Goal: Navigation & Orientation: Find specific page/section

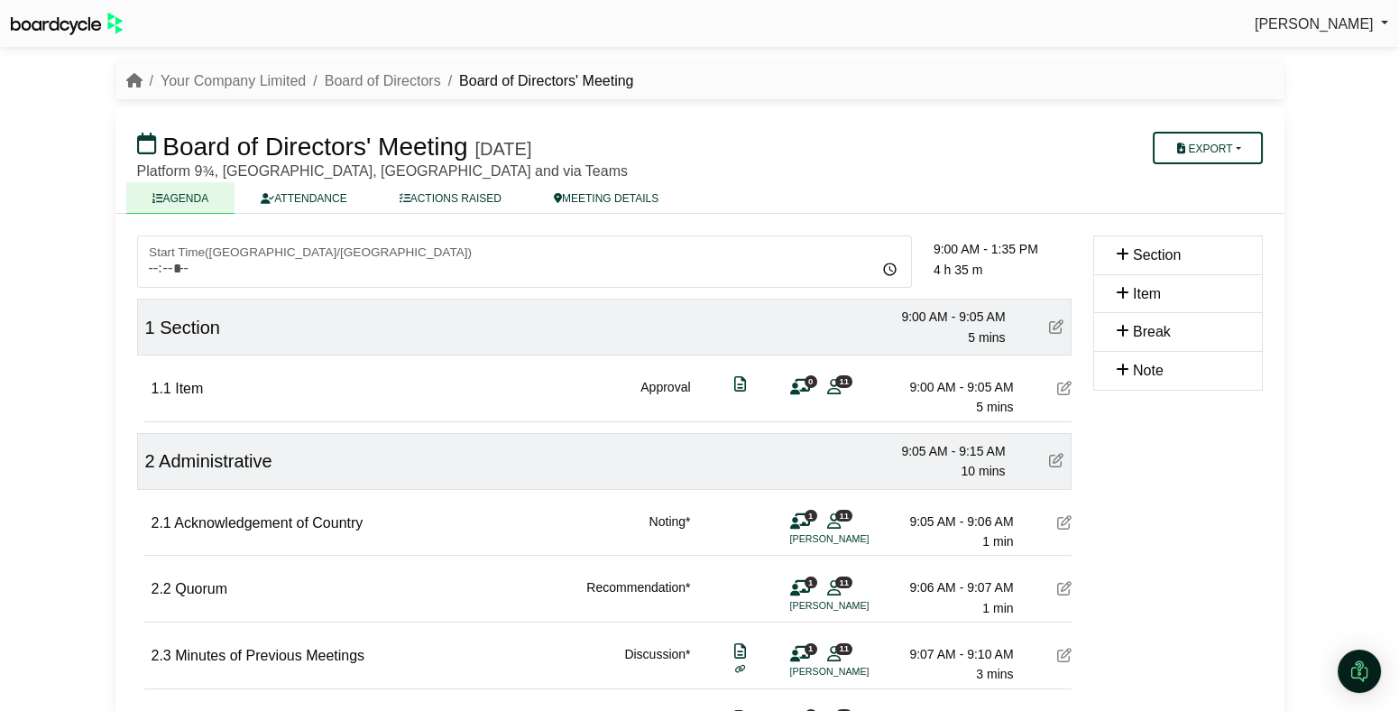
click at [1053, 323] on icon at bounding box center [1056, 326] width 14 height 14
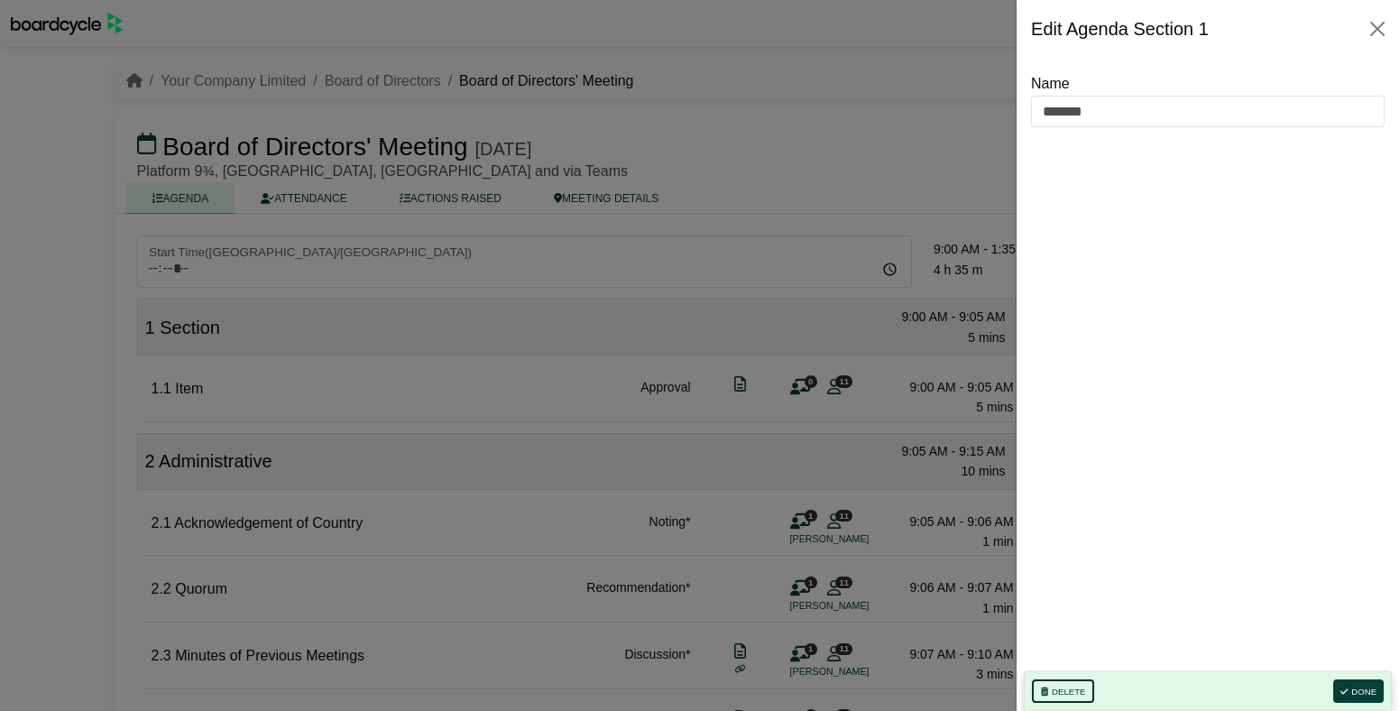
click at [1051, 680] on button "Delete" at bounding box center [1063, 690] width 62 height 23
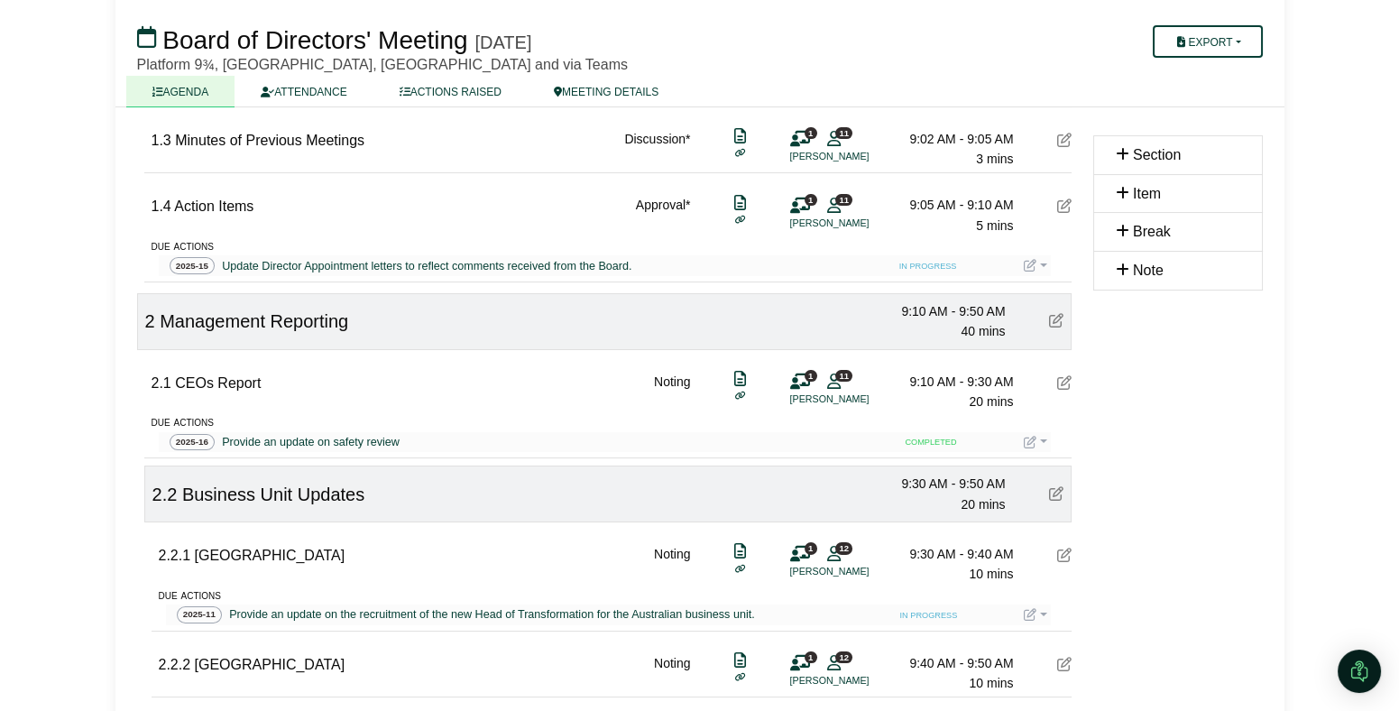
scroll to position [382, 0]
click at [335, 440] on div "Provide an update on safety review" at bounding box center [310, 441] width 185 height 18
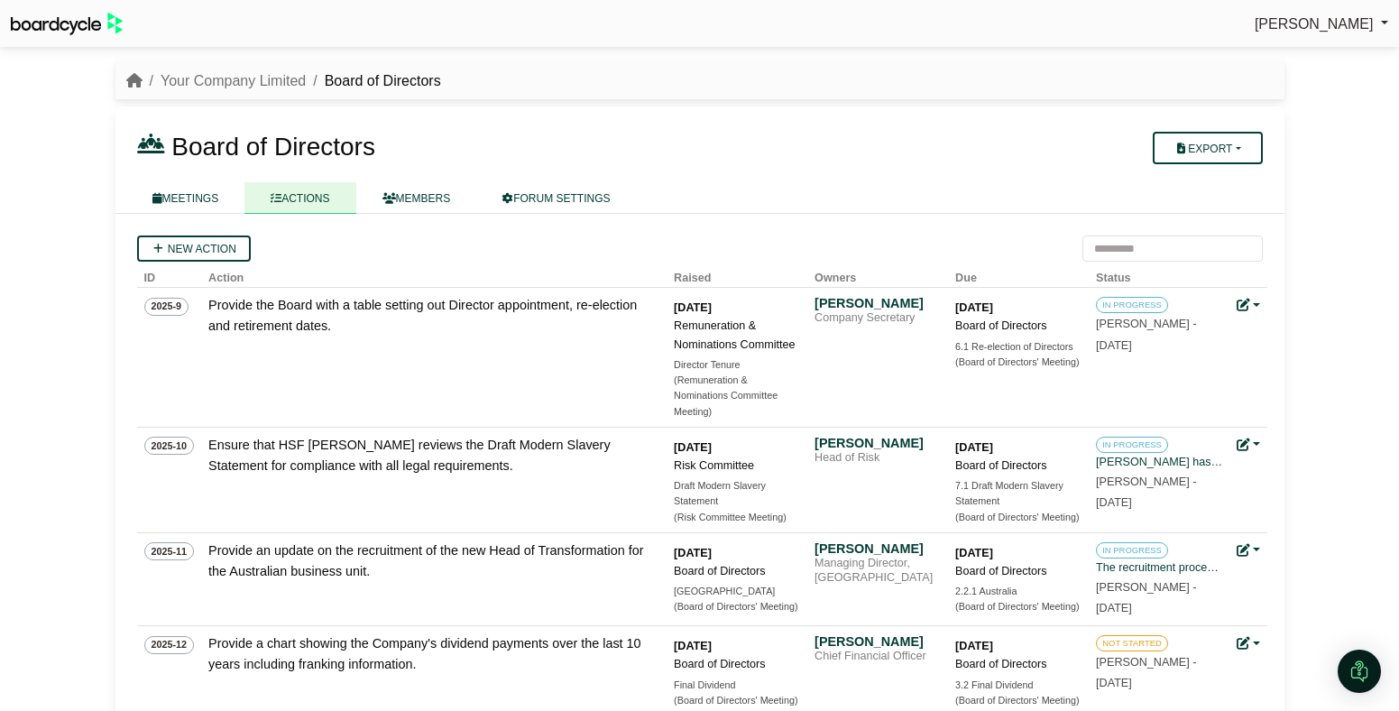
scroll to position [698, 0]
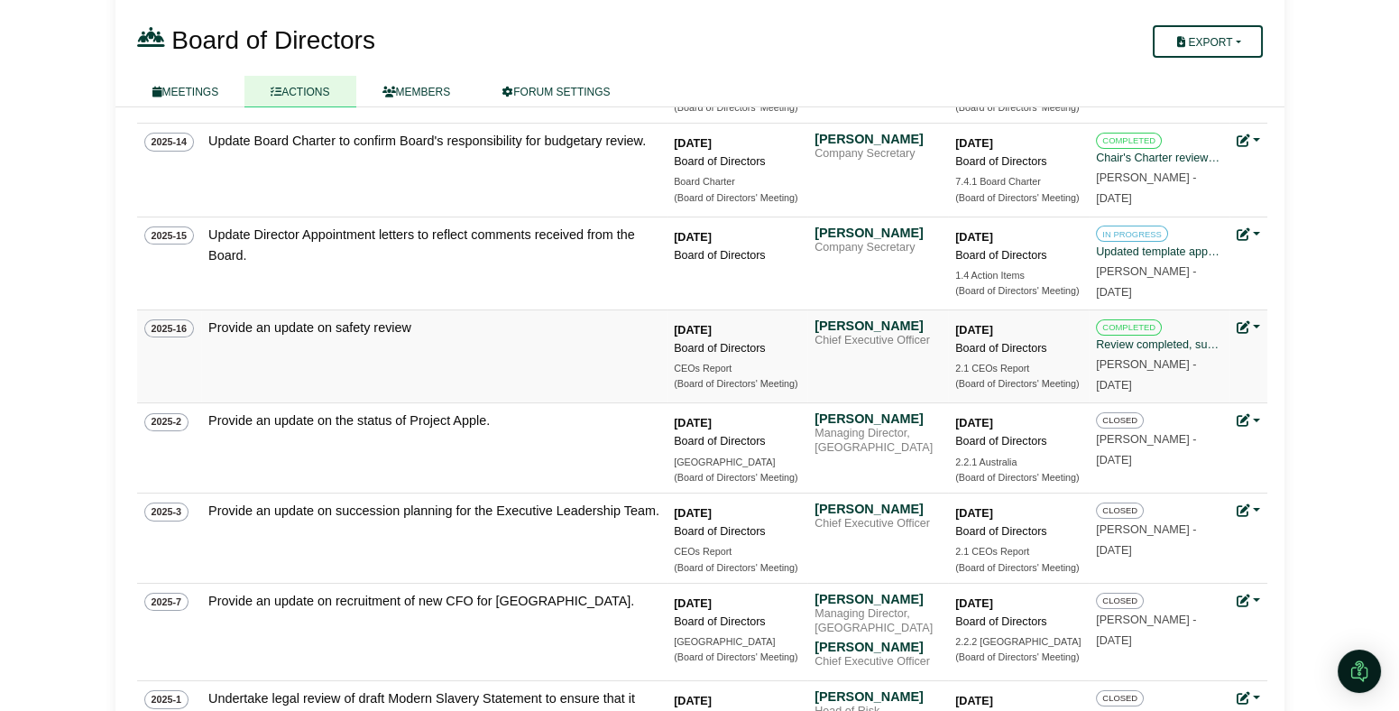
click at [1256, 327] on link at bounding box center [1247, 327] width 23 height 14
click at [1311, 461] on link "Delete action" at bounding box center [1308, 457] width 144 height 34
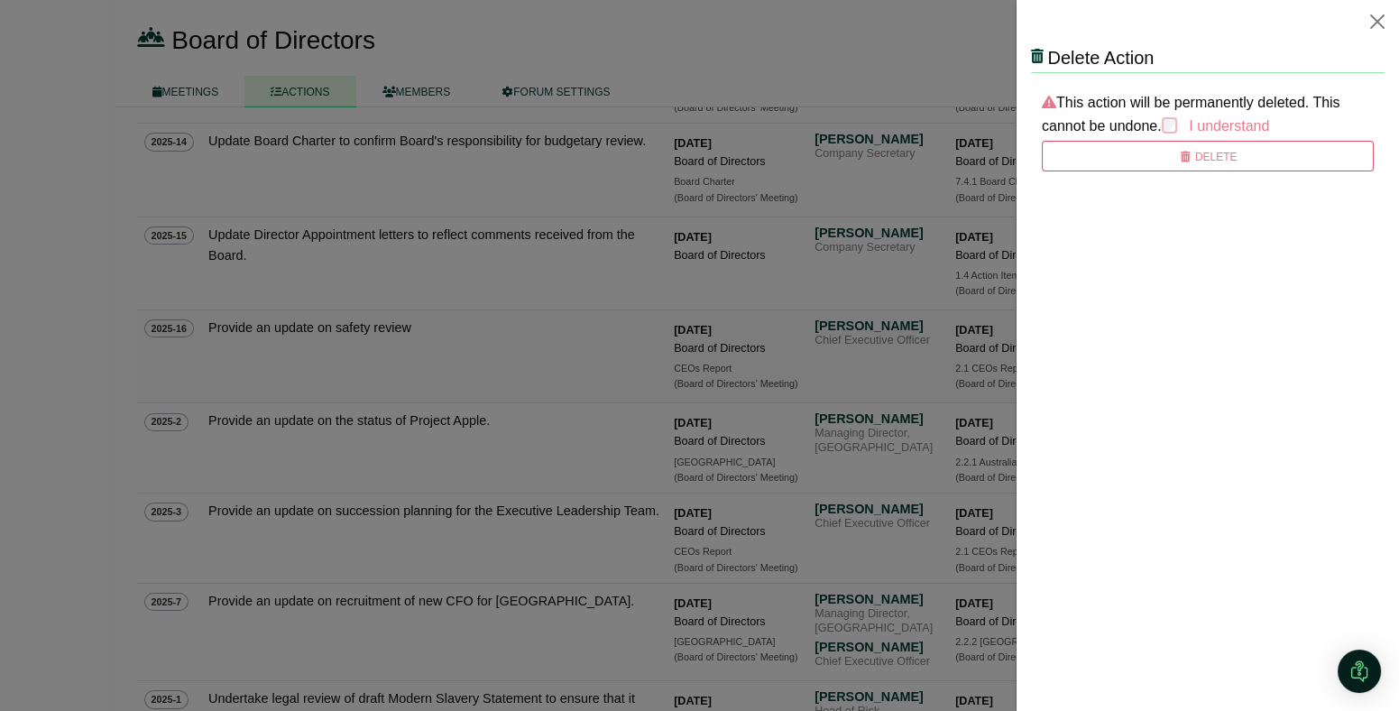
scroll to position [0, 0]
click at [1203, 151] on button "Delete" at bounding box center [1208, 156] width 332 height 31
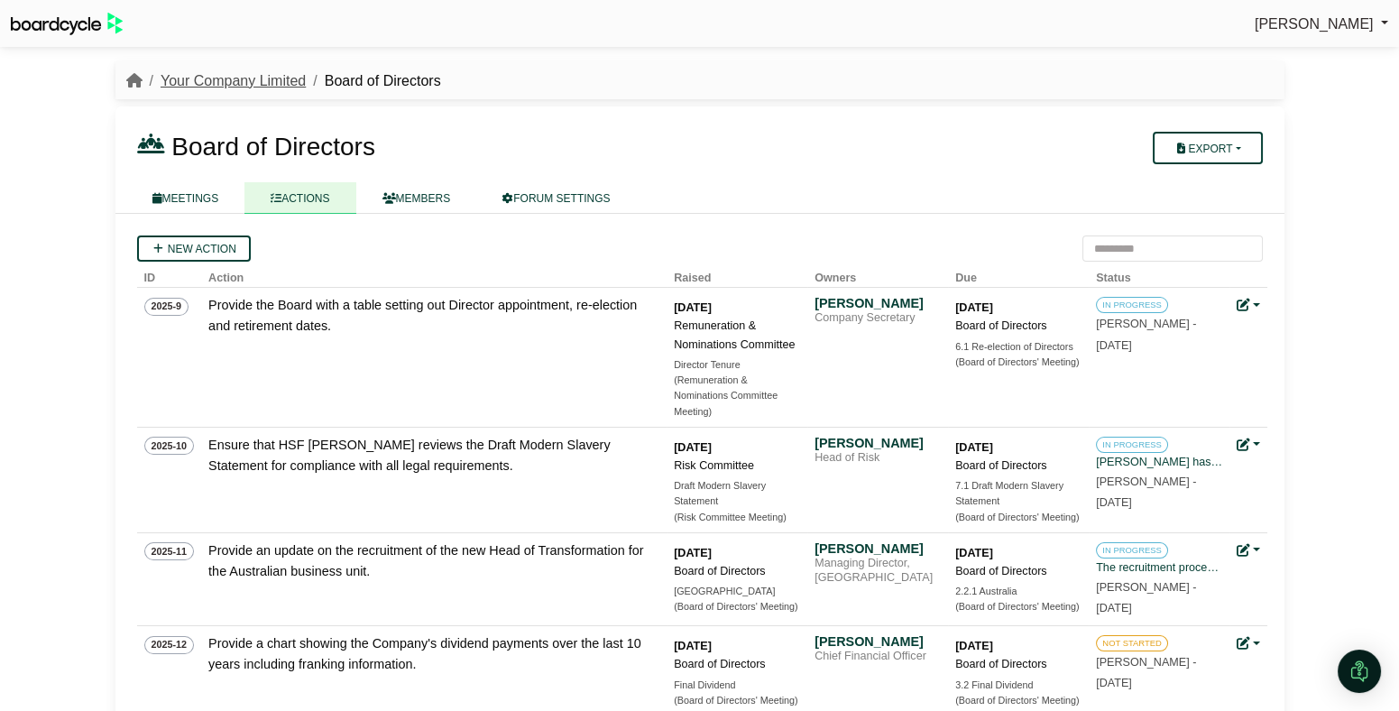
click at [270, 86] on link "Your Company Limited" at bounding box center [233, 80] width 145 height 15
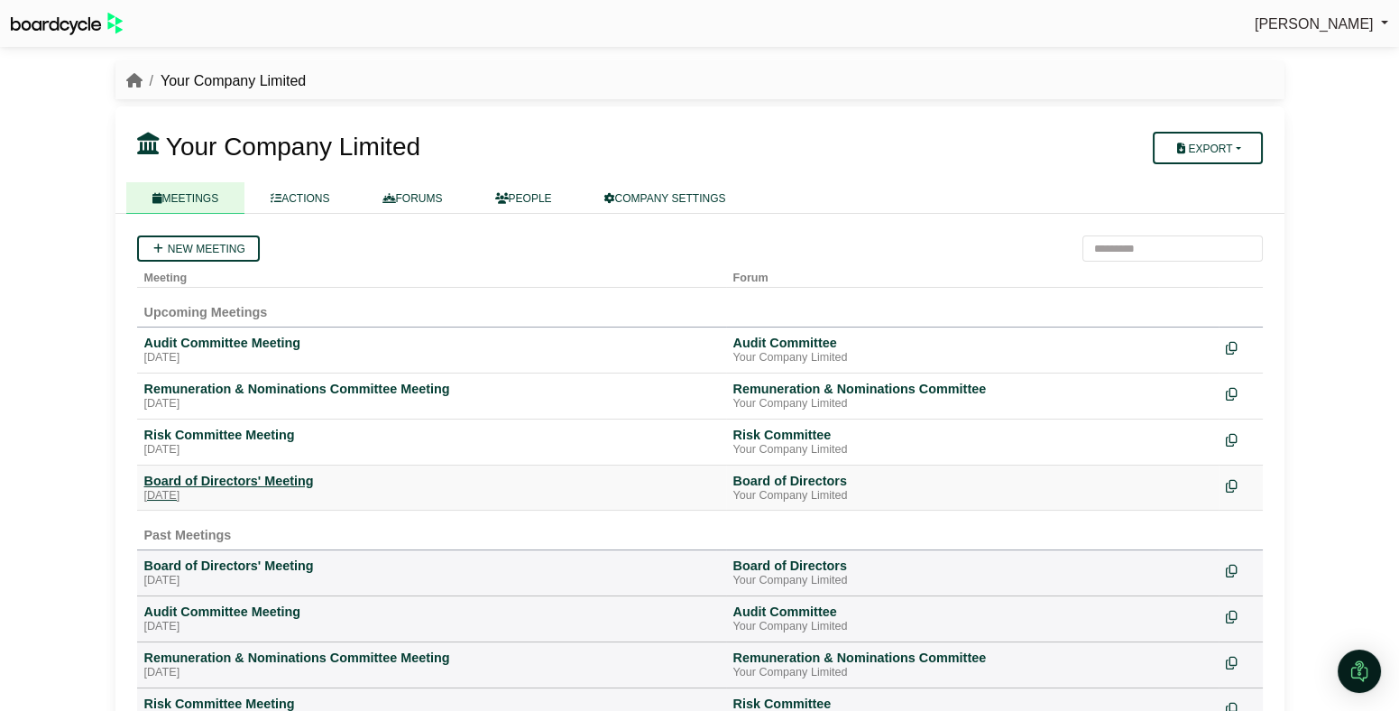
click at [273, 489] on div "Friday, 26 September 2025" at bounding box center [431, 496] width 574 height 14
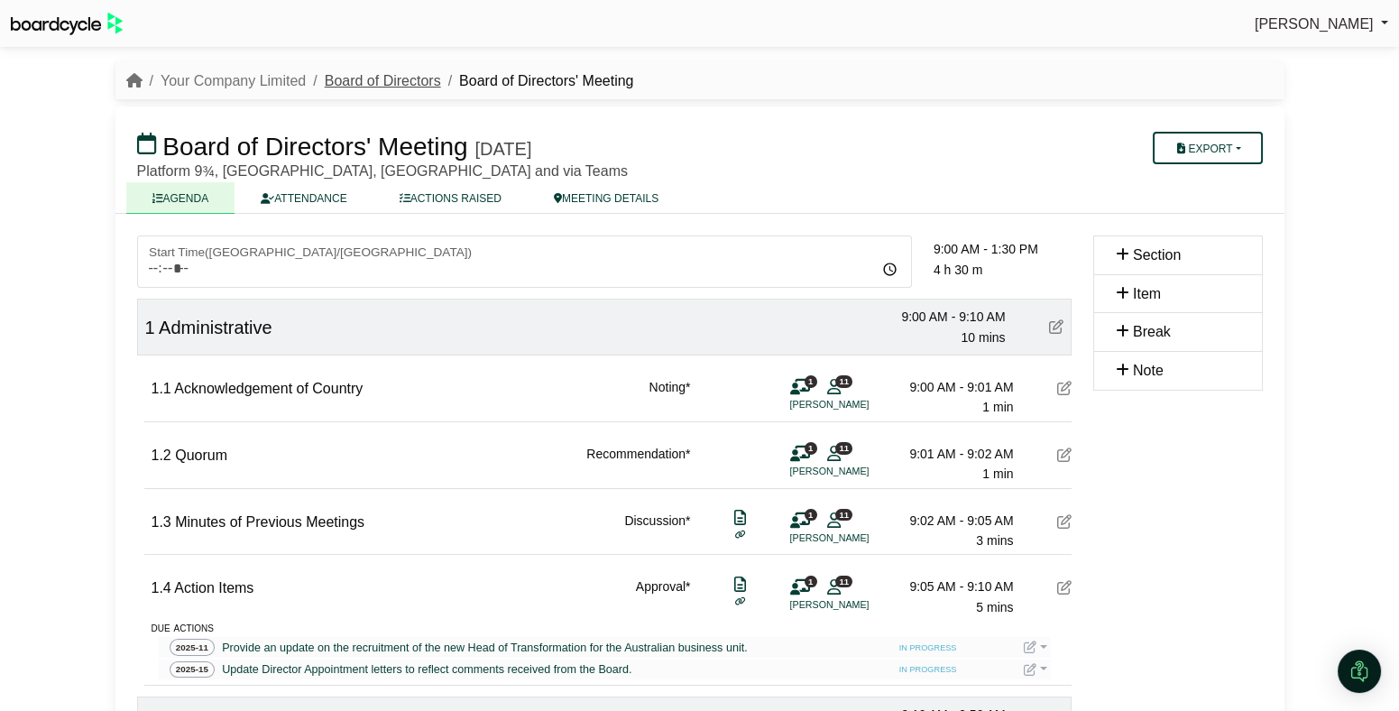
click at [388, 82] on link "Board of Directors" at bounding box center [383, 80] width 116 height 15
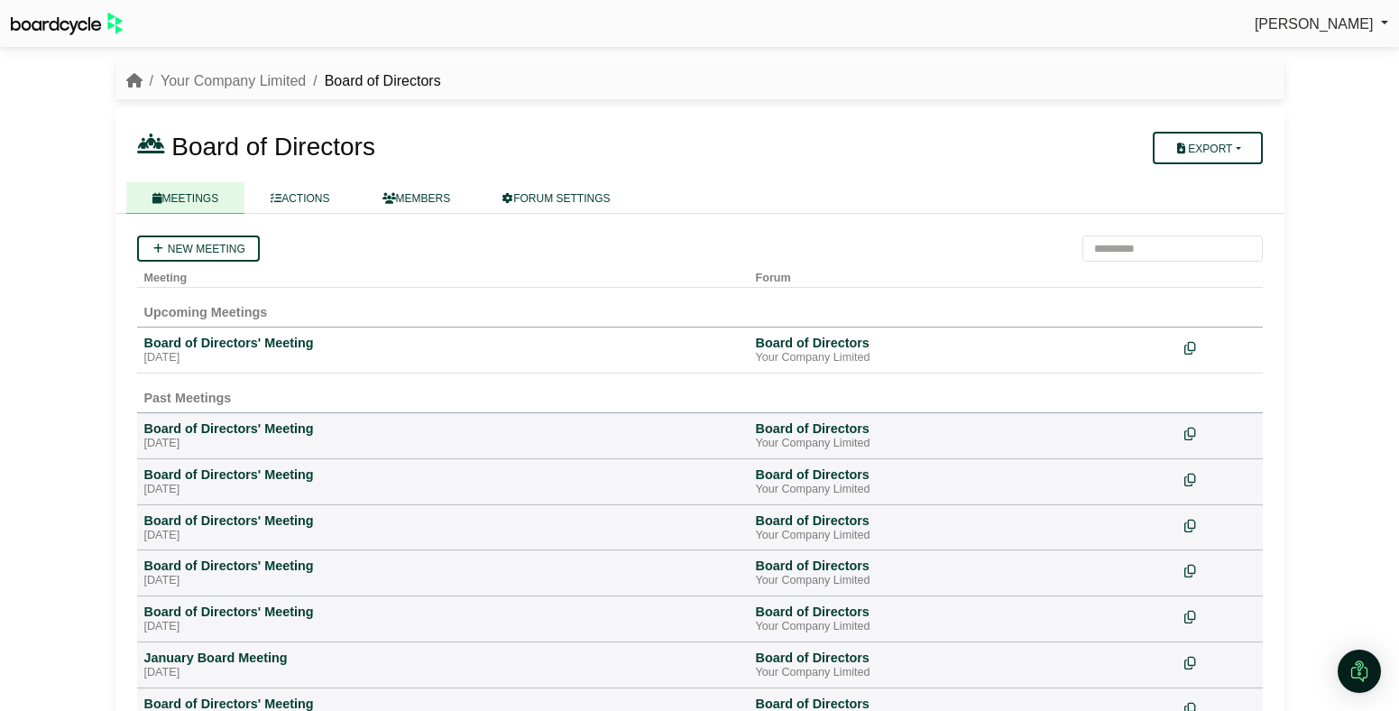
scroll to position [156, 0]
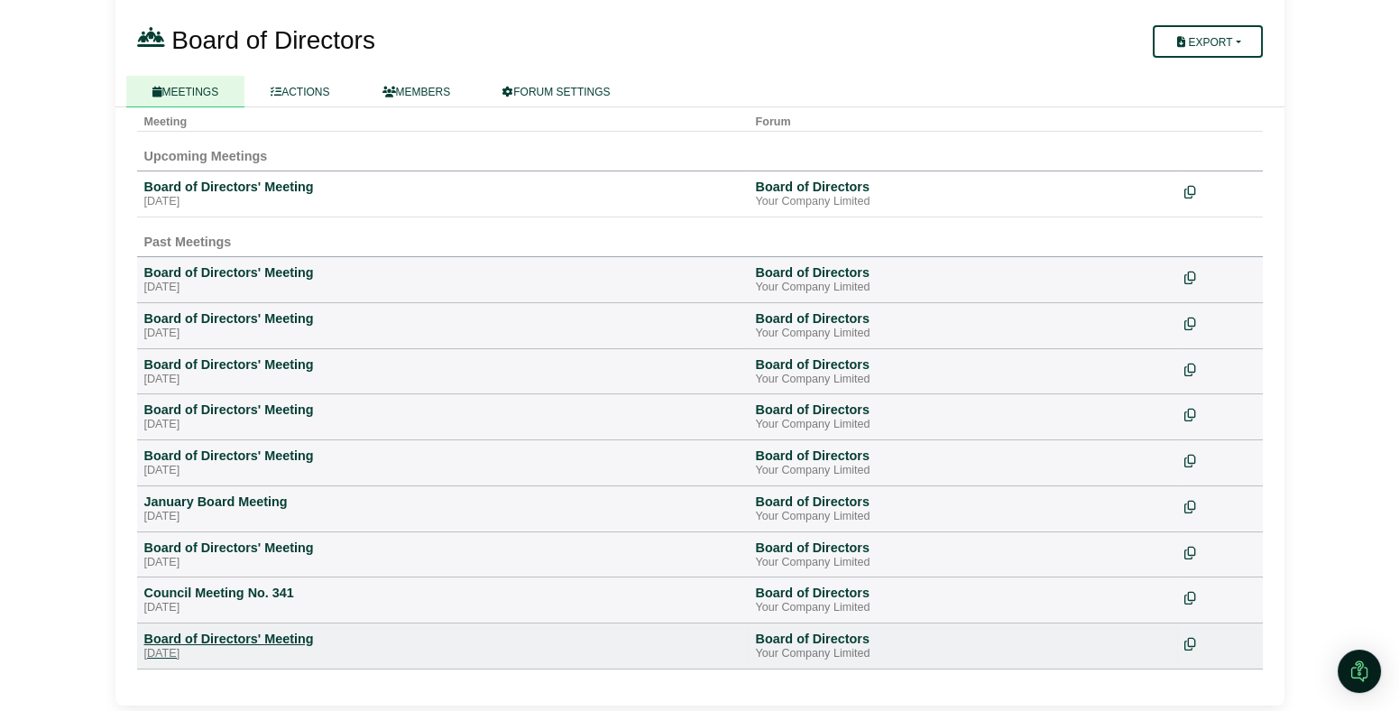
click at [253, 647] on div "[DATE]" at bounding box center [442, 654] width 597 height 14
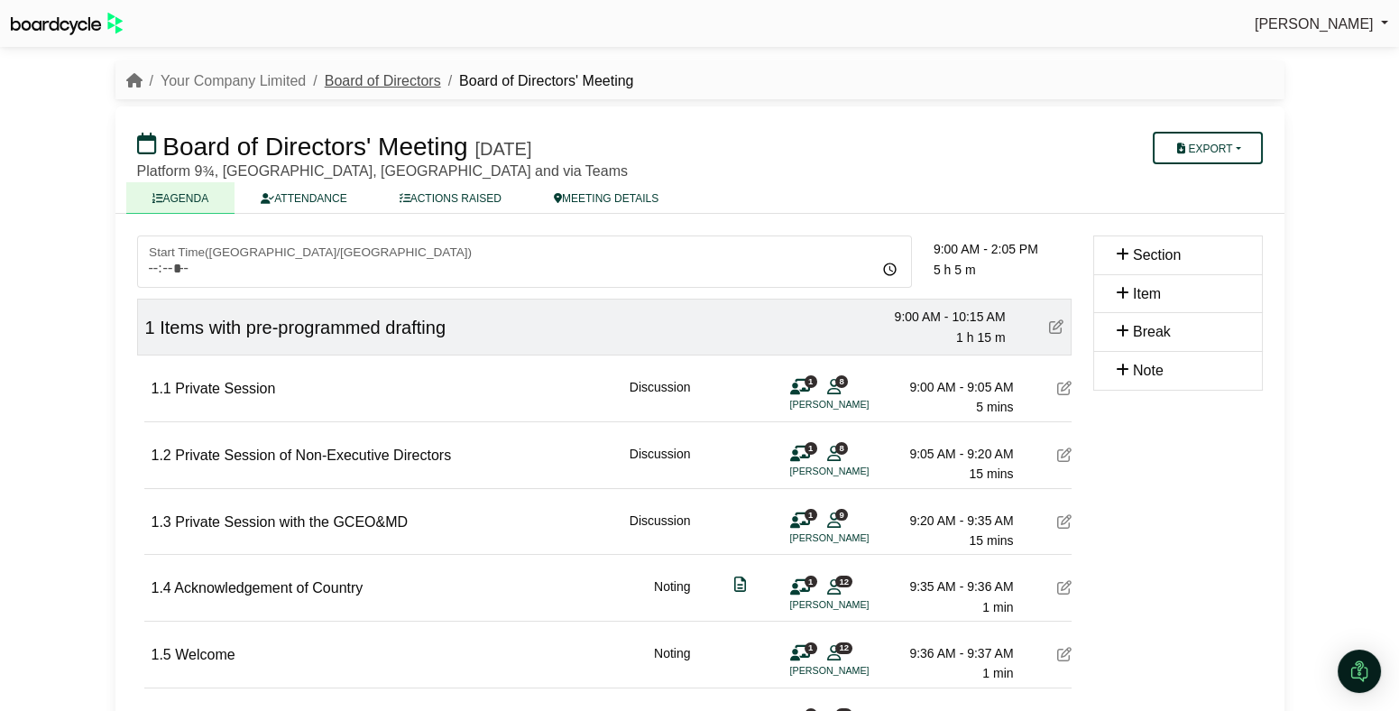
click at [369, 80] on link "Board of Directors" at bounding box center [383, 80] width 116 height 15
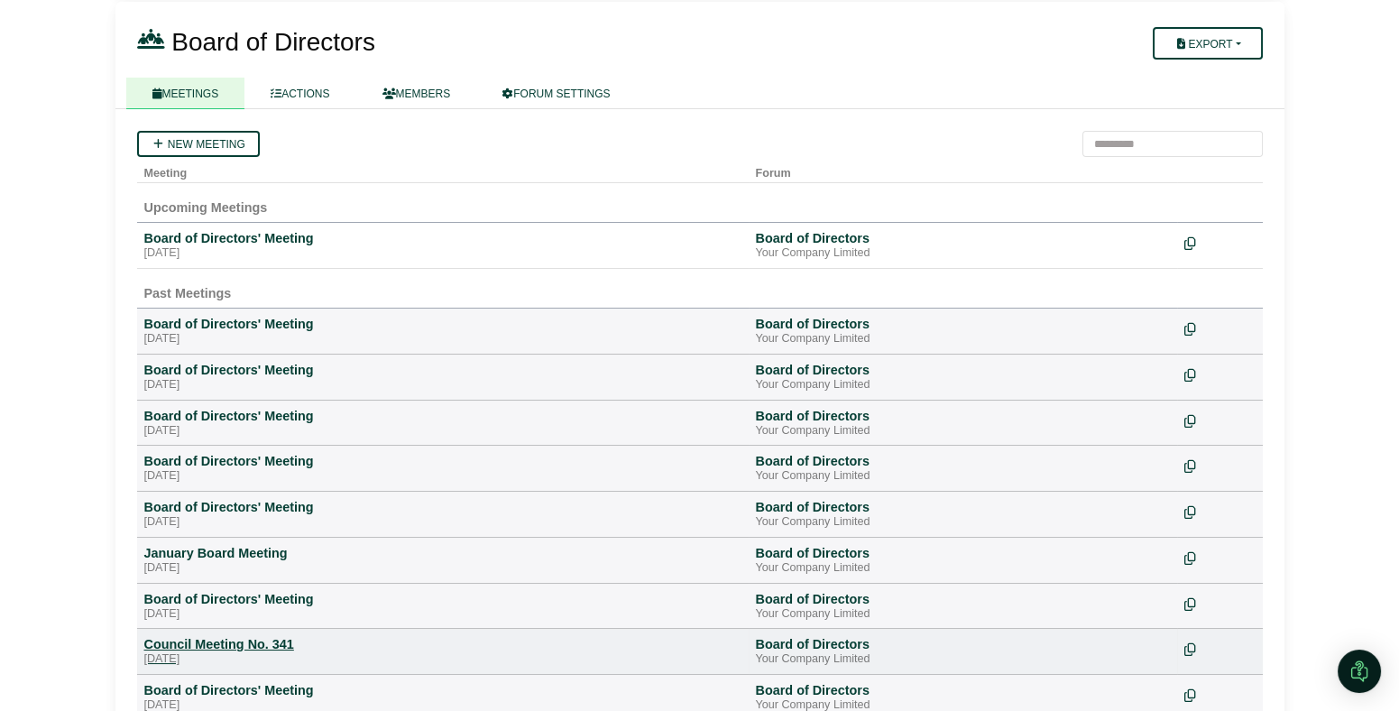
scroll to position [156, 0]
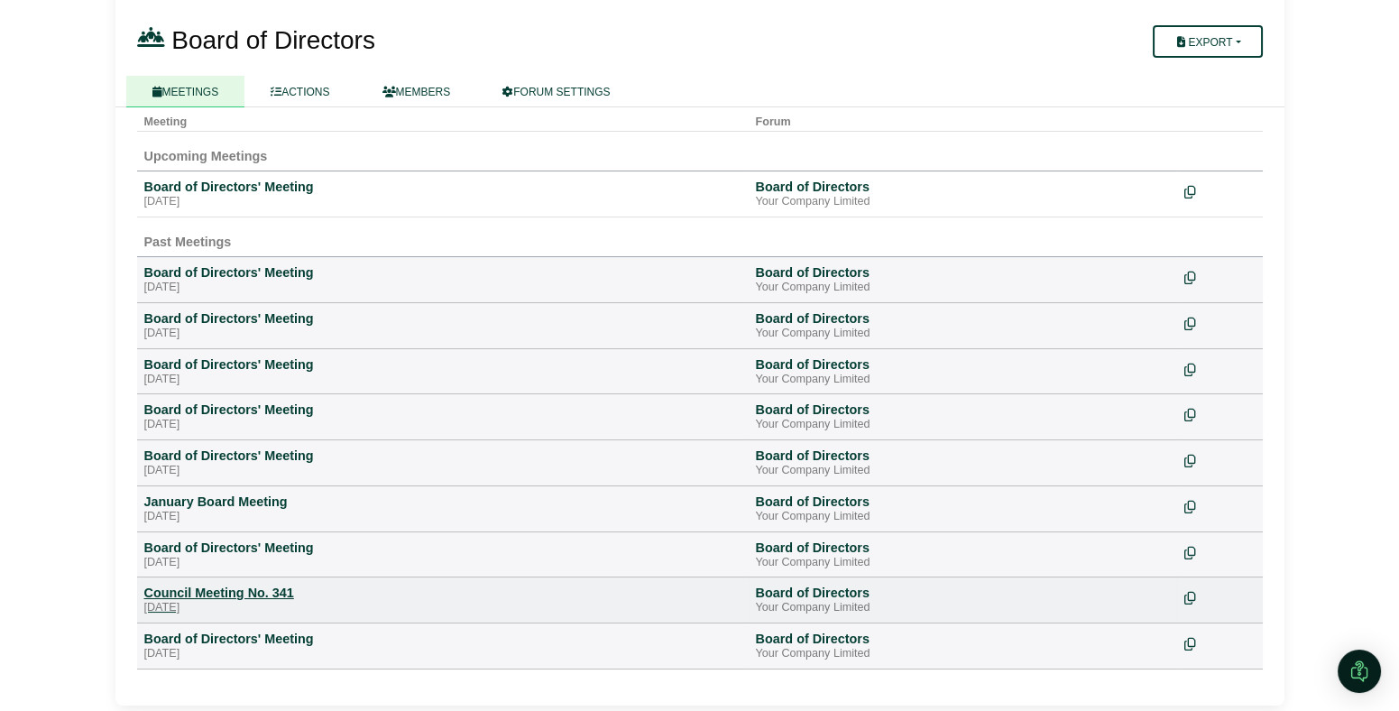
click at [252, 599] on div "Council Meeting No. 341" at bounding box center [442, 592] width 597 height 16
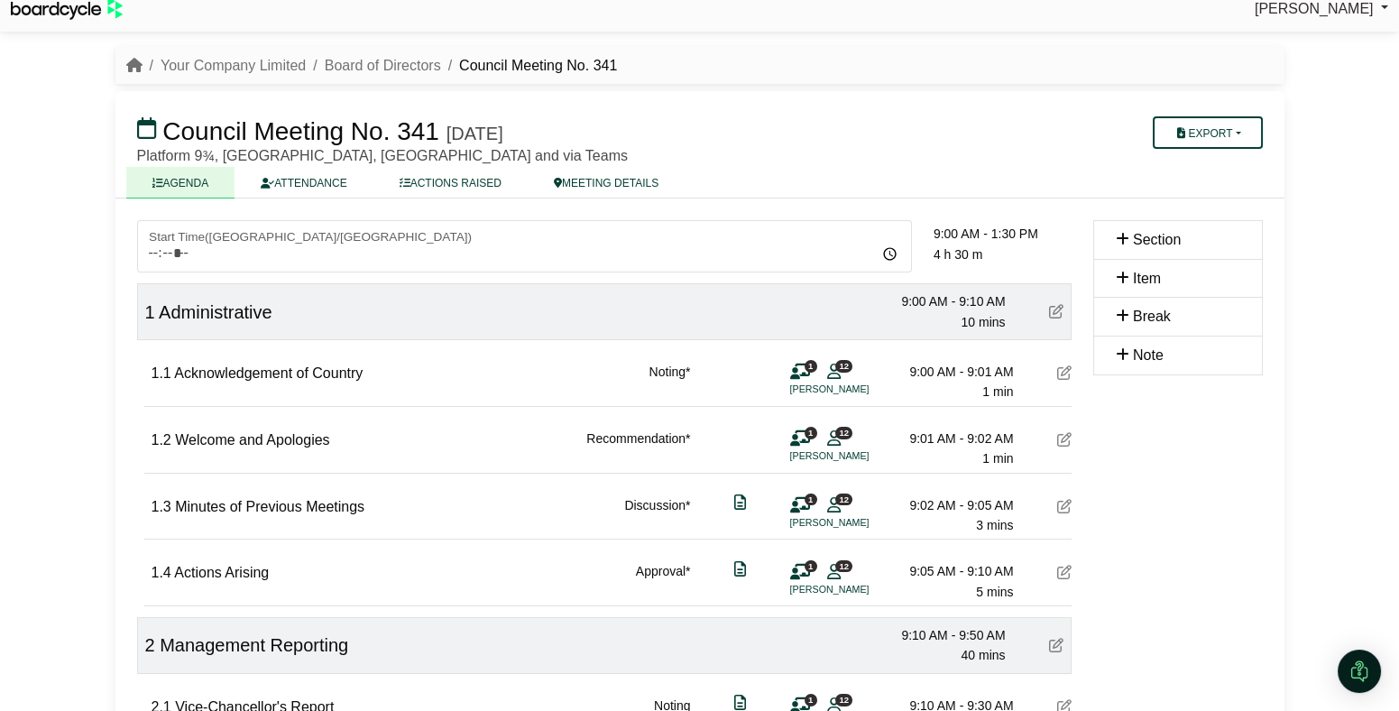
scroll to position [17, 0]
click at [373, 68] on link "Board of Directors" at bounding box center [383, 63] width 116 height 15
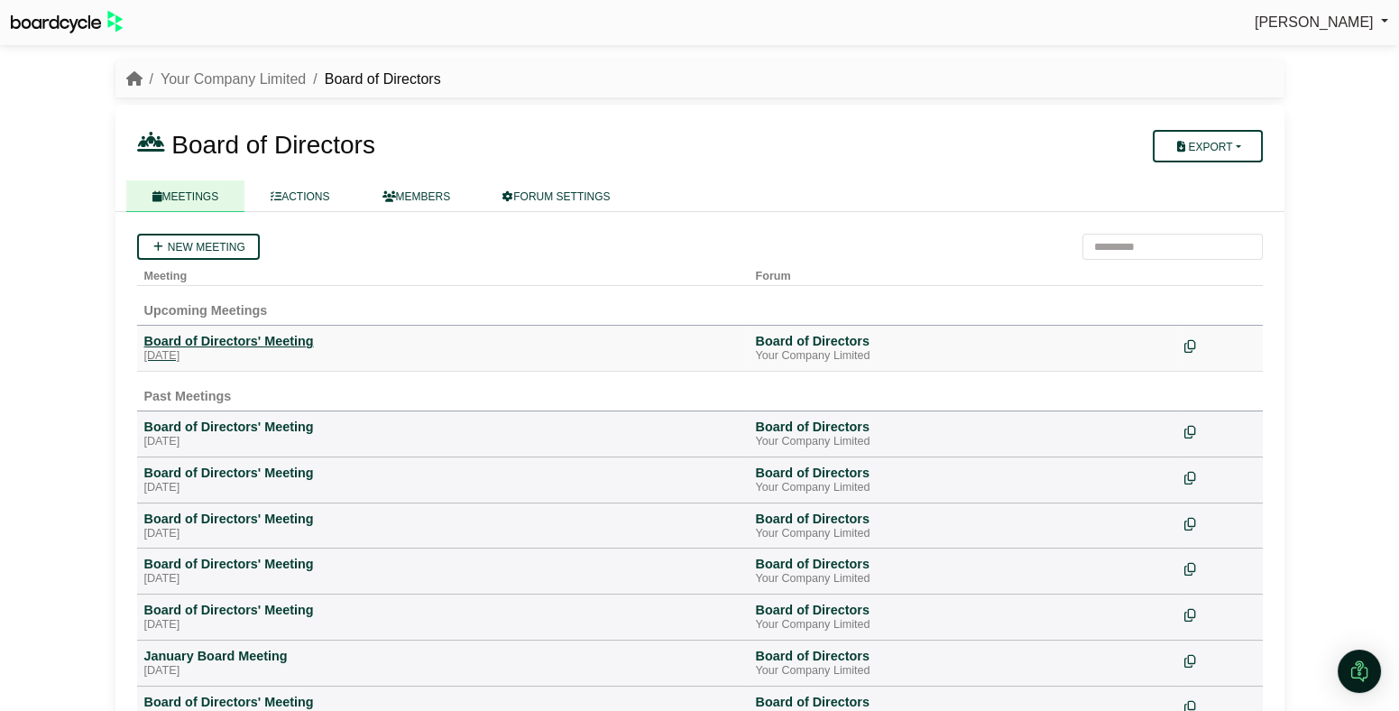
click at [243, 346] on div "Board of Directors' Meeting" at bounding box center [442, 341] width 597 height 16
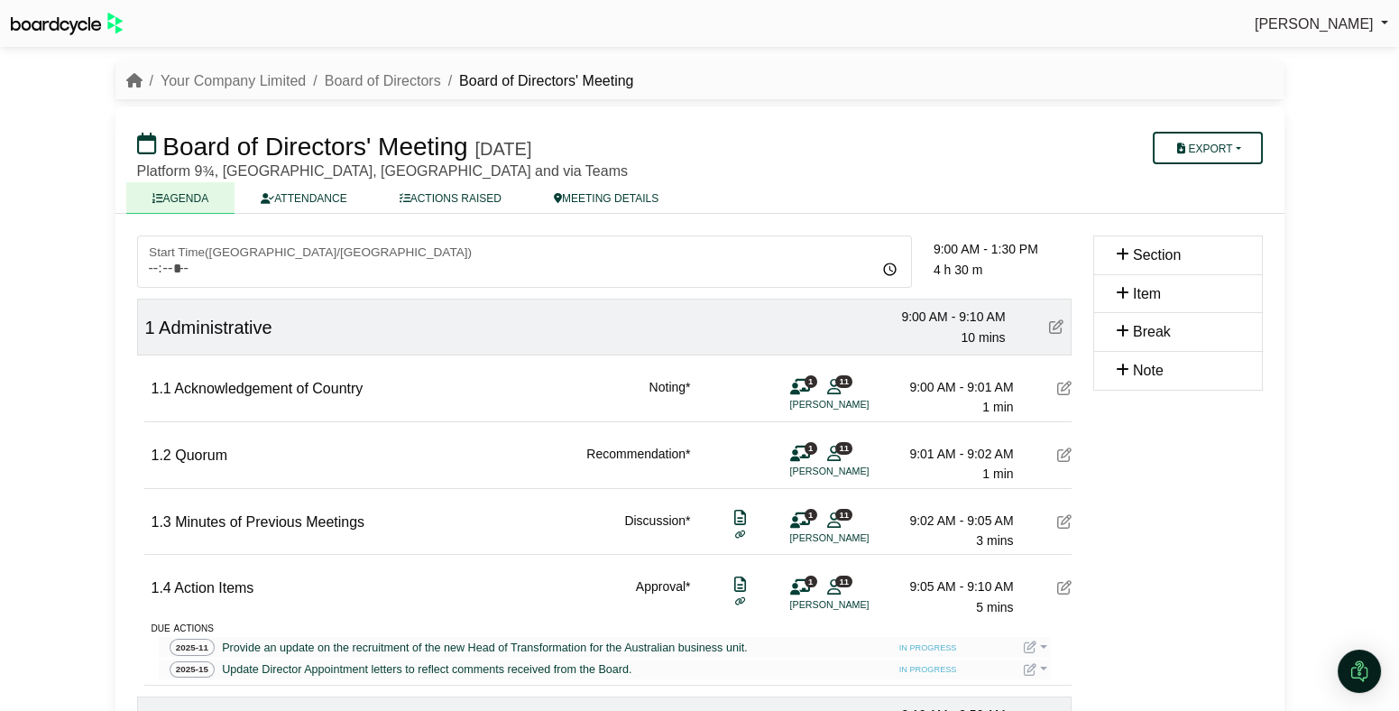
click at [1069, 387] on icon at bounding box center [1064, 388] width 14 height 14
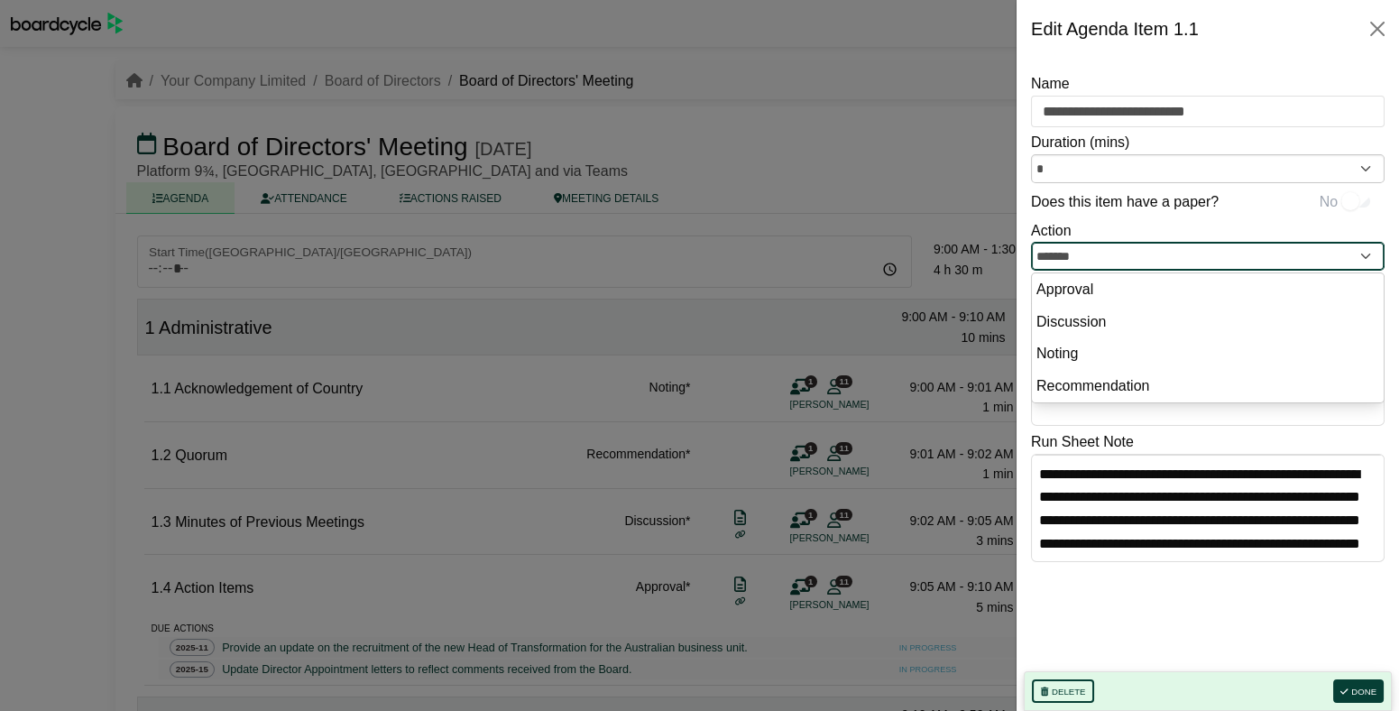
click at [1170, 262] on input "*******" at bounding box center [1207, 256] width 353 height 29
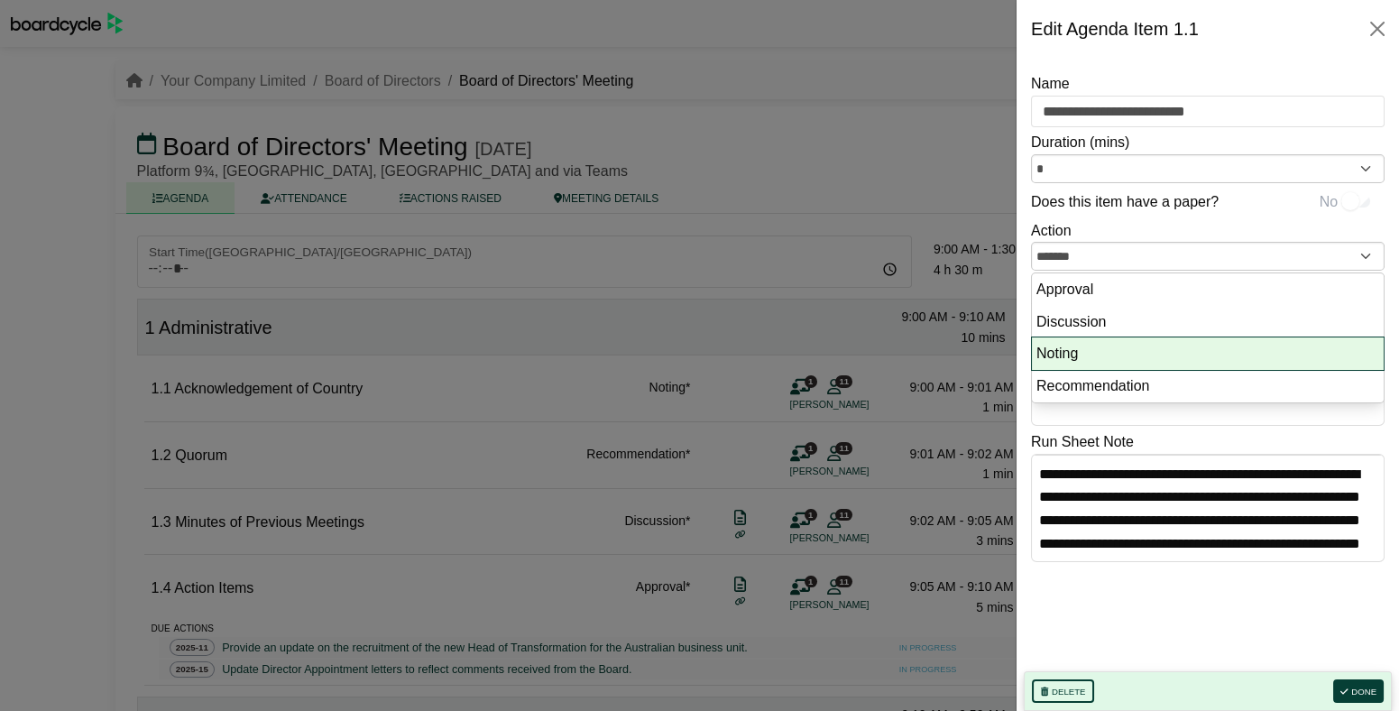
click at [1129, 347] on li "Noting" at bounding box center [1208, 353] width 352 height 32
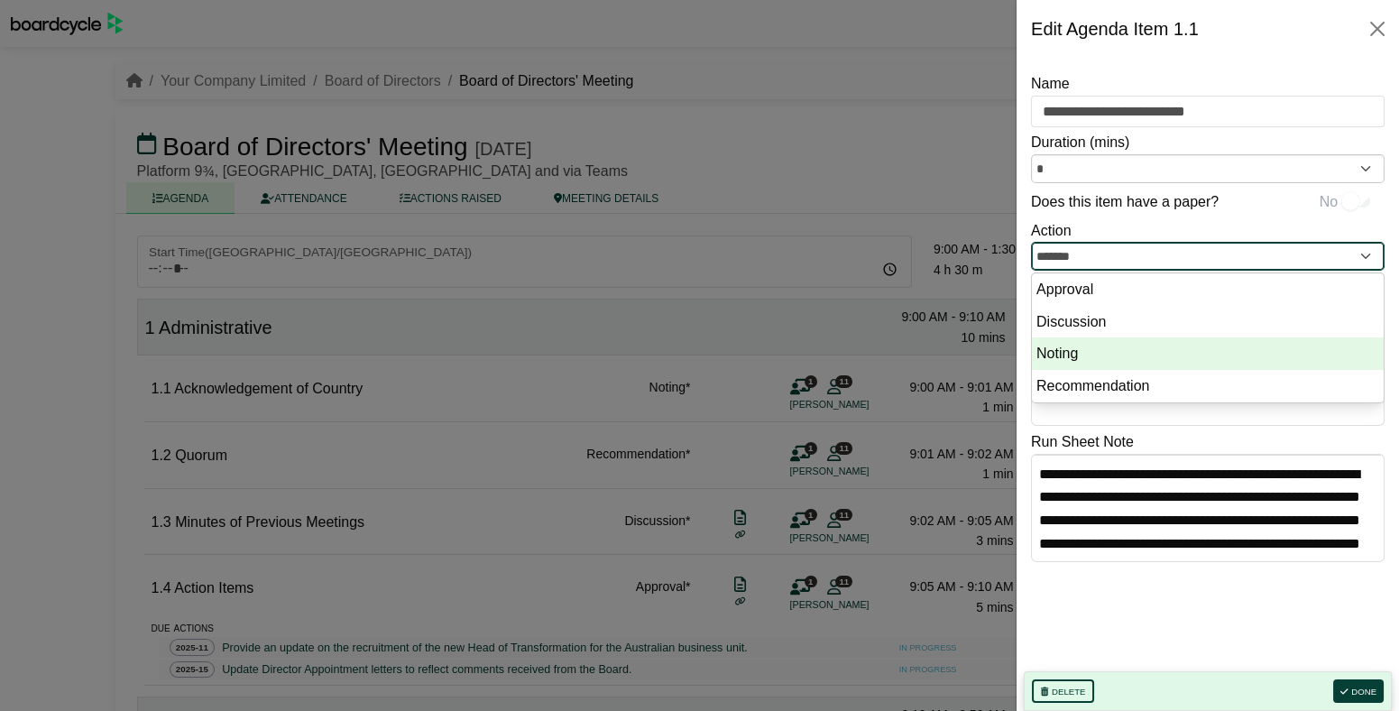
type input "******"
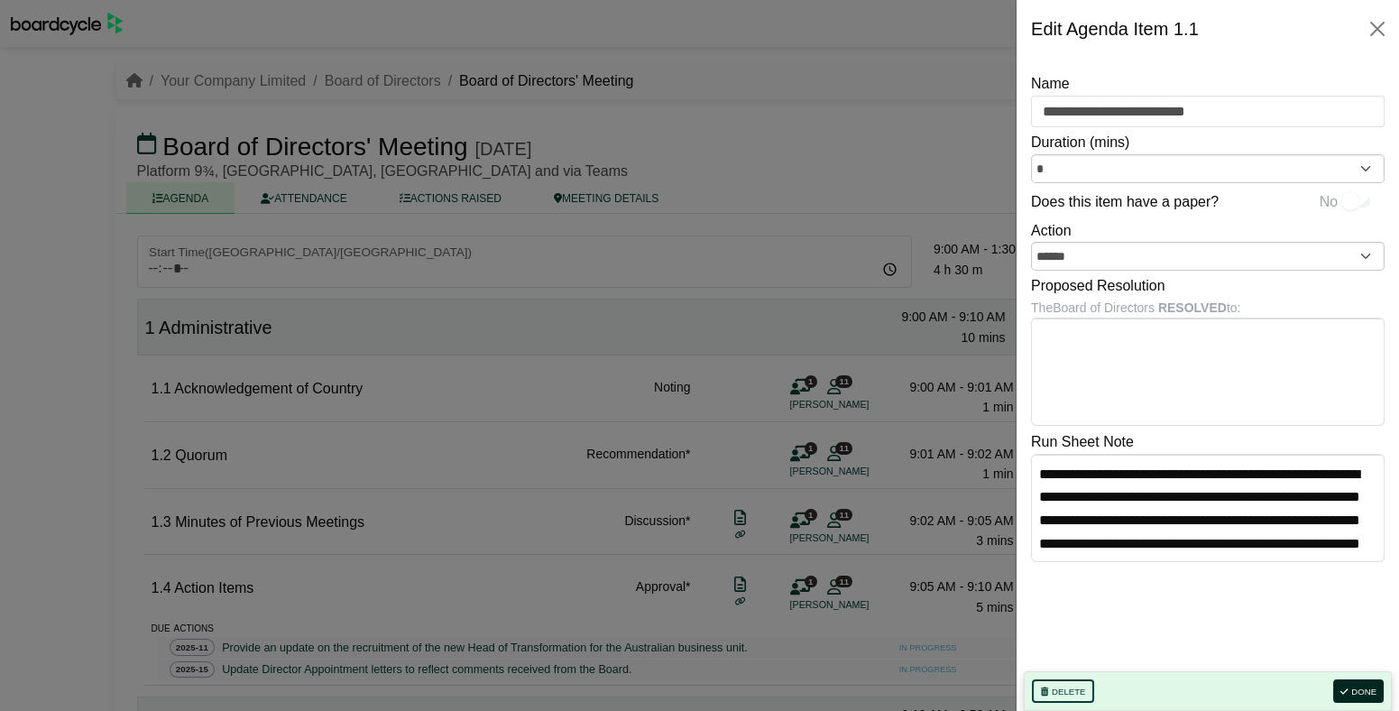
click at [1360, 689] on button "Done" at bounding box center [1358, 690] width 50 height 23
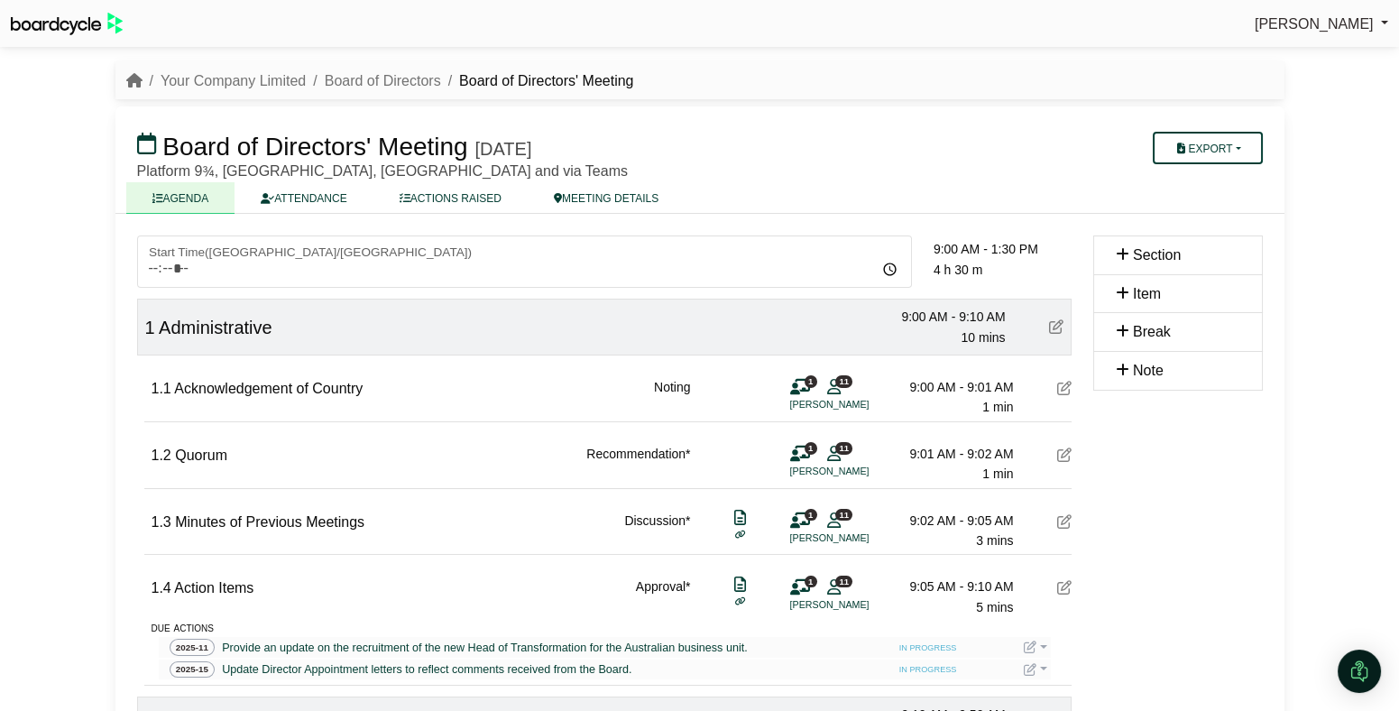
click at [1063, 452] on icon at bounding box center [1064, 454] width 14 height 14
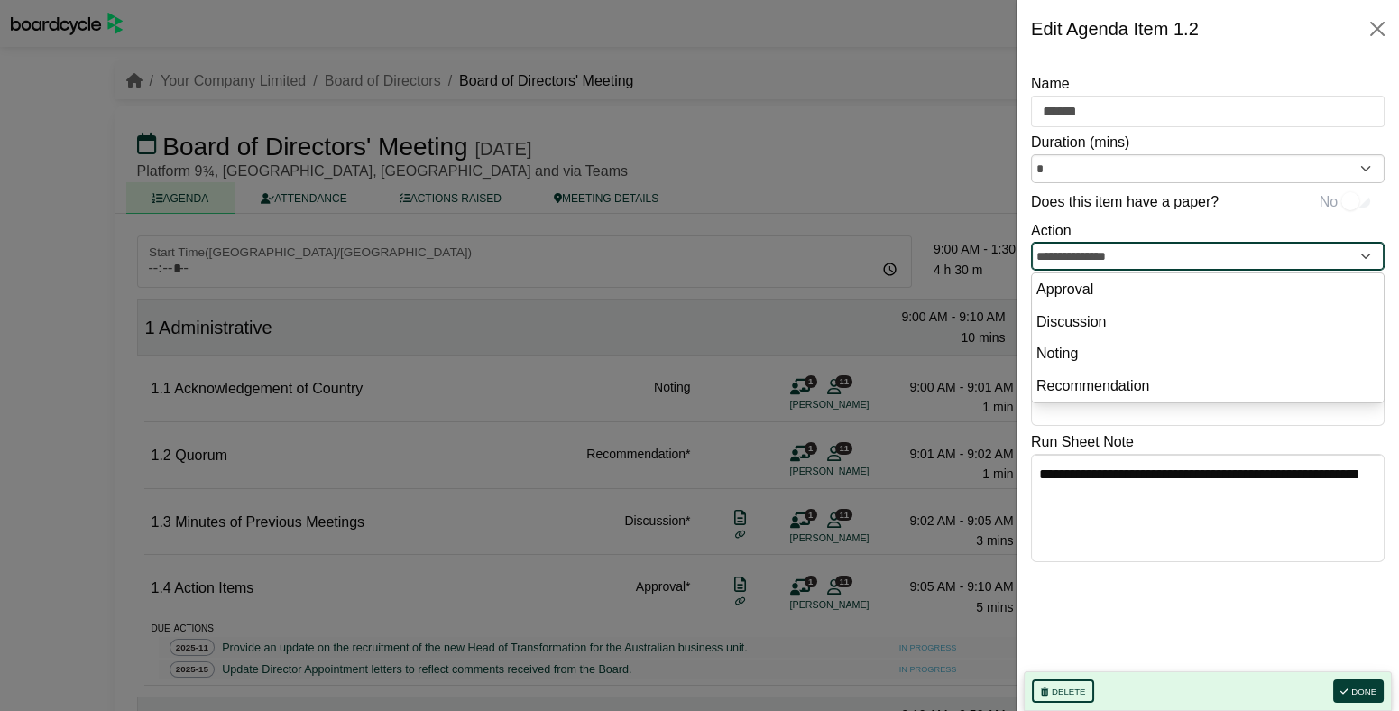
click at [1155, 251] on input "**********" at bounding box center [1207, 256] width 353 height 29
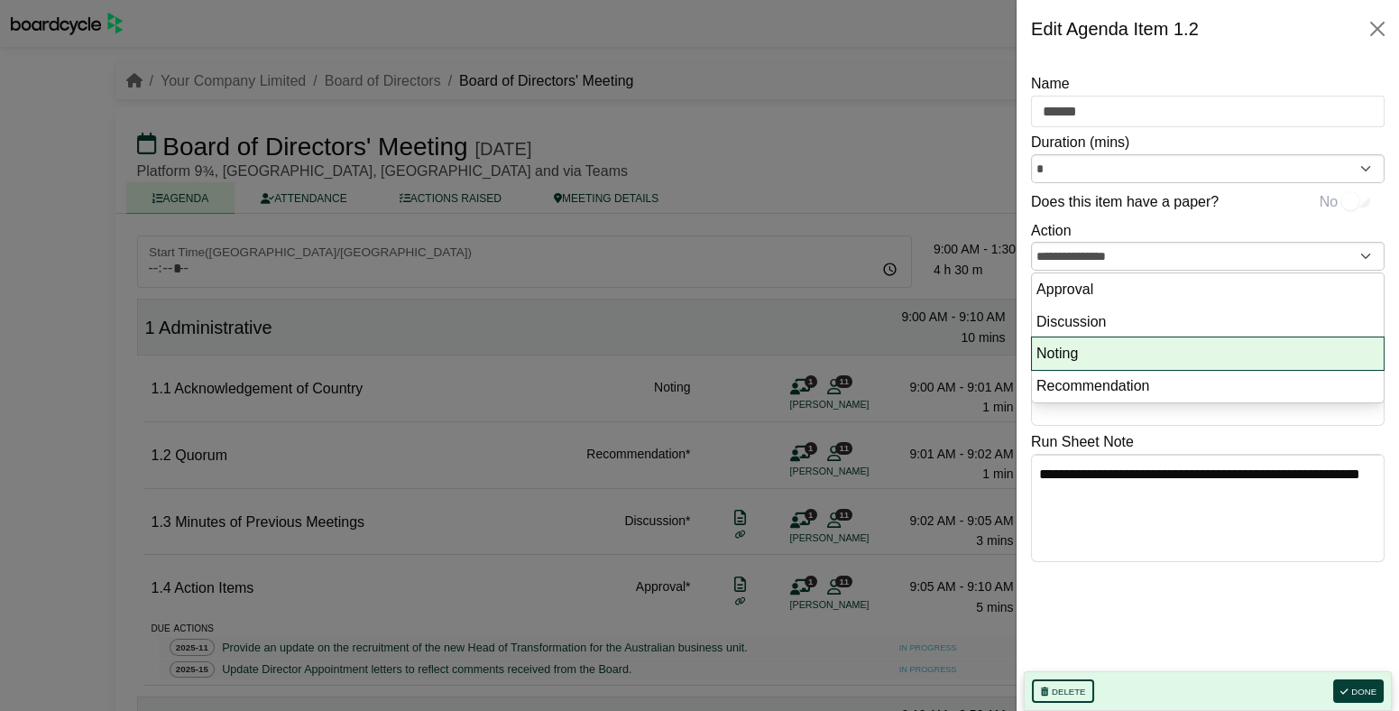
drag, startPoint x: 1093, startPoint y: 346, endPoint x: 1155, endPoint y: 394, distance: 78.5
click at [1092, 346] on li "Noting" at bounding box center [1208, 353] width 352 height 32
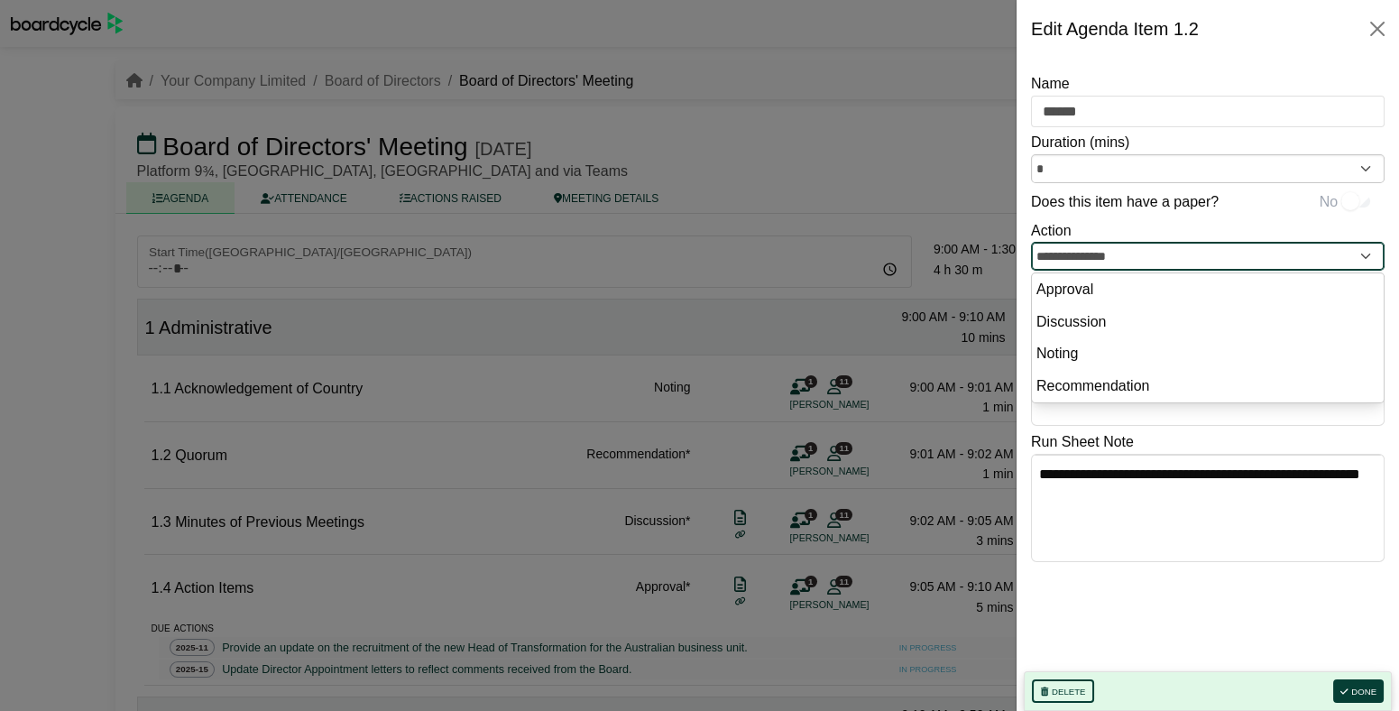
type input "******"
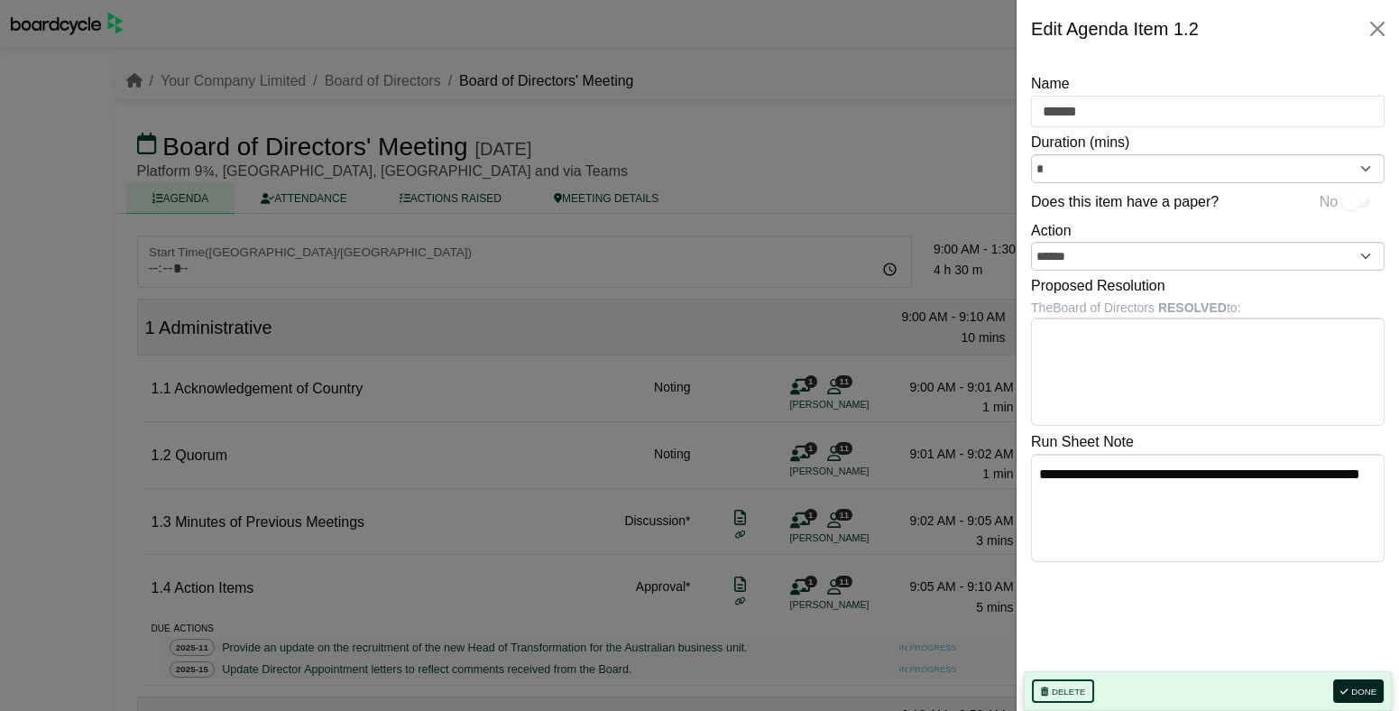
click at [1358, 687] on button "Done" at bounding box center [1358, 690] width 50 height 23
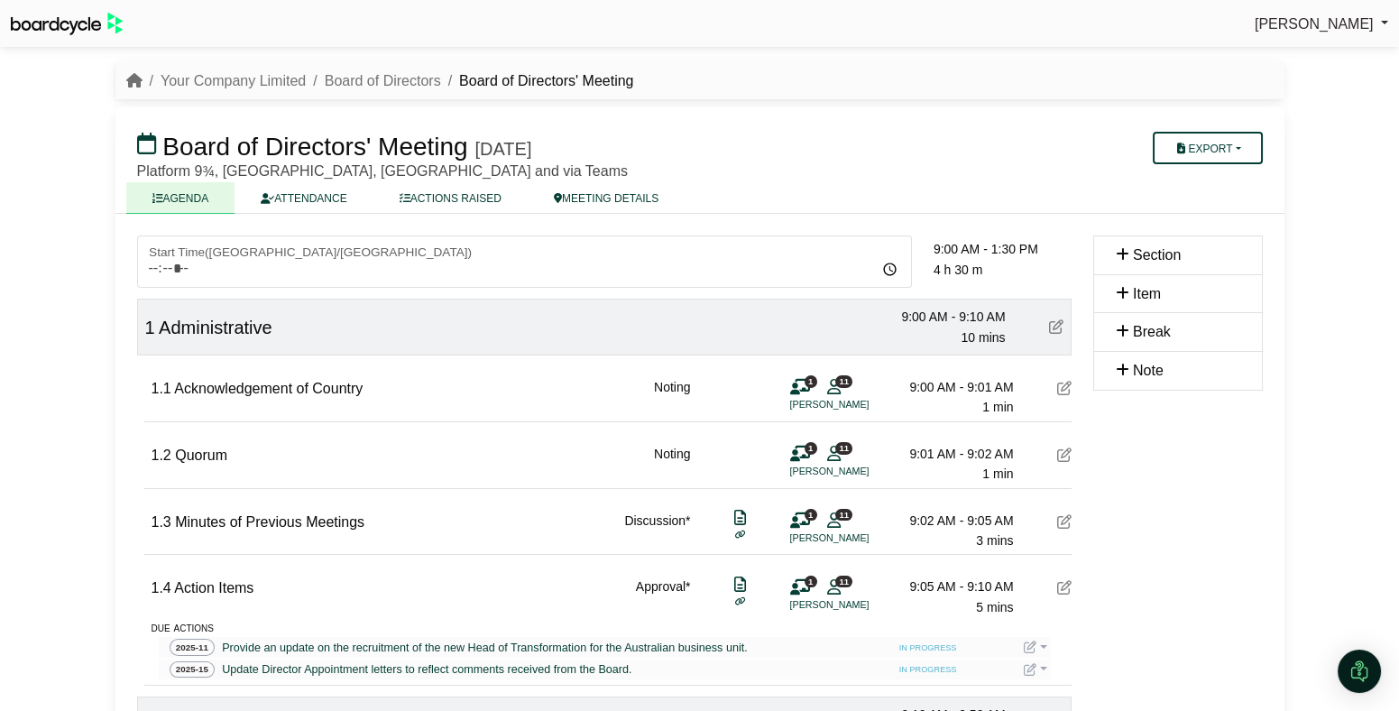
click at [1060, 520] on icon at bounding box center [1064, 521] width 14 height 14
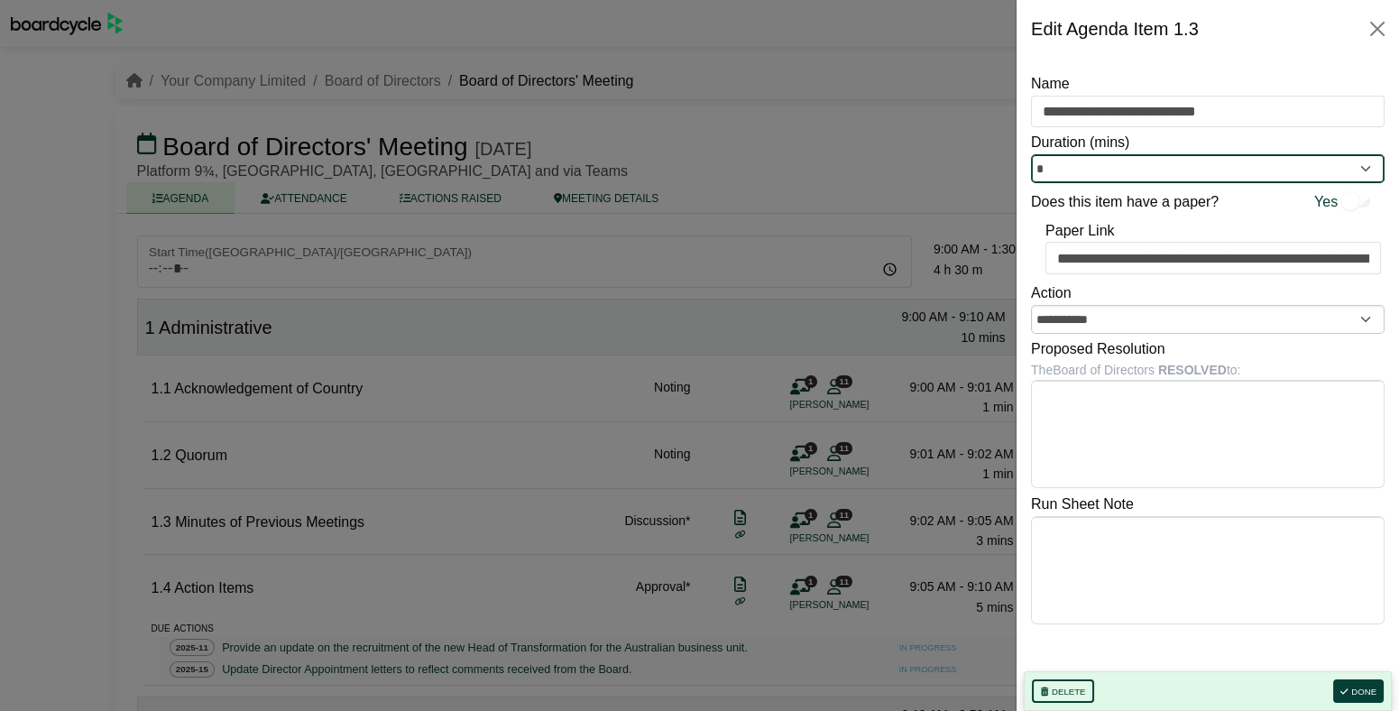
click at [1167, 173] on input "*" at bounding box center [1207, 168] width 353 height 29
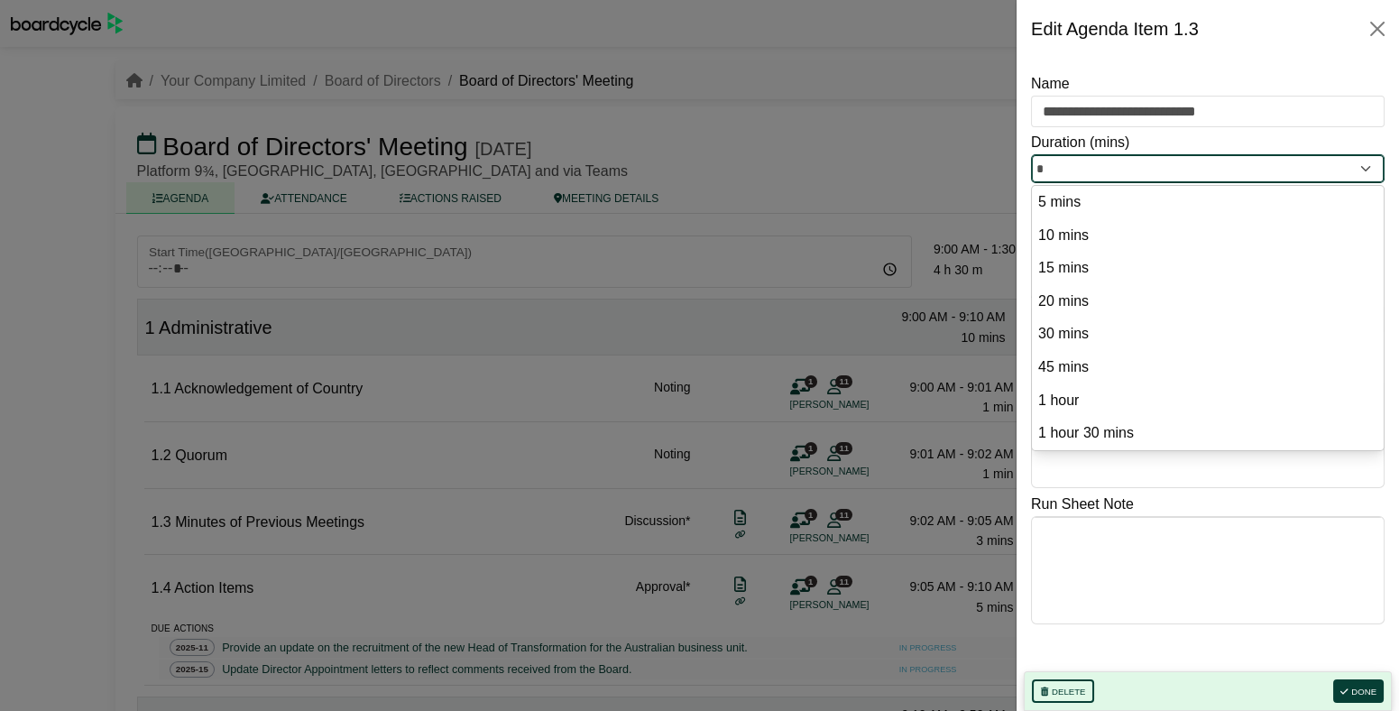
click at [1167, 173] on input "*" at bounding box center [1207, 168] width 353 height 29
click at [1230, 136] on div "Duration (mins) * 5 mins 10 mins 15 mins 20 mins 30 mins 45 mins 1 hour 1 hour …" at bounding box center [1207, 157] width 353 height 52
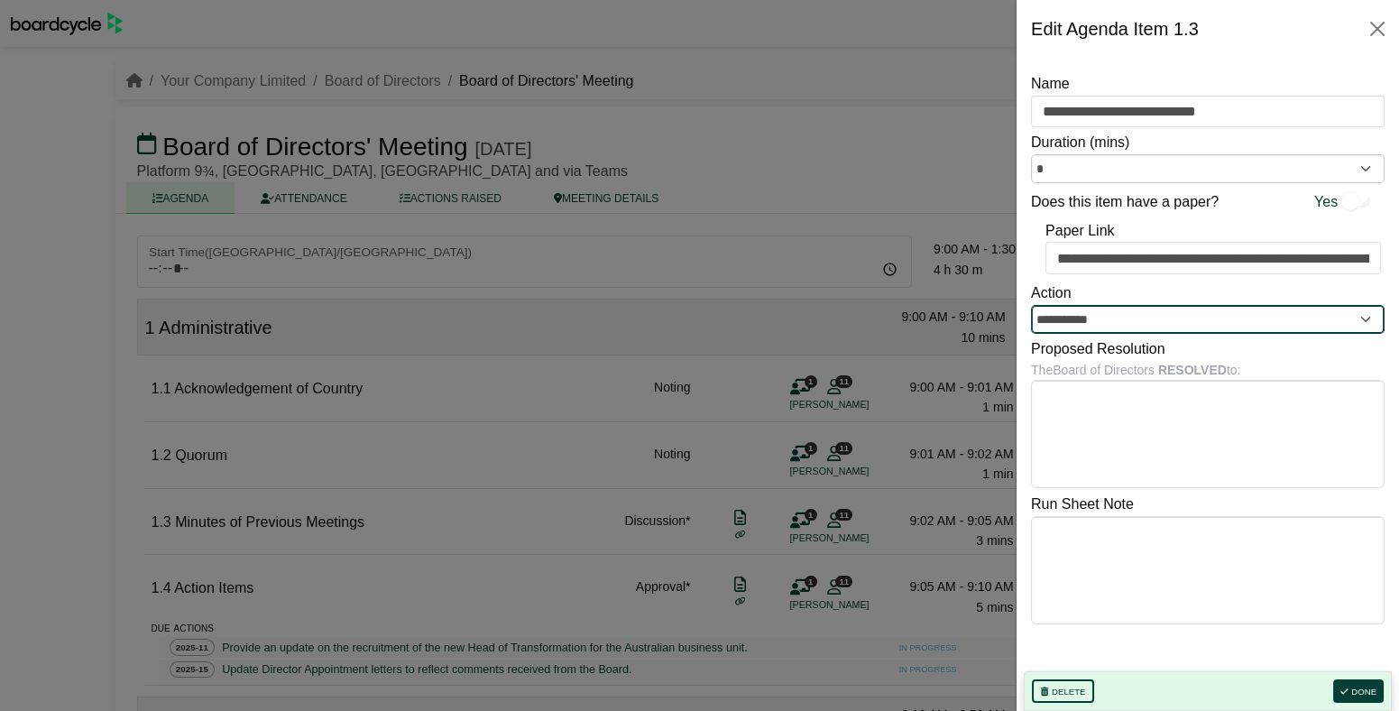
click at [1170, 321] on input "**********" at bounding box center [1207, 319] width 353 height 29
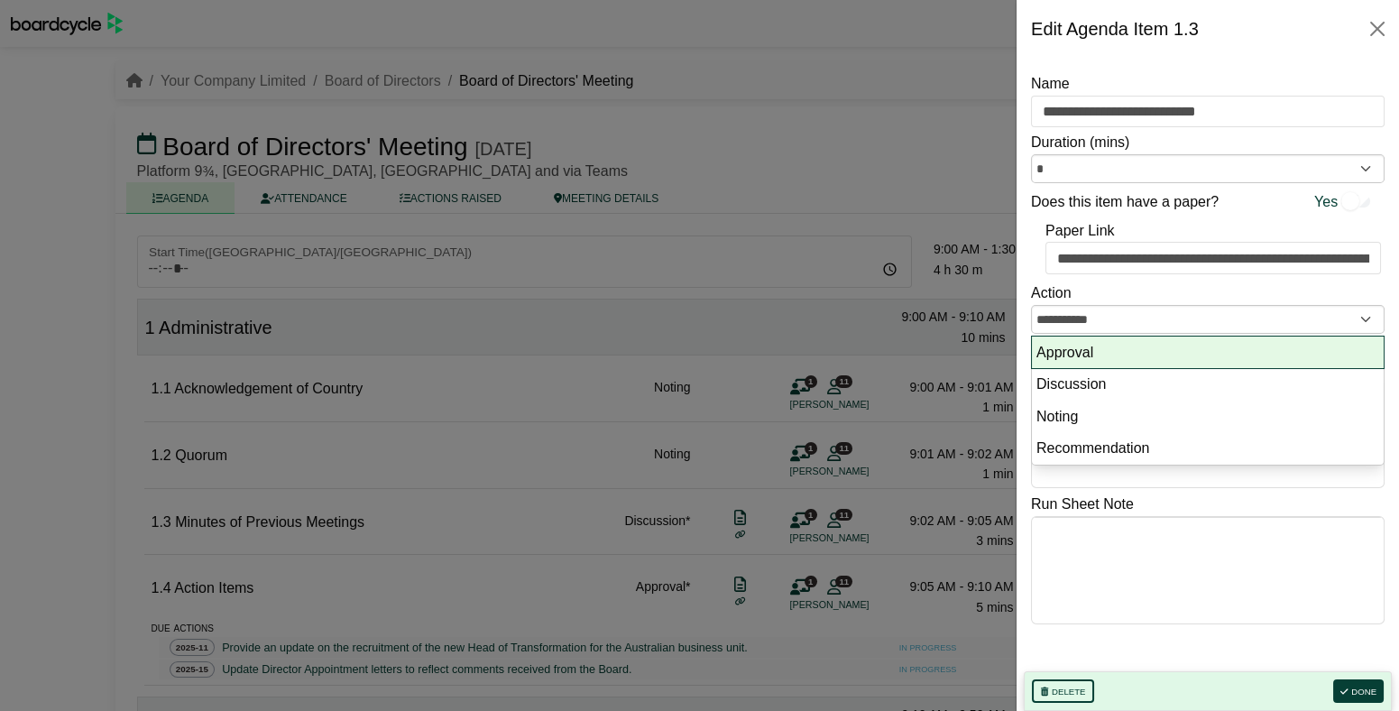
click at [1141, 359] on li "Approval" at bounding box center [1208, 352] width 352 height 32
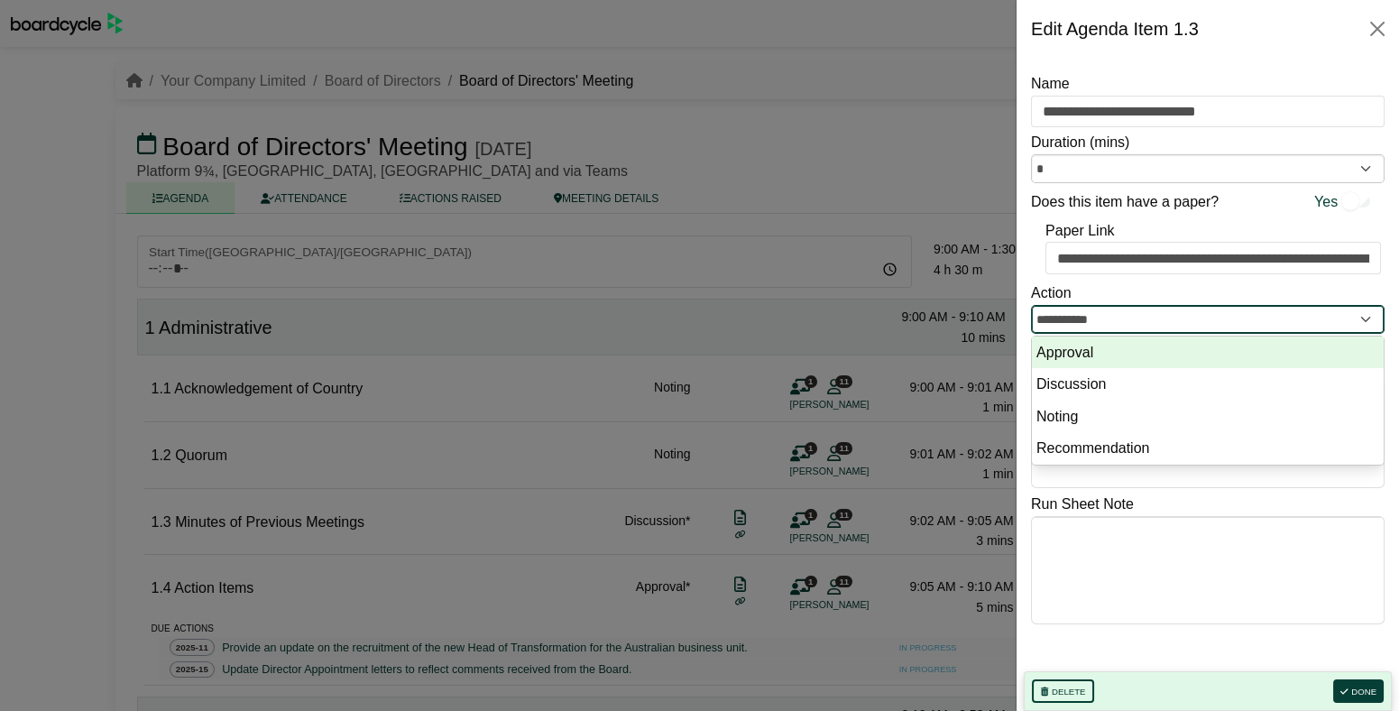
type input "********"
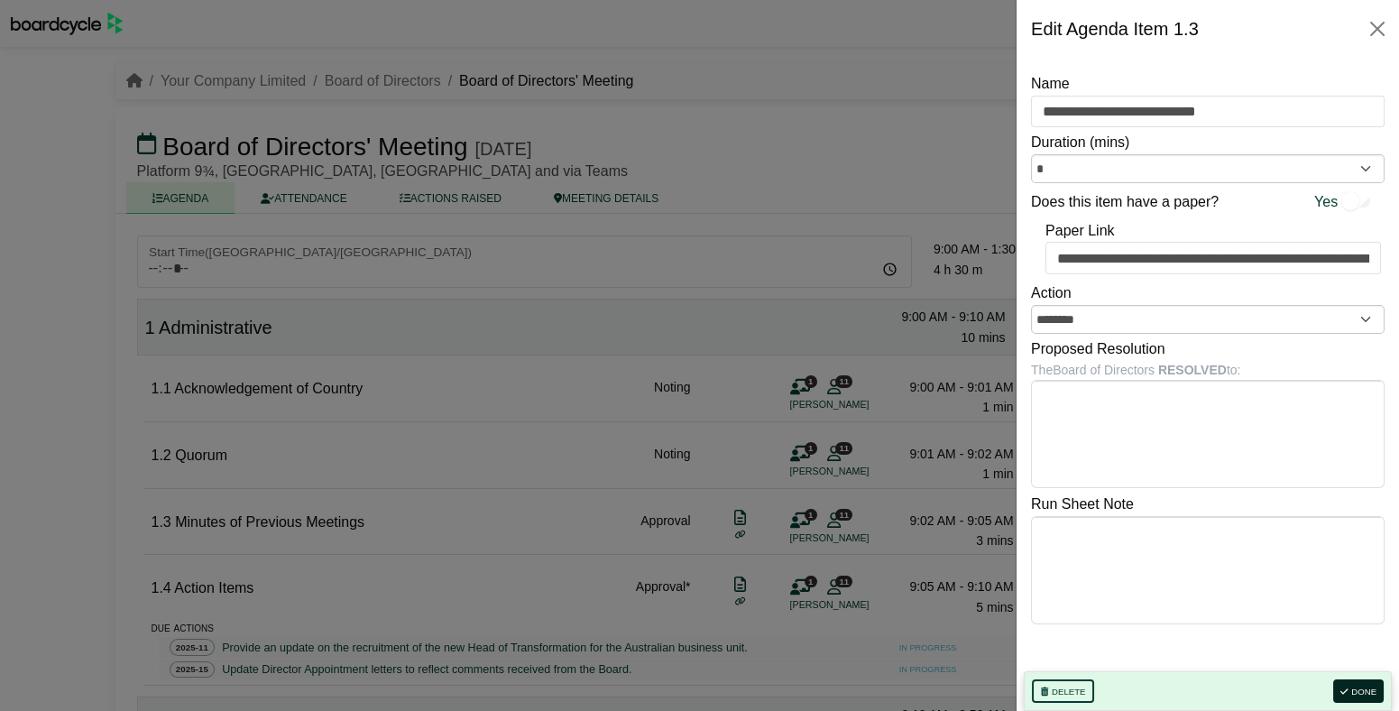
click at [1354, 688] on button "Done" at bounding box center [1358, 690] width 50 height 23
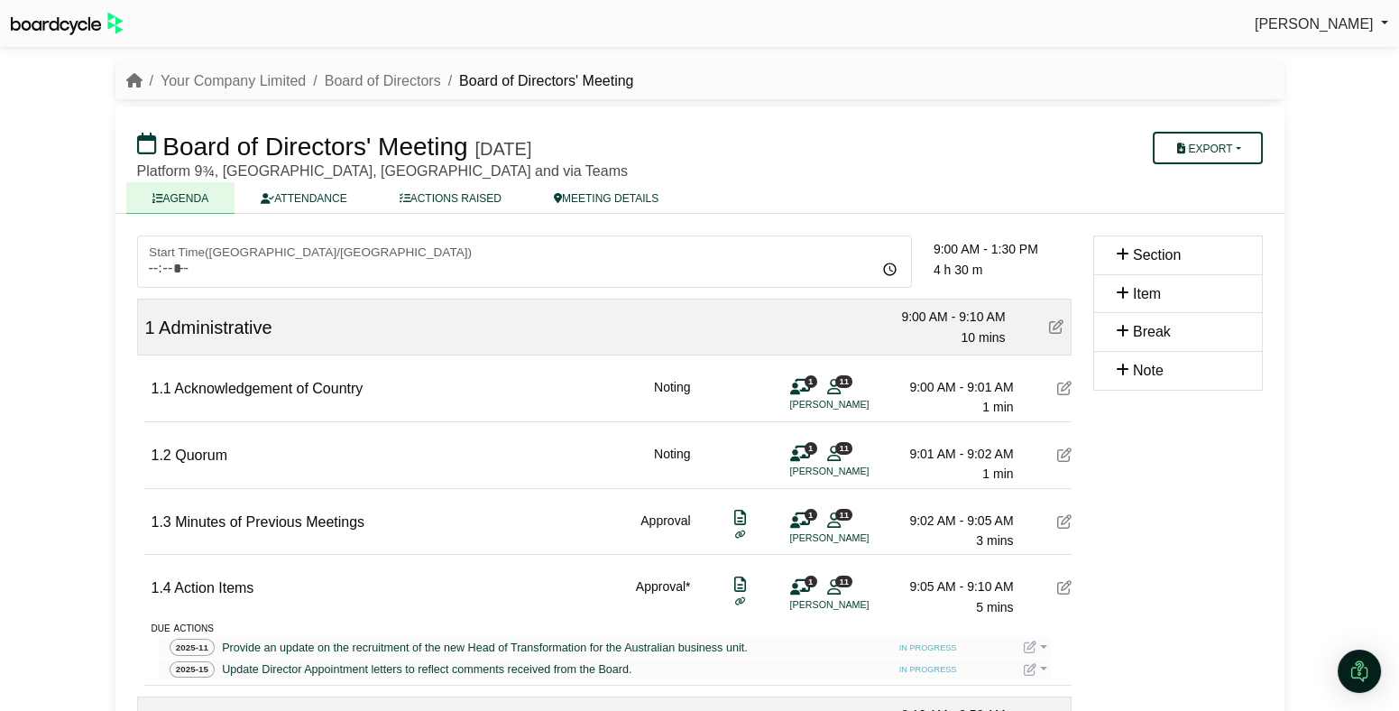
click at [1065, 592] on icon at bounding box center [1064, 587] width 14 height 14
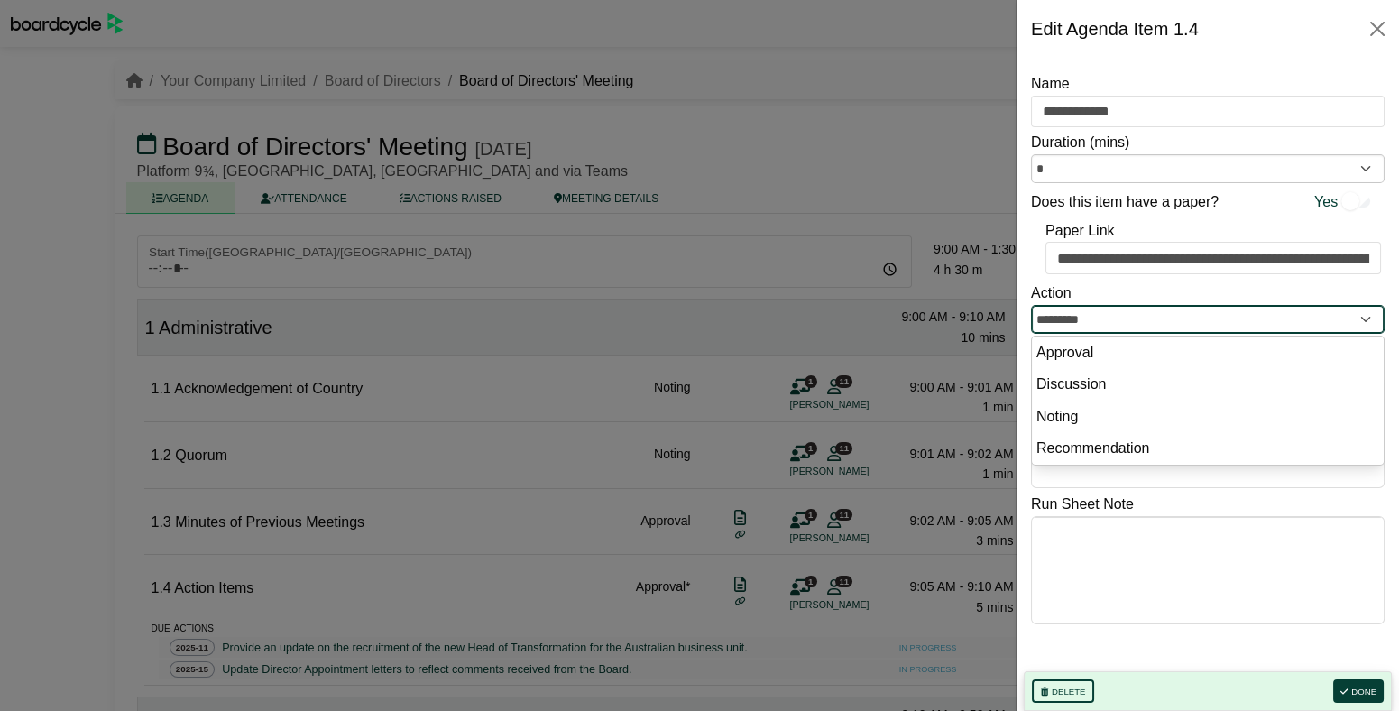
click at [1135, 314] on input "*********" at bounding box center [1207, 319] width 353 height 29
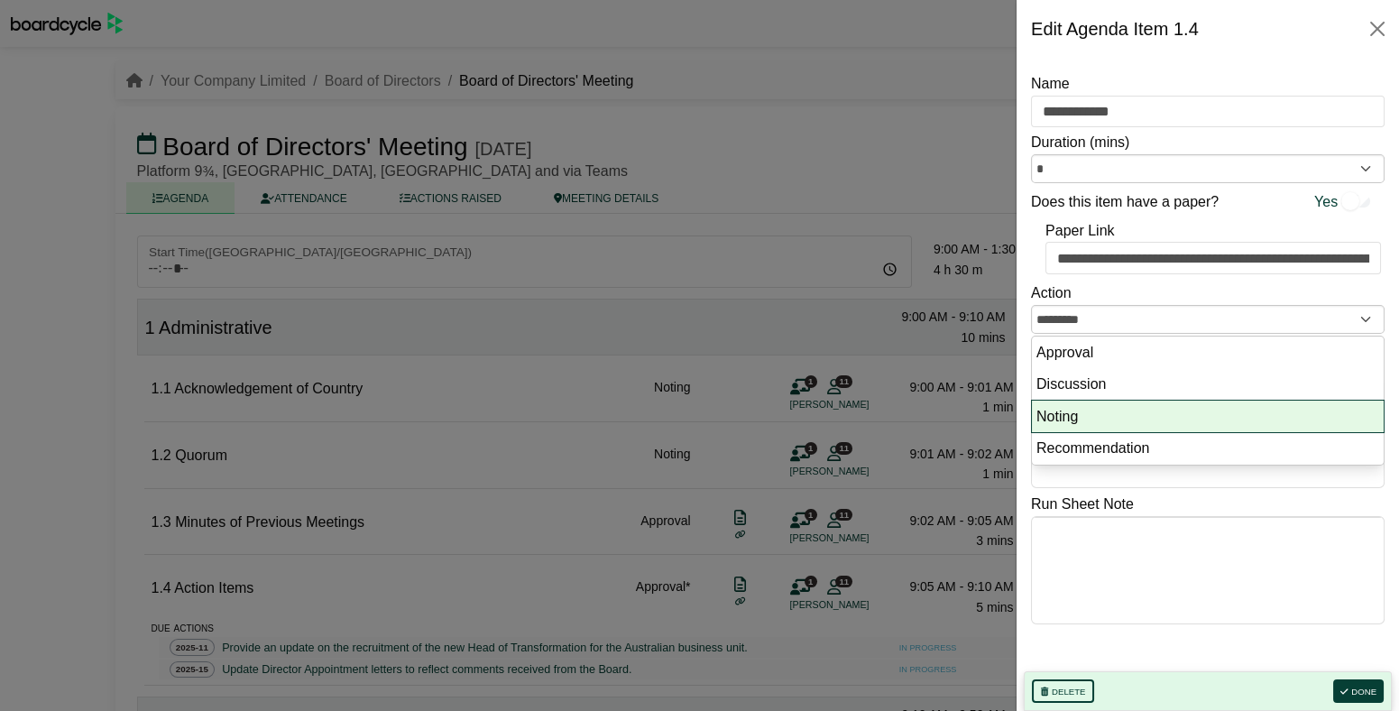
click at [1091, 409] on li "Noting" at bounding box center [1208, 416] width 352 height 32
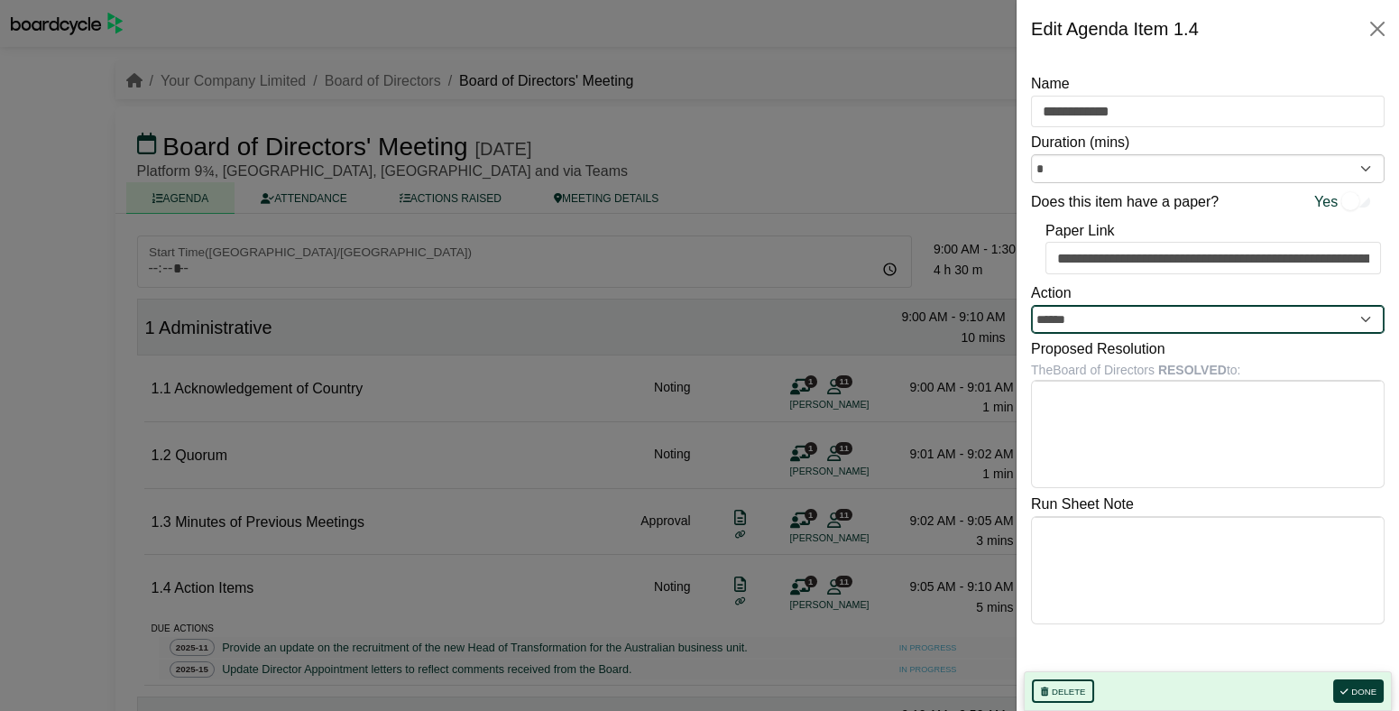
type input "******"
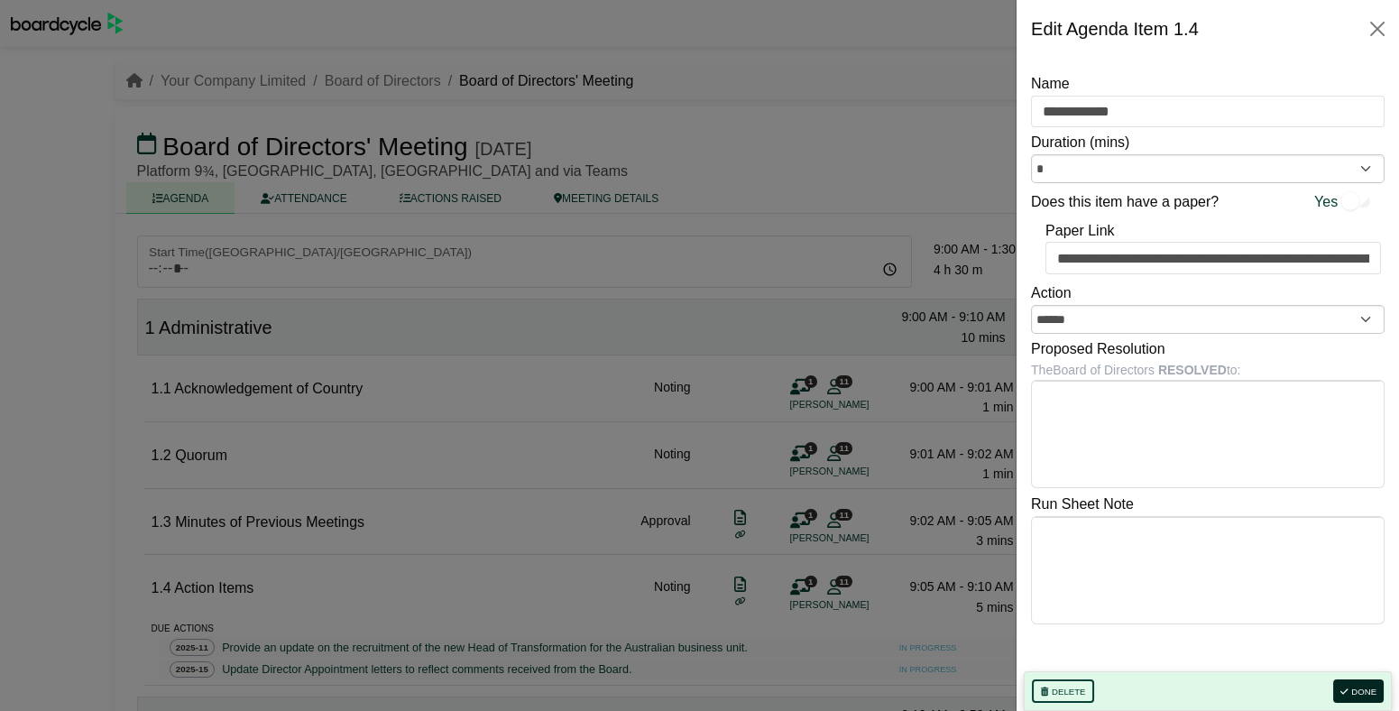
click at [1356, 690] on button "Done" at bounding box center [1358, 690] width 50 height 23
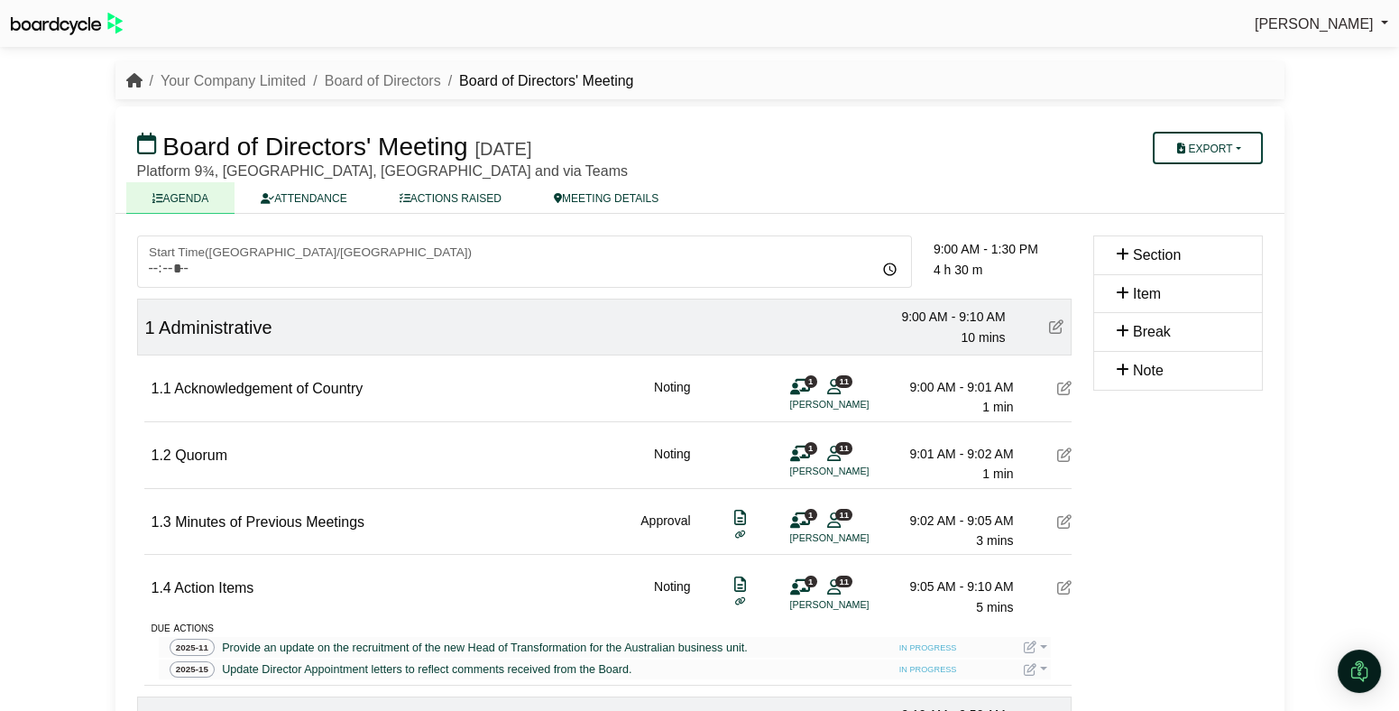
click at [133, 80] on icon "breadcrumb" at bounding box center [134, 80] width 16 height 14
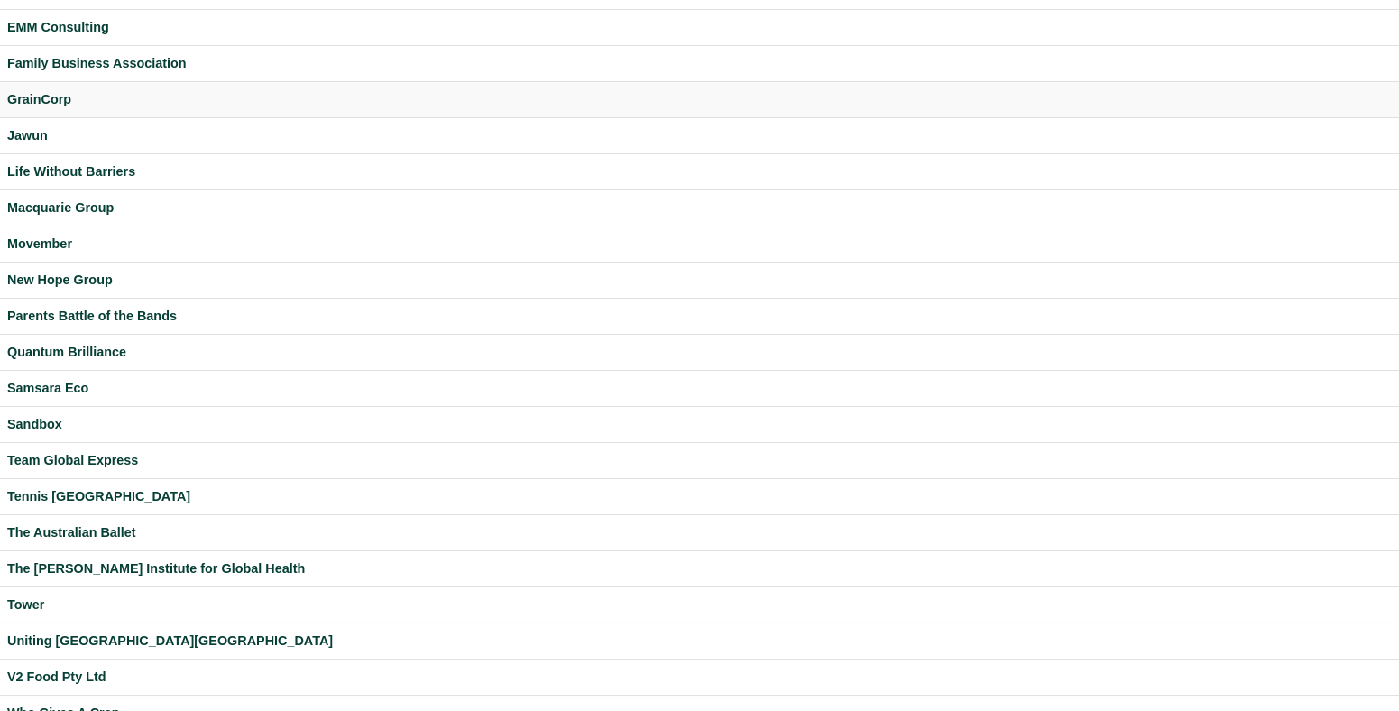
scroll to position [472, 0]
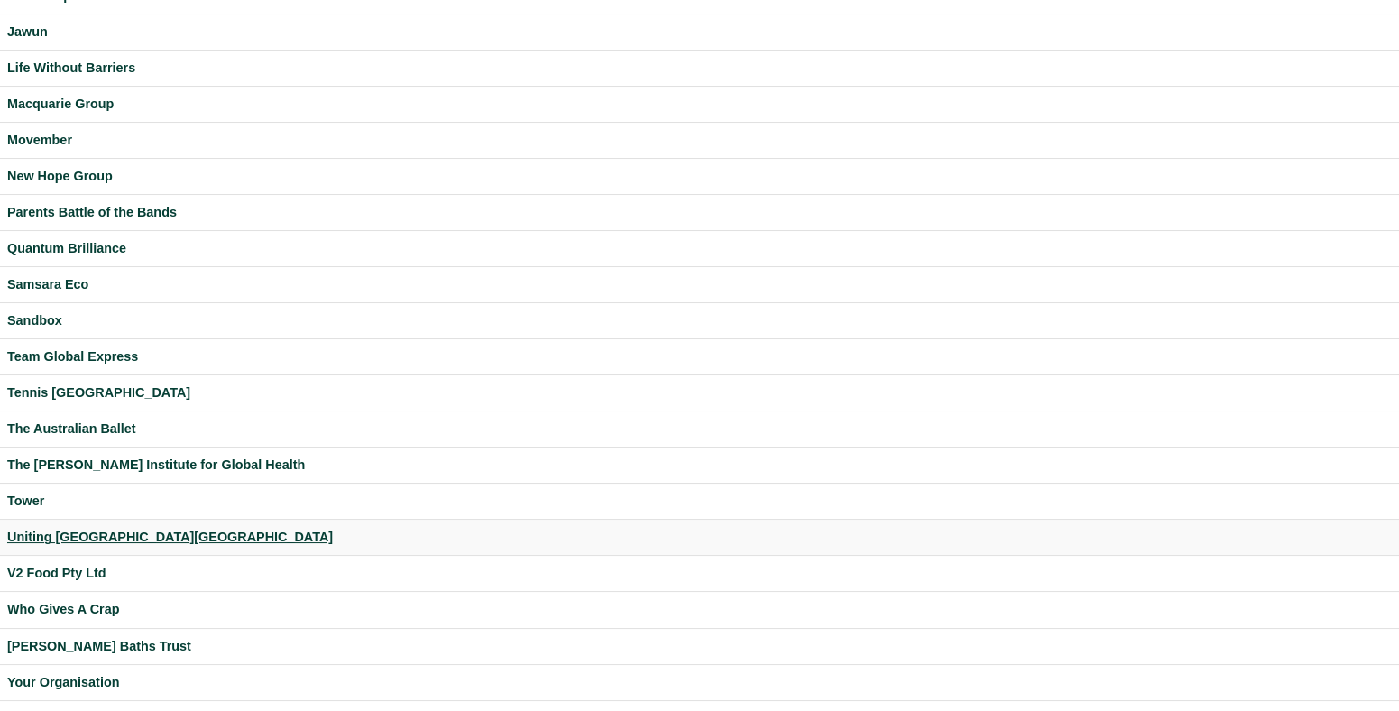
click at [78, 532] on div "Uniting [GEOGRAPHIC_DATA][GEOGRAPHIC_DATA]" at bounding box center [699, 537] width 1384 height 21
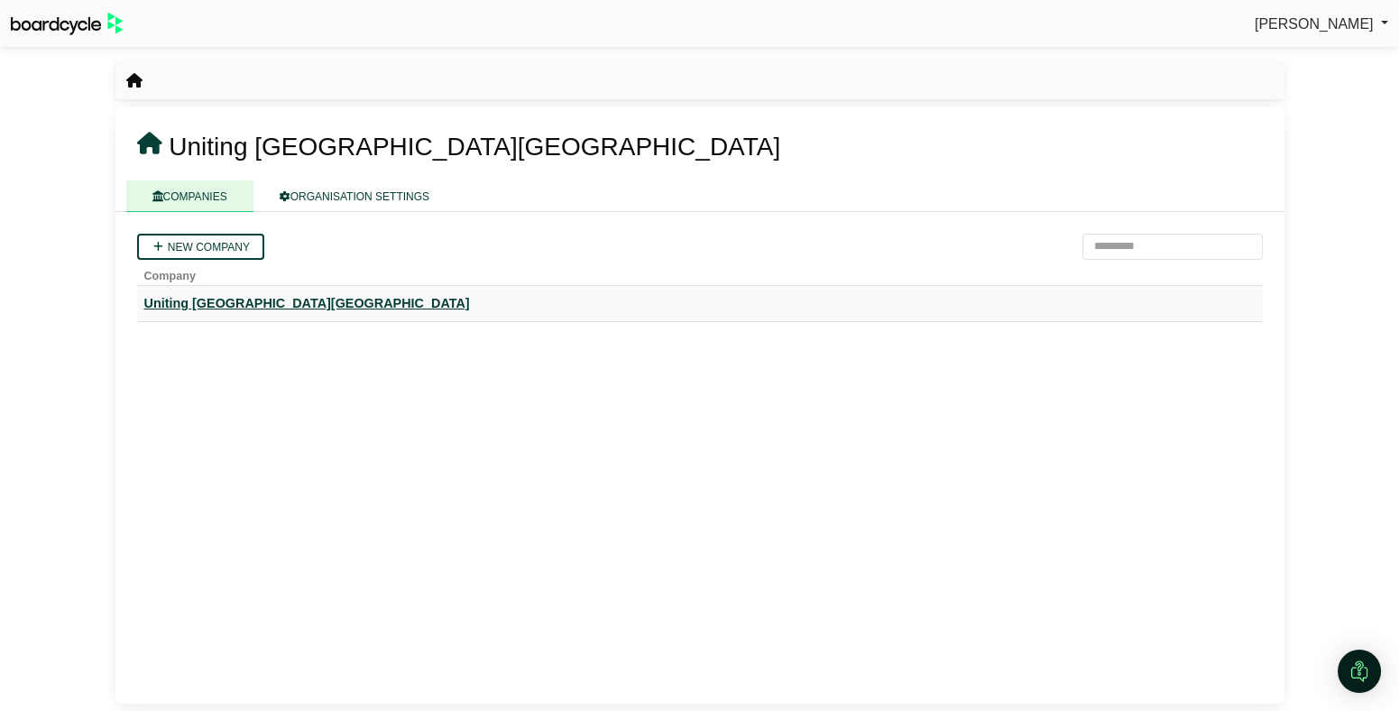
click at [210, 305] on div "Uniting [GEOGRAPHIC_DATA][GEOGRAPHIC_DATA]" at bounding box center [699, 303] width 1111 height 21
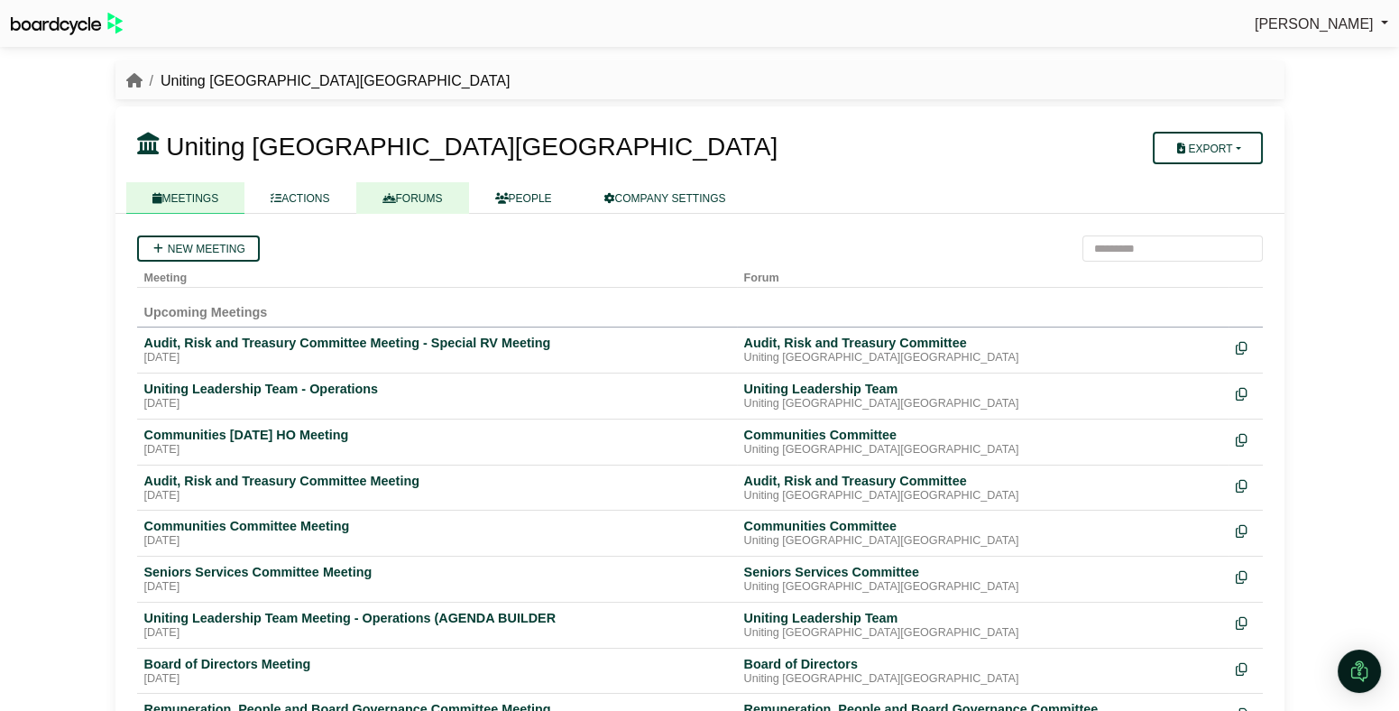
click at [430, 185] on link "FORUMS" at bounding box center [412, 198] width 113 height 32
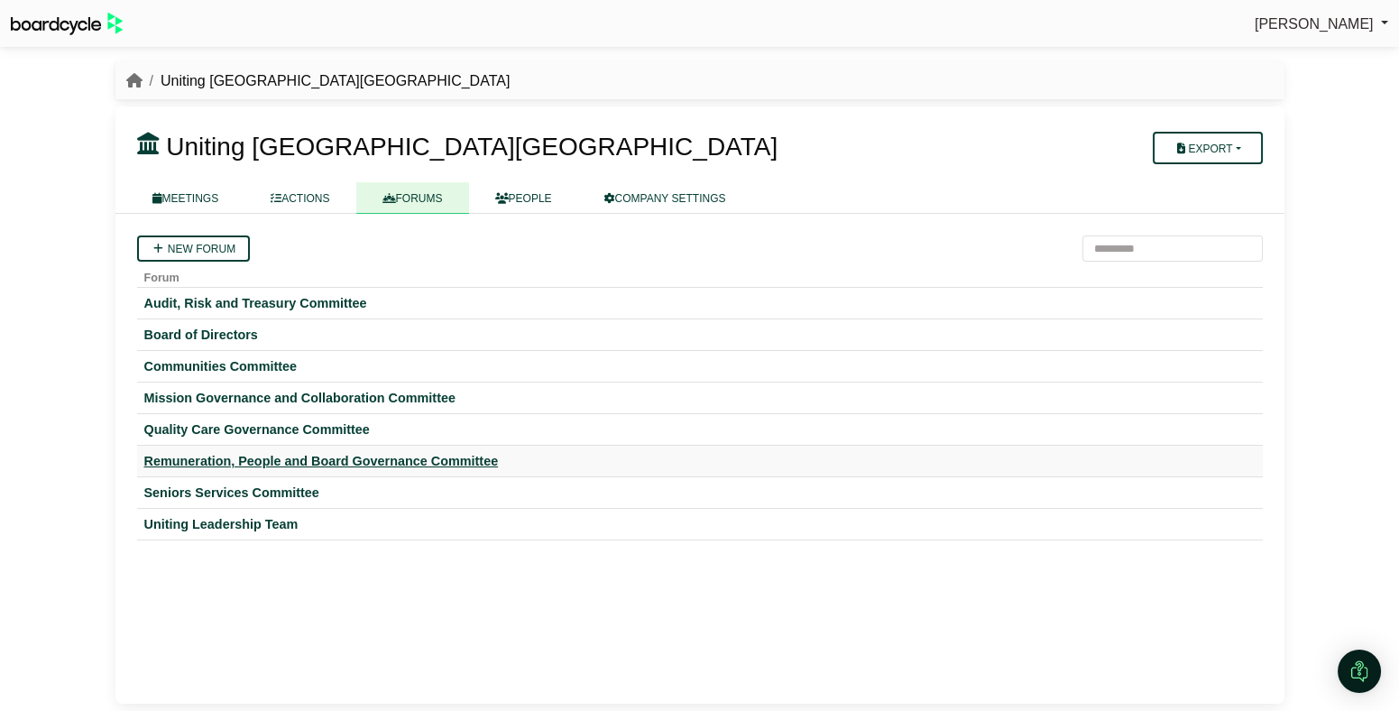
click at [207, 454] on div "Remuneration, People and Board Governance Committee" at bounding box center [699, 461] width 1111 height 16
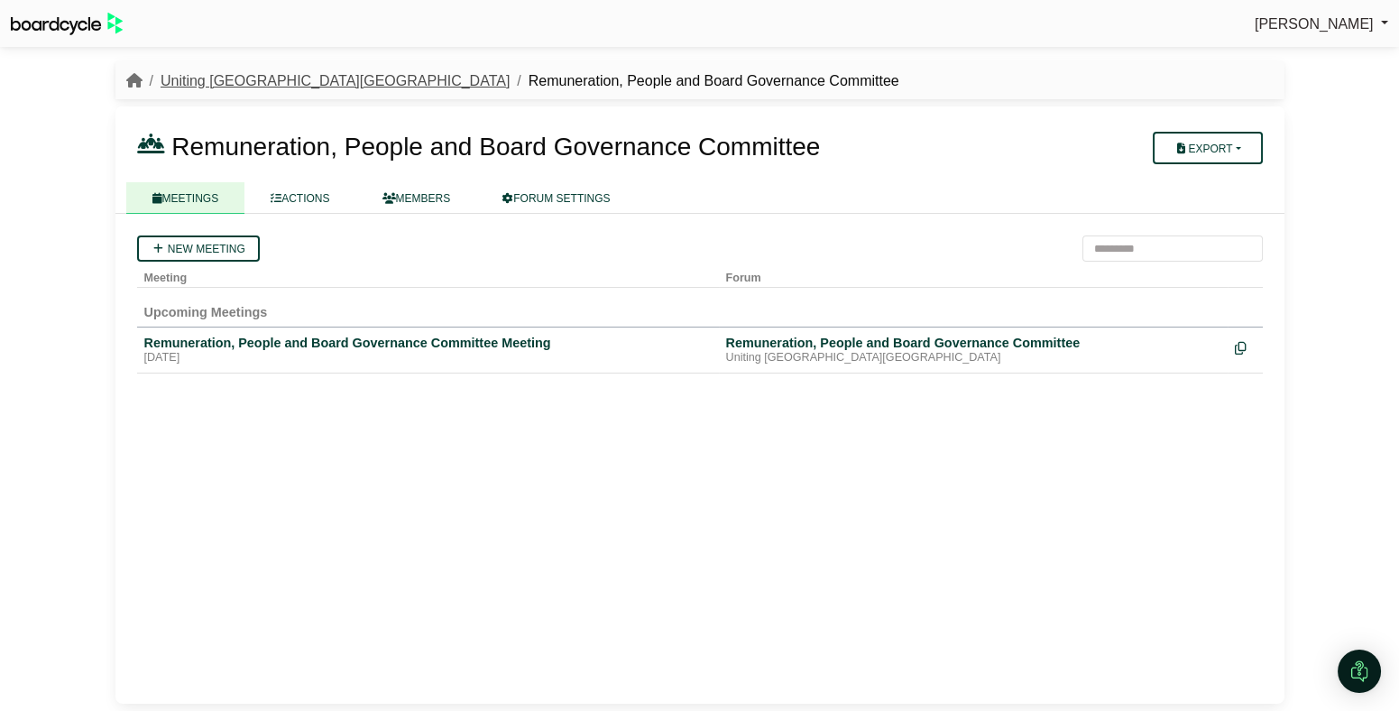
click at [198, 80] on link "Uniting [GEOGRAPHIC_DATA][GEOGRAPHIC_DATA]" at bounding box center [335, 80] width 349 height 15
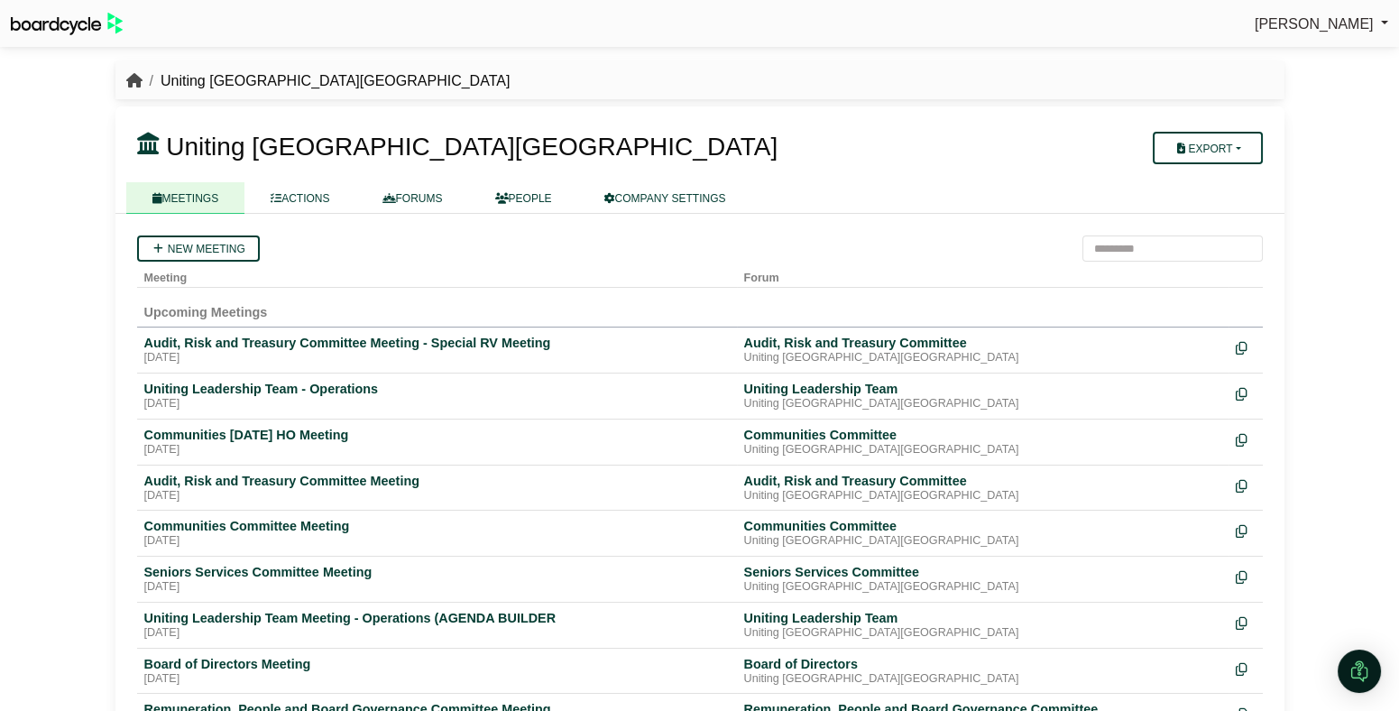
click at [138, 81] on icon "breadcrumb" at bounding box center [134, 80] width 16 height 14
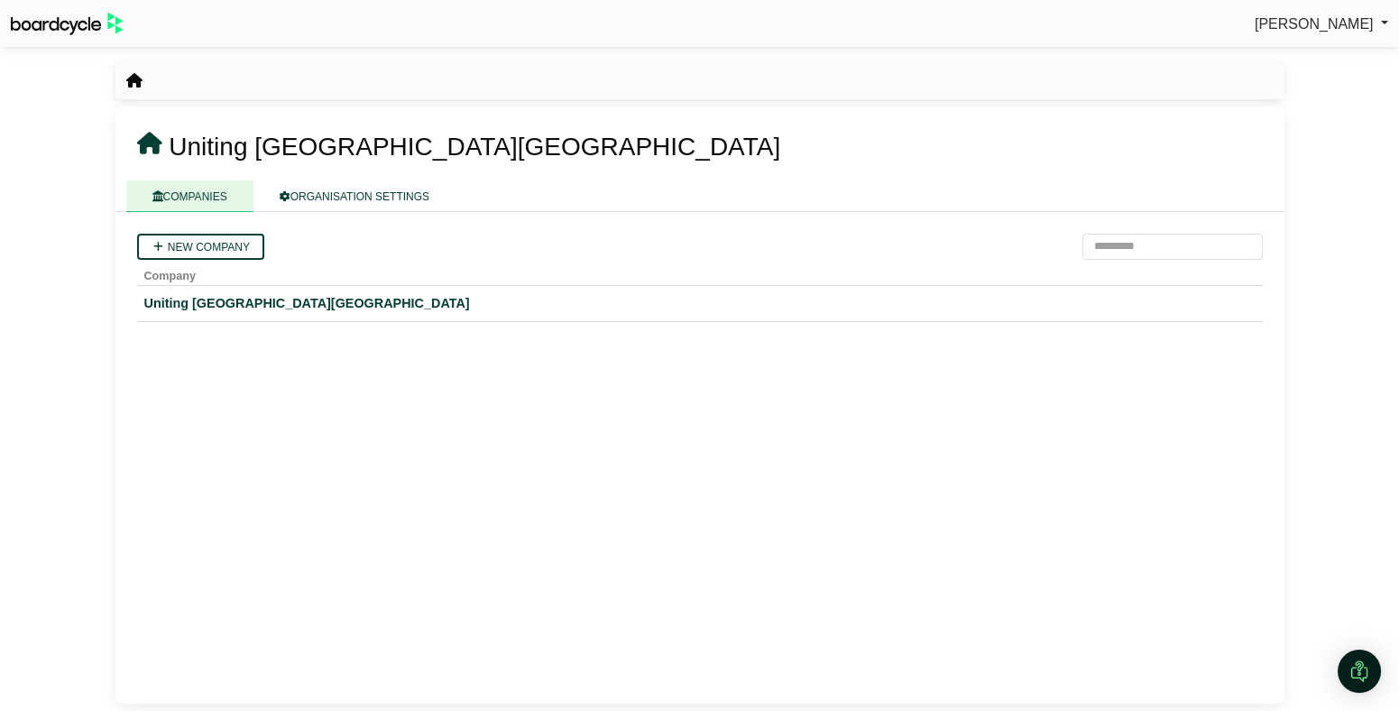
click at [57, 268] on div "[PERSON_NAME] Sign Out Uniting NSW.ACT" at bounding box center [699, 355] width 1399 height 711
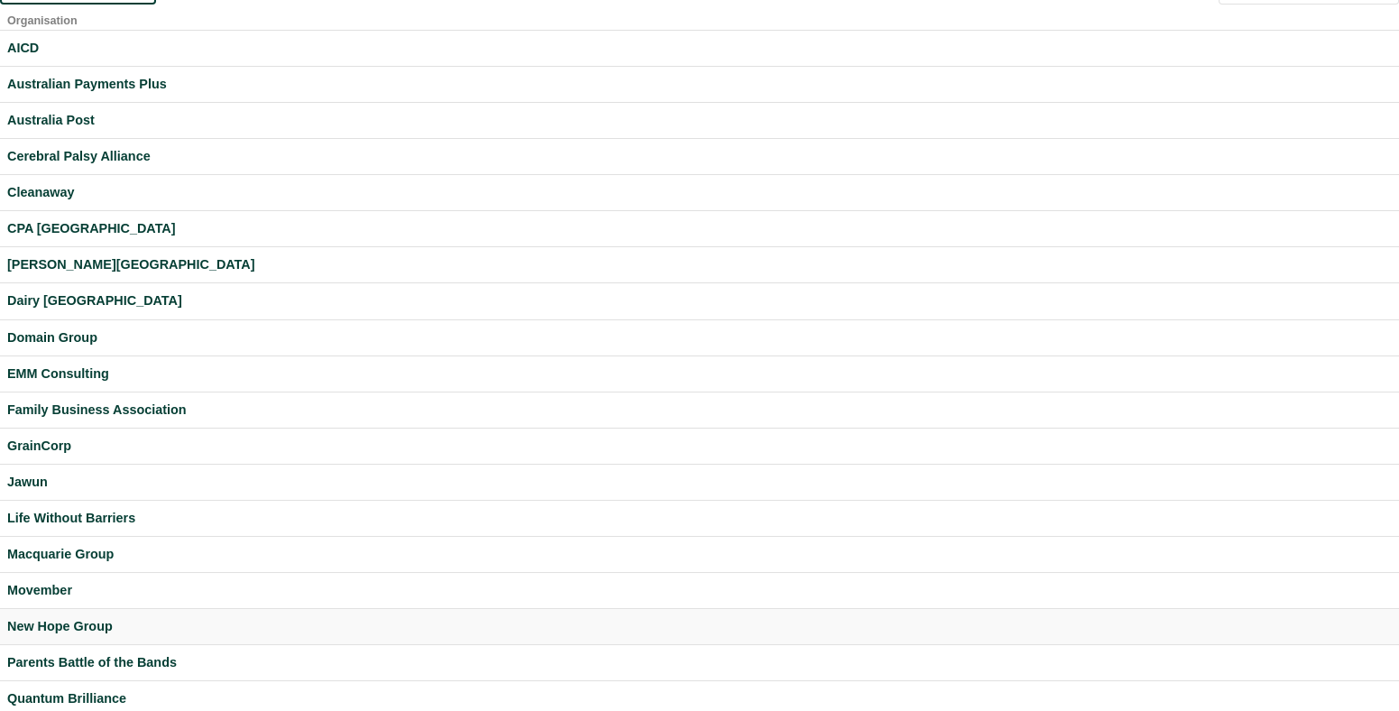
scroll to position [37, 0]
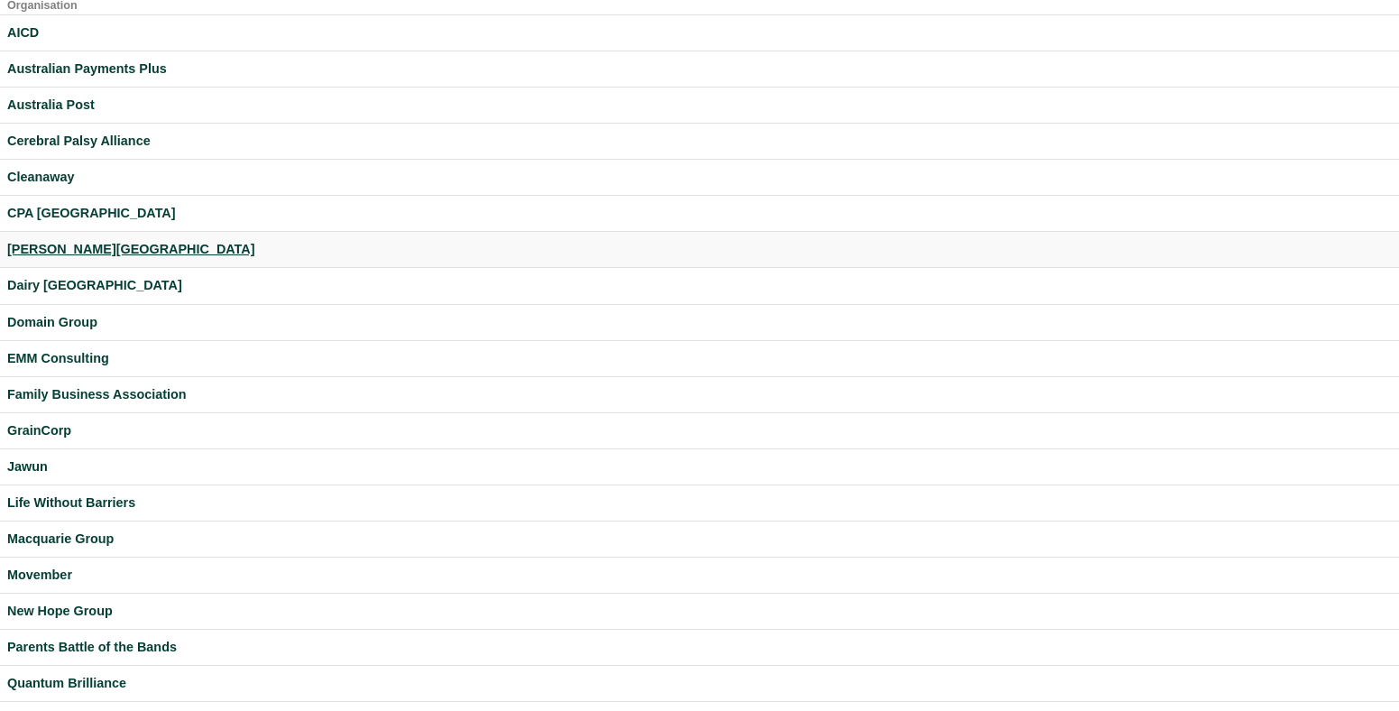
click at [29, 248] on div "[PERSON_NAME][GEOGRAPHIC_DATA]" at bounding box center [699, 249] width 1384 height 21
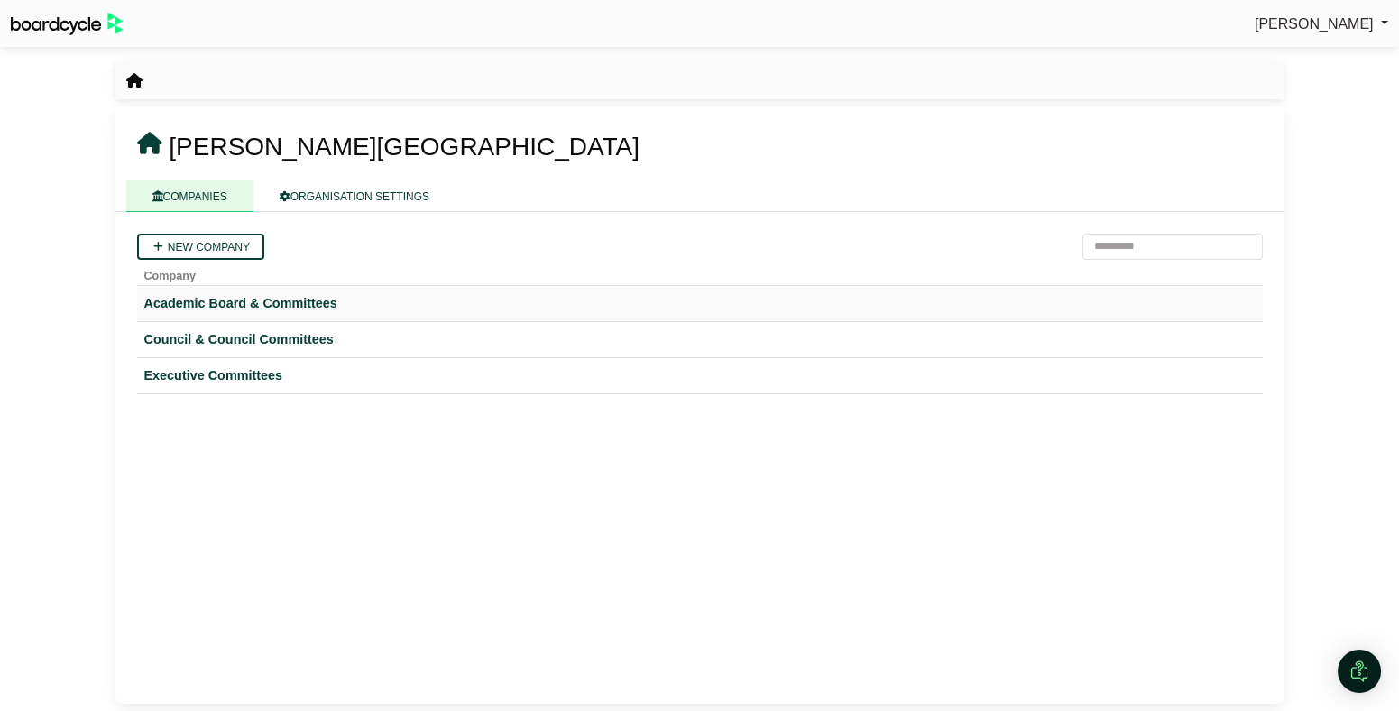
click at [272, 303] on div "Academic Board & Committees" at bounding box center [699, 303] width 1111 height 21
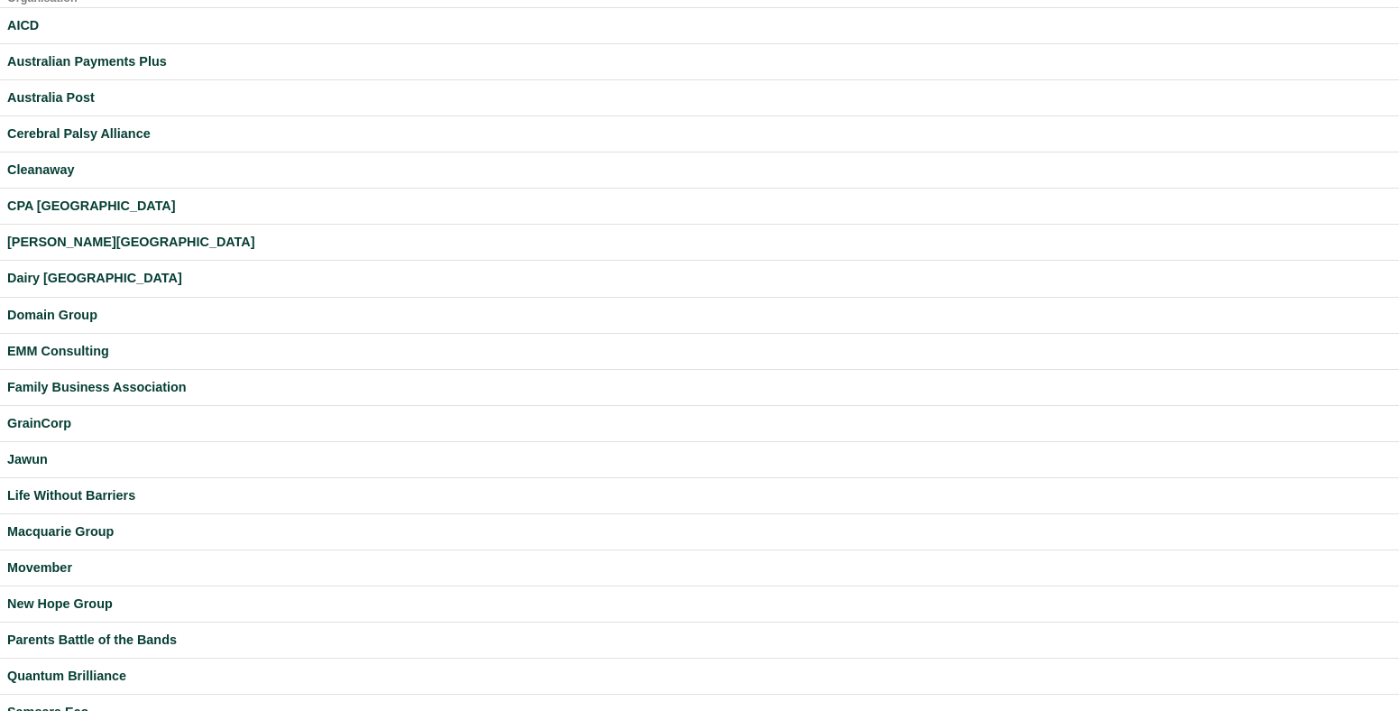
scroll to position [472, 0]
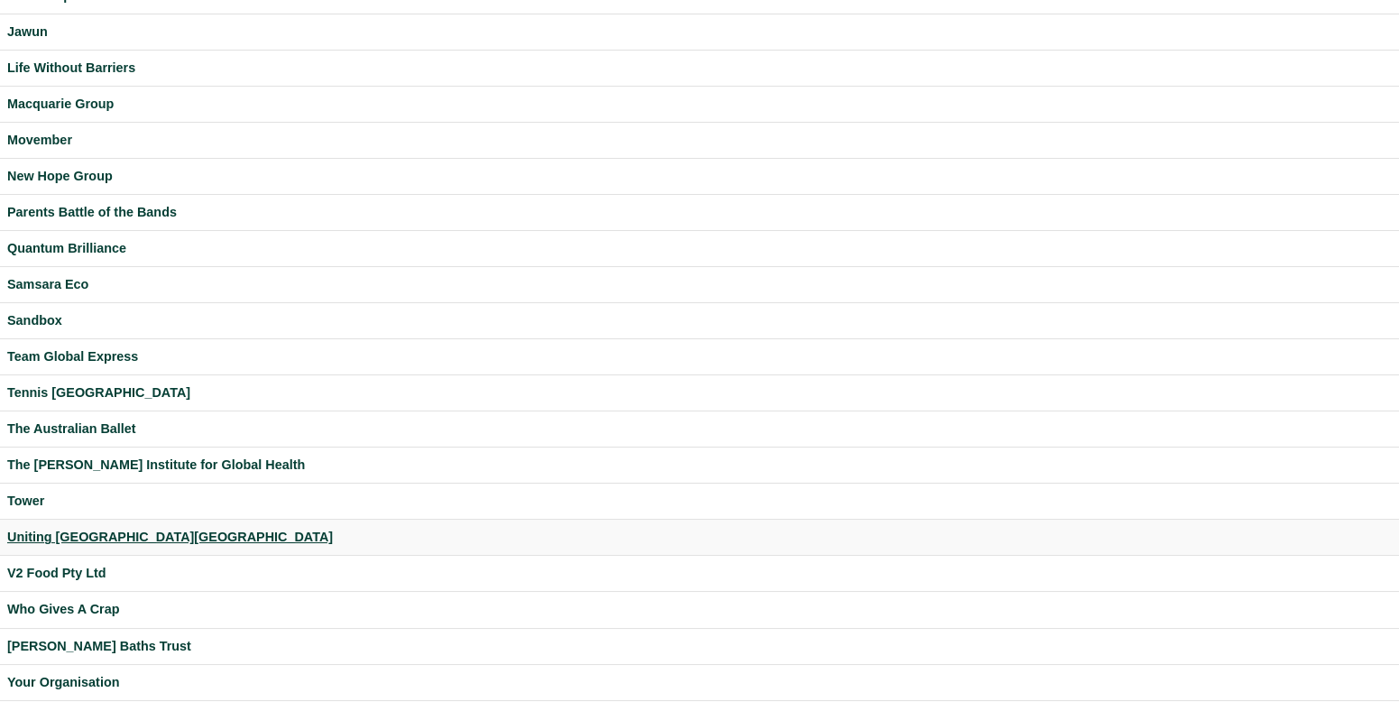
click at [64, 530] on div "Uniting [GEOGRAPHIC_DATA][GEOGRAPHIC_DATA]" at bounding box center [699, 537] width 1384 height 21
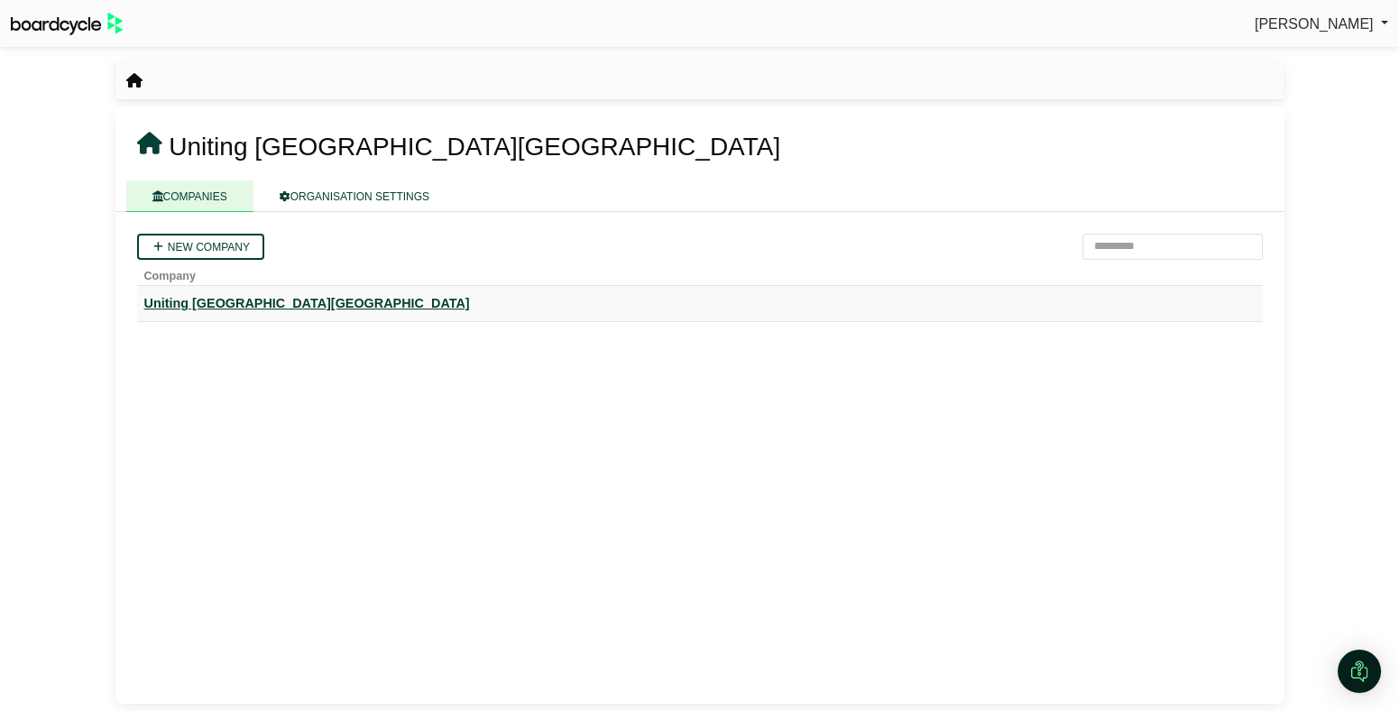
click at [195, 303] on div "Uniting [GEOGRAPHIC_DATA][GEOGRAPHIC_DATA]" at bounding box center [699, 303] width 1111 height 21
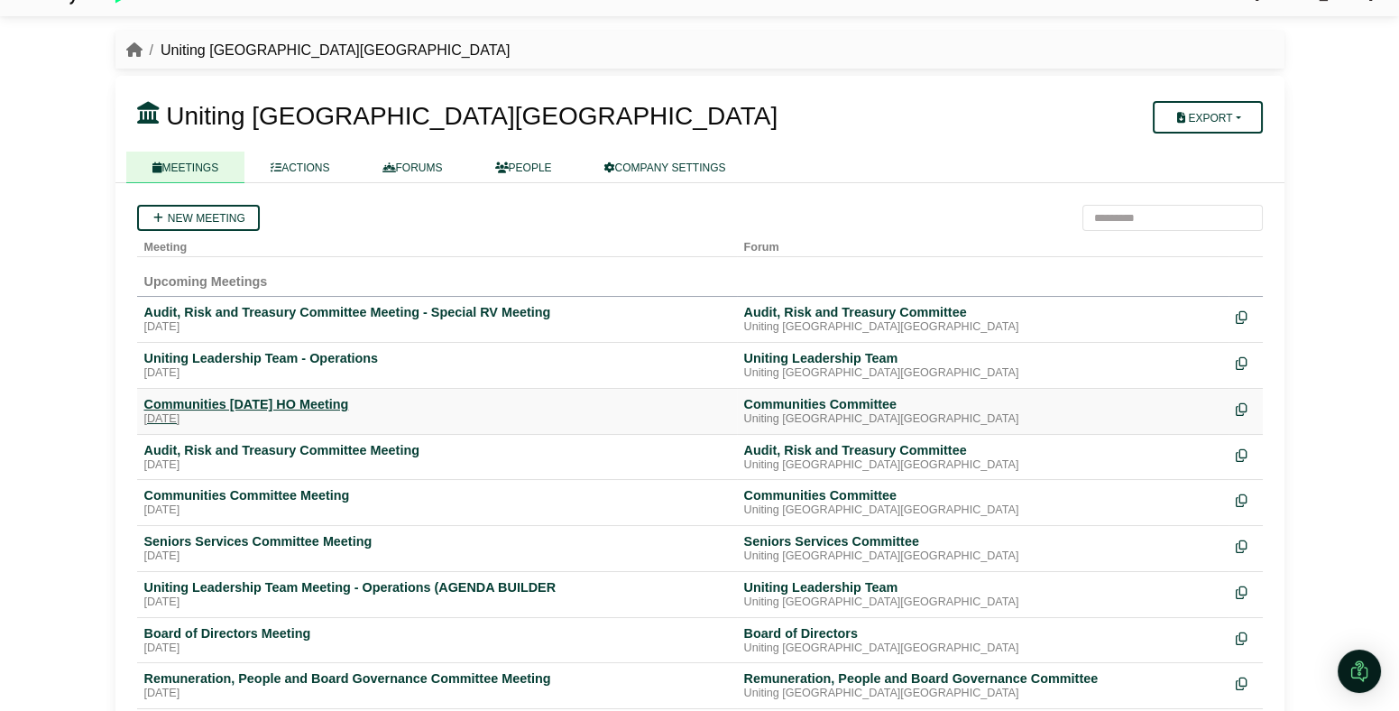
scroll to position [38, 0]
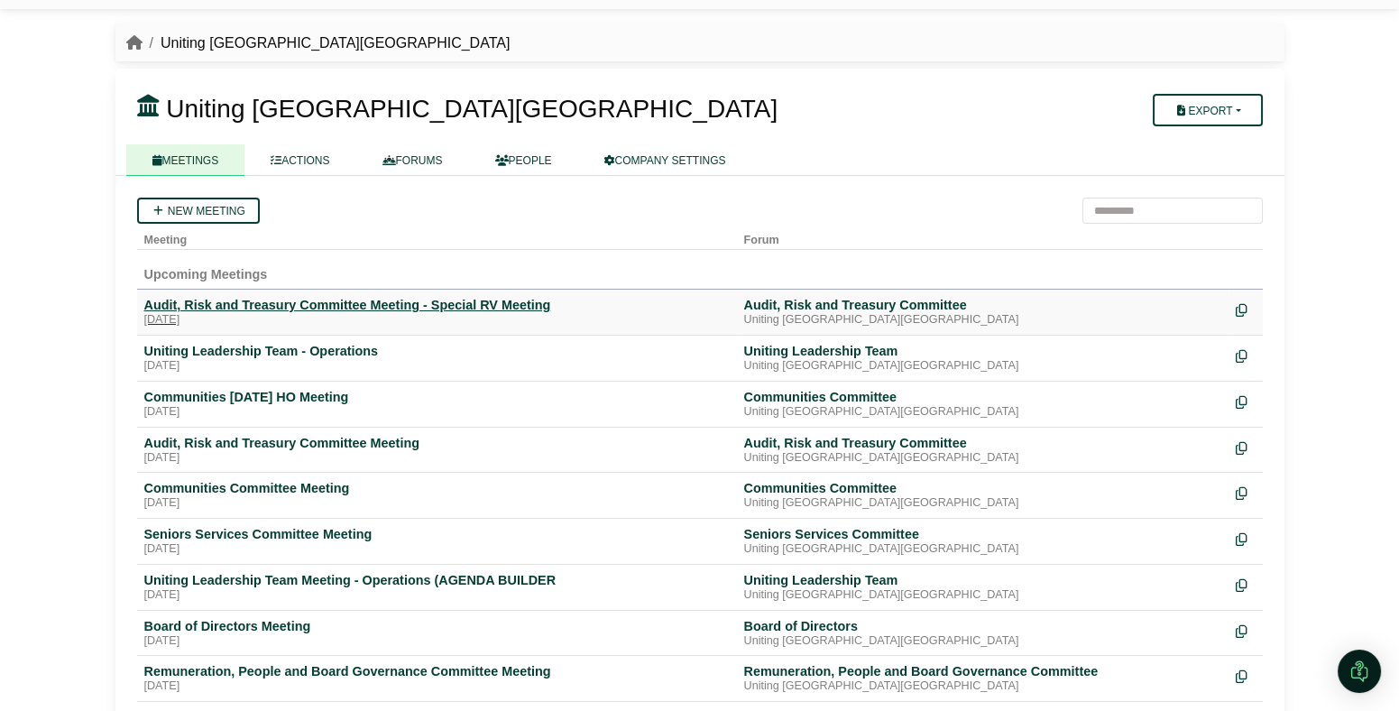
click at [251, 311] on link "Audit, Risk and Treasury Committee Meeting - Special RV Meeting Monday, 22 Sept…" at bounding box center [436, 312] width 585 height 31
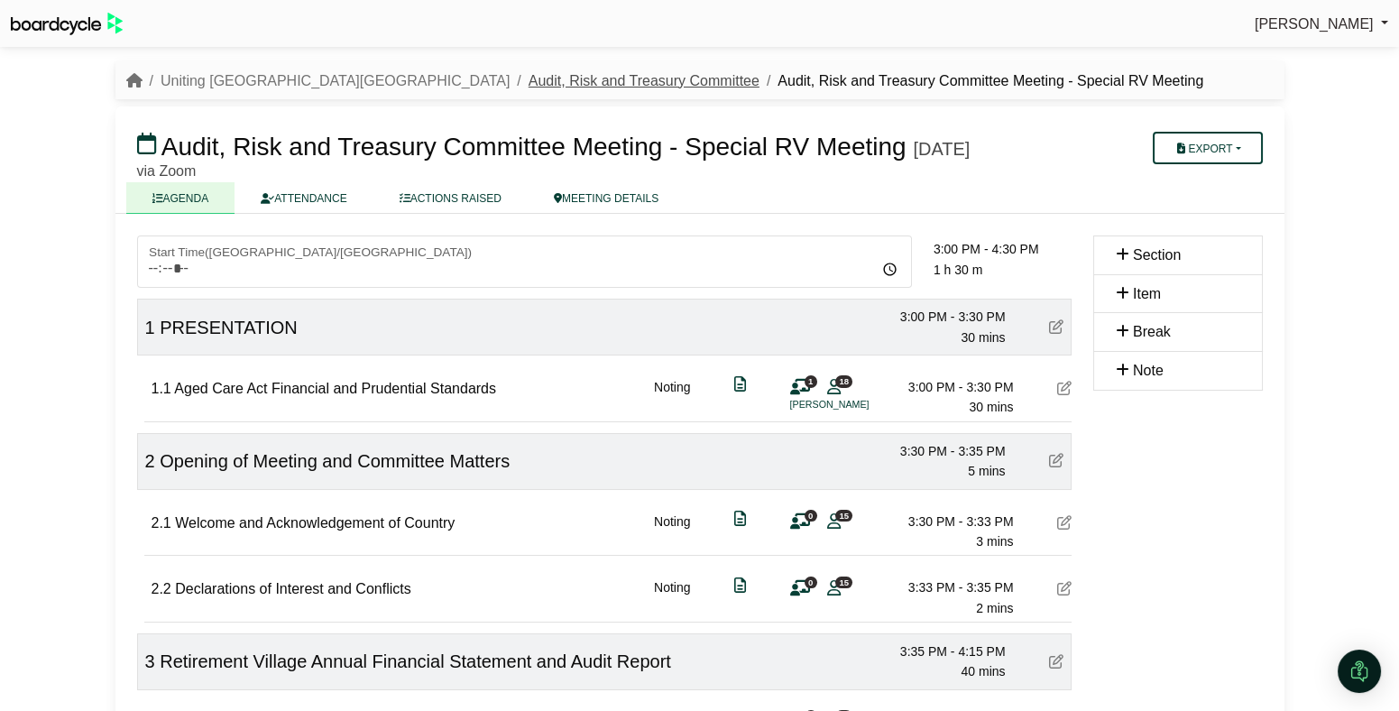
click at [528, 83] on link "Audit, Risk and Treasury Committee" at bounding box center [643, 80] width 231 height 15
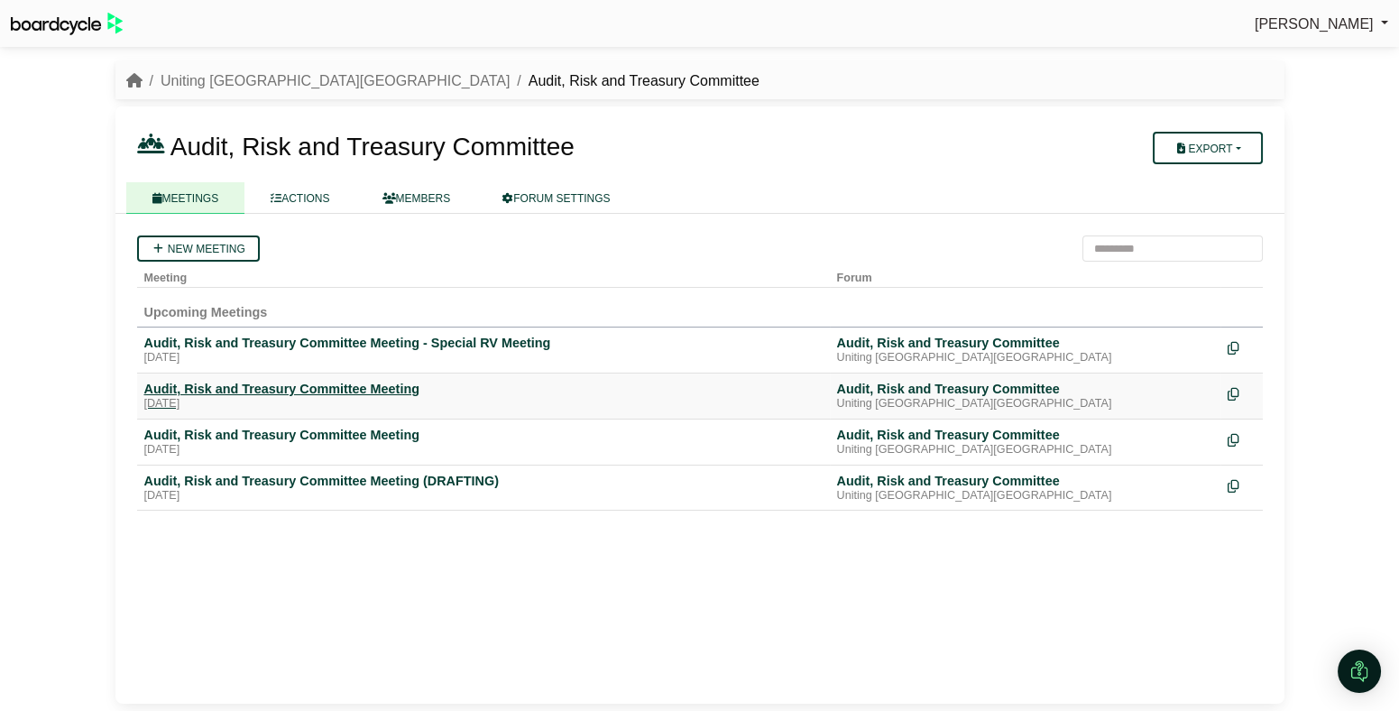
click at [264, 402] on div "[DATE]" at bounding box center [483, 404] width 678 height 14
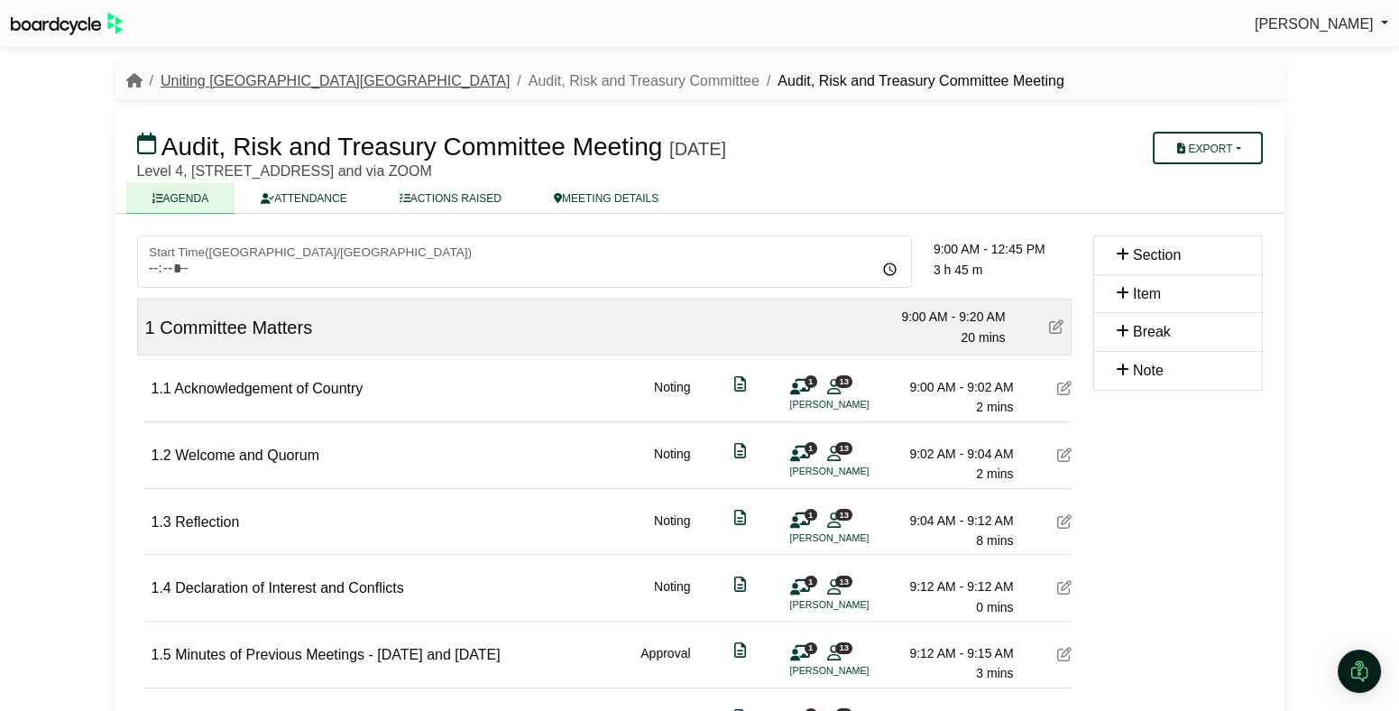
click at [247, 87] on link "Uniting [GEOGRAPHIC_DATA][GEOGRAPHIC_DATA]" at bounding box center [335, 80] width 349 height 15
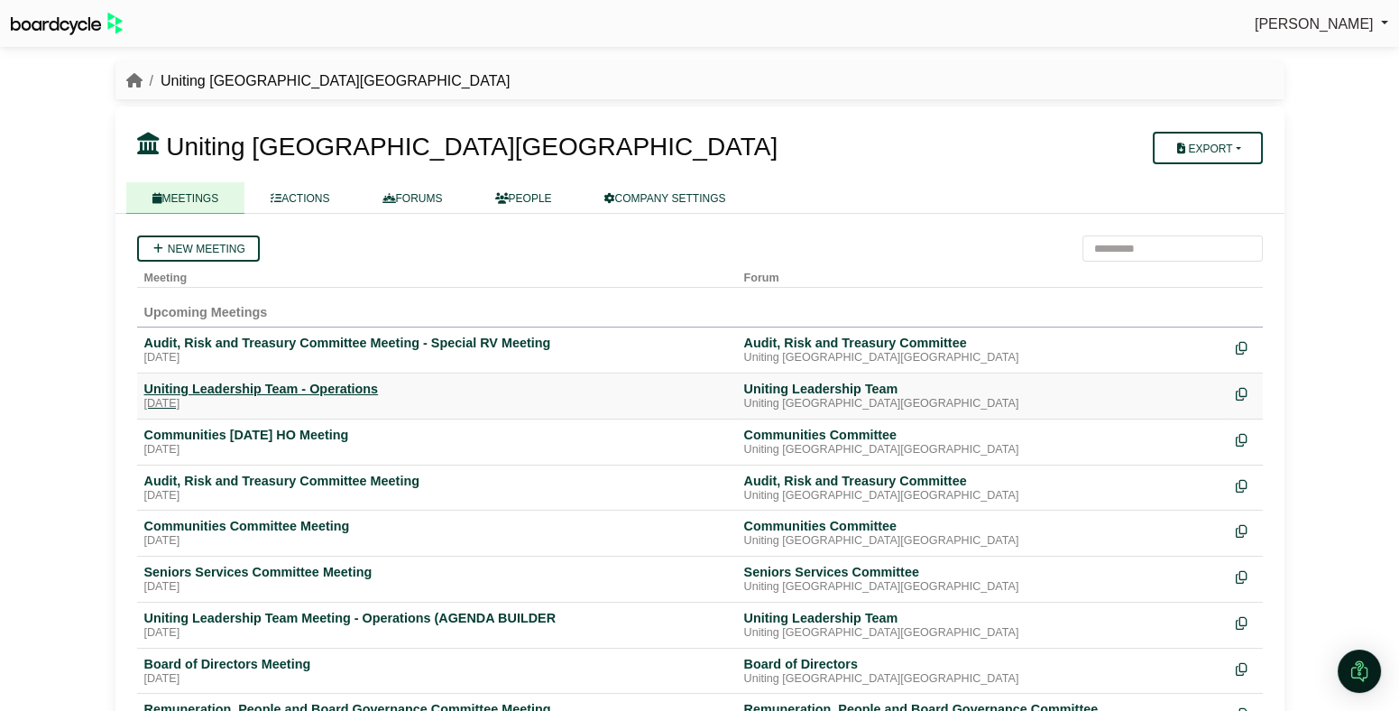
click at [244, 397] on div "[DATE]" at bounding box center [436, 404] width 585 height 14
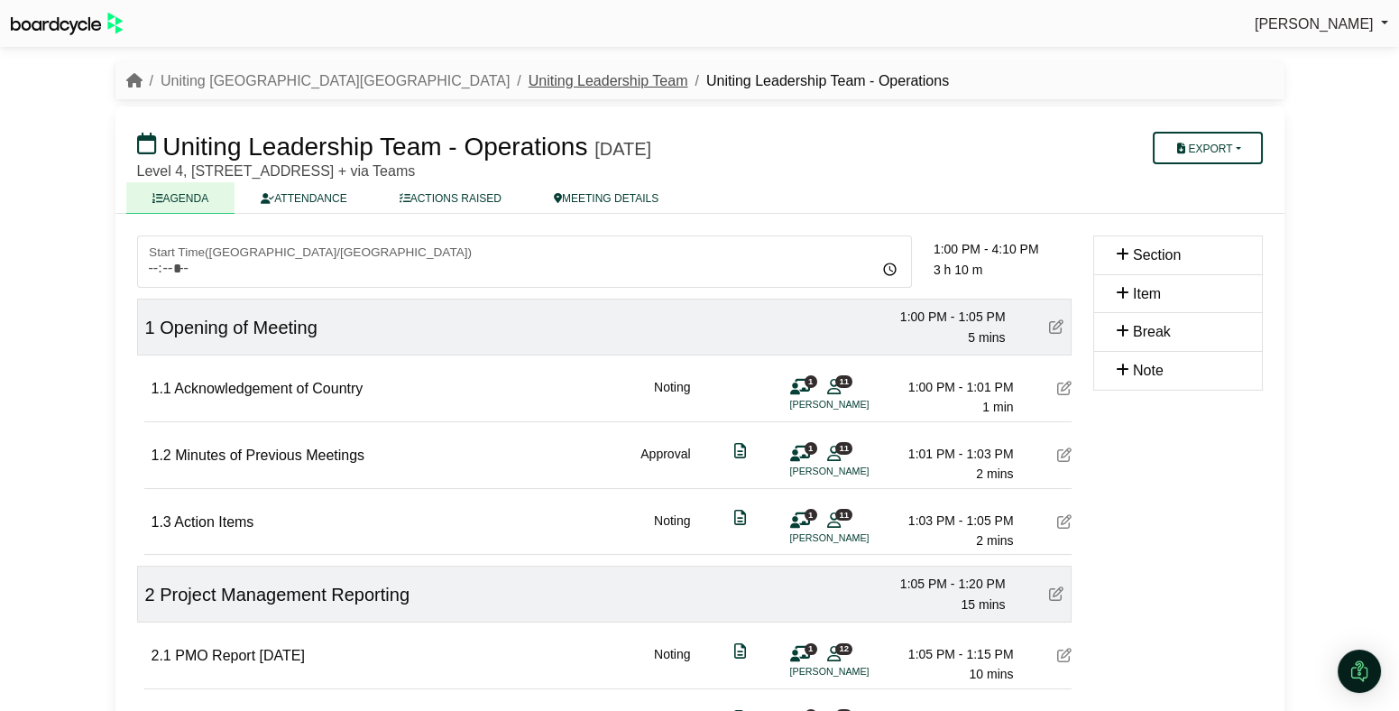
click at [528, 83] on link "Uniting Leadership Team" at bounding box center [608, 80] width 160 height 15
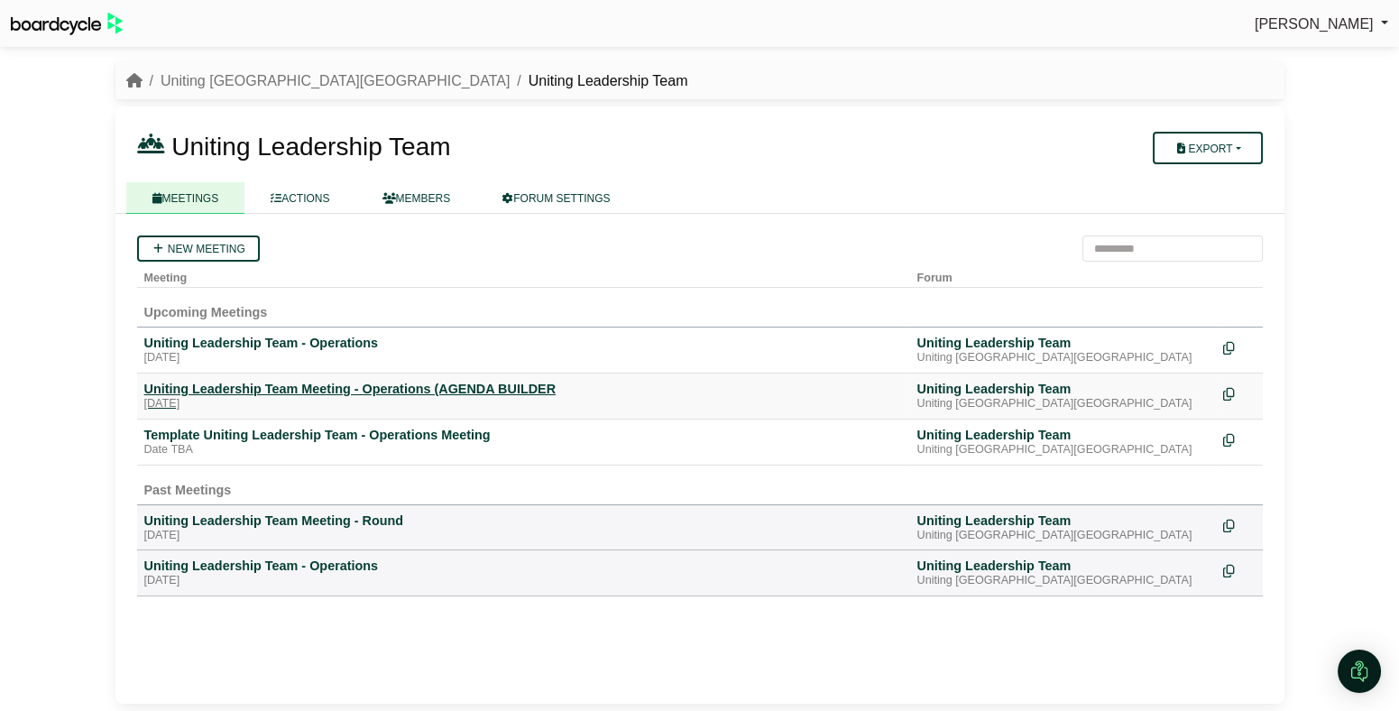
click at [262, 383] on div "Uniting Leadership Team Meeting - Operations (AGENDA BUILDER" at bounding box center [523, 389] width 758 height 16
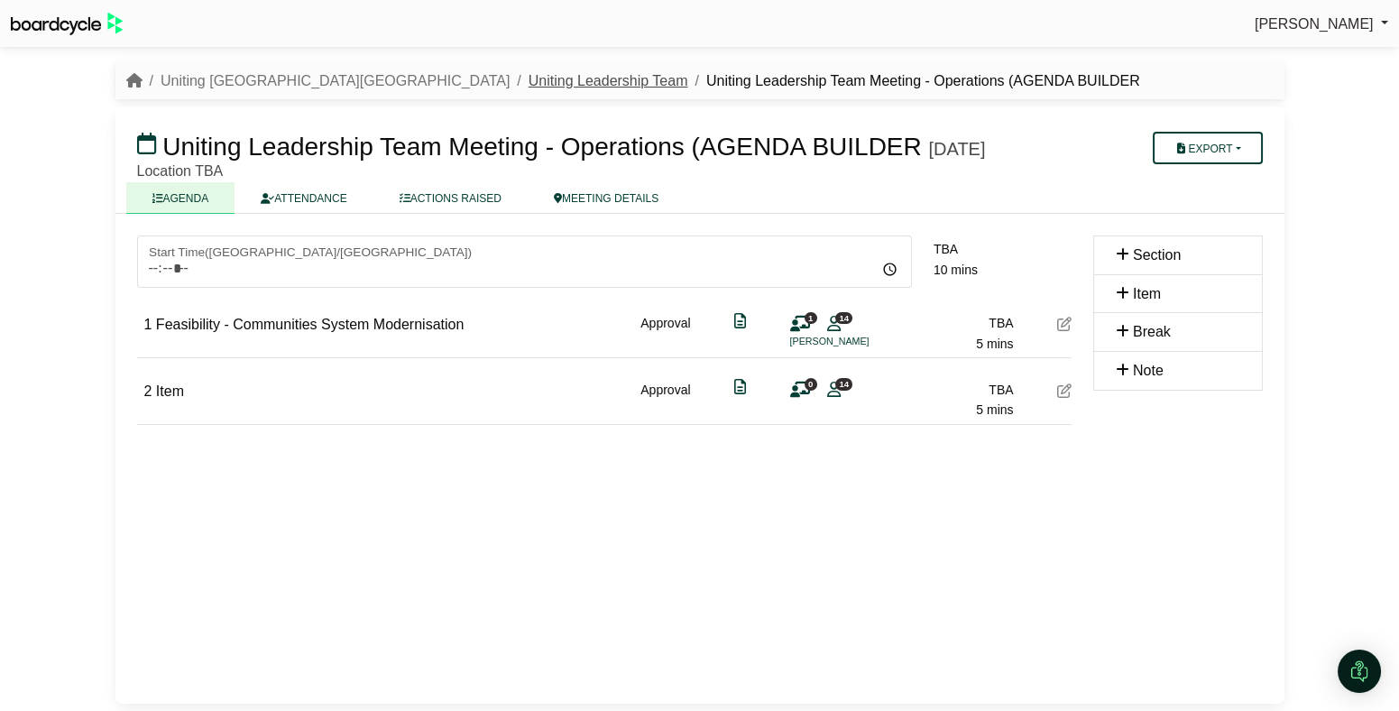
click at [528, 73] on link "Uniting Leadership Team" at bounding box center [608, 80] width 160 height 15
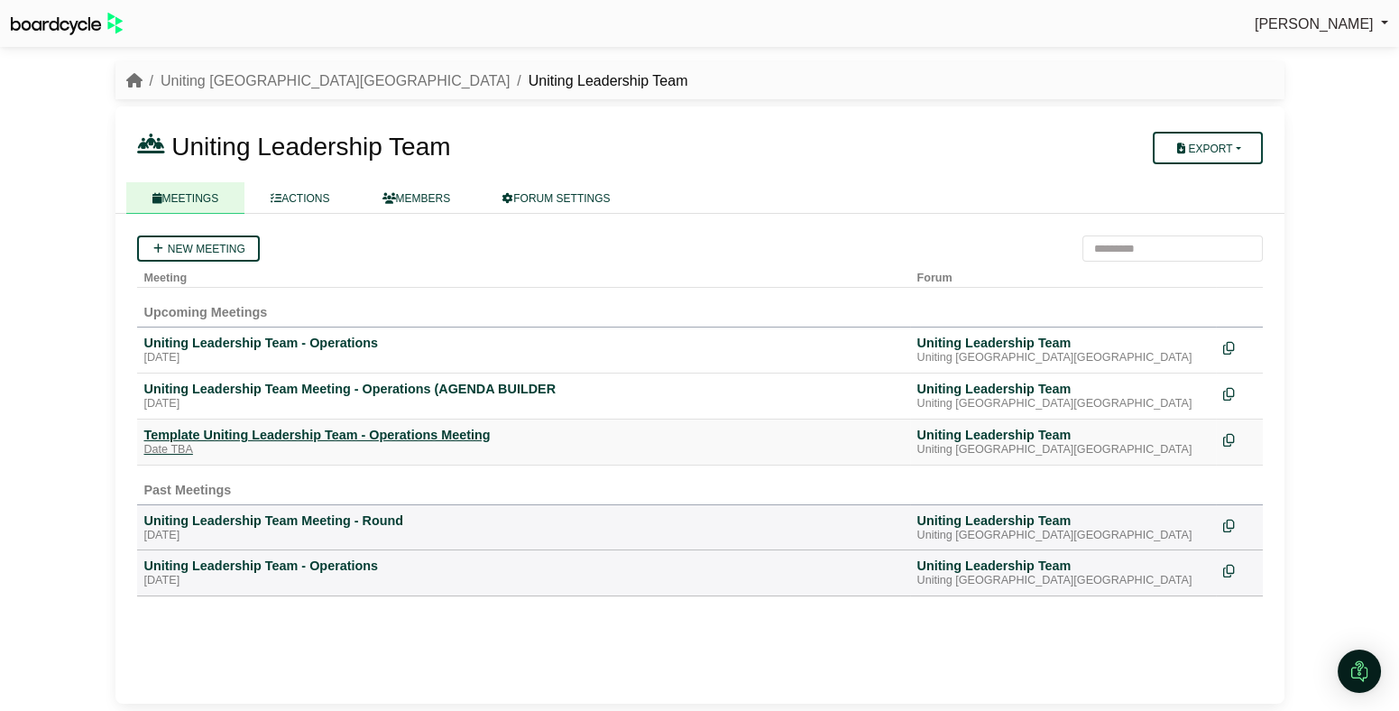
click at [357, 443] on div "Date TBA" at bounding box center [523, 450] width 758 height 14
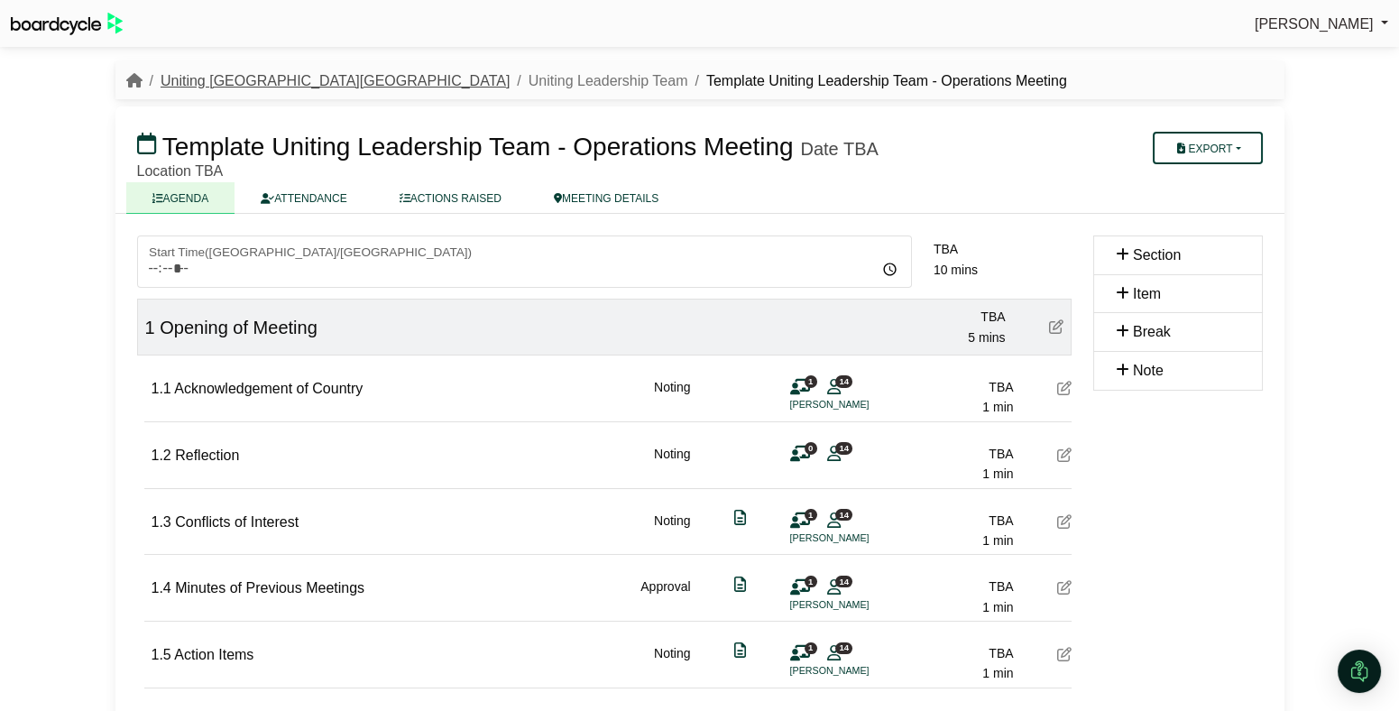
click at [233, 84] on link "Uniting [GEOGRAPHIC_DATA][GEOGRAPHIC_DATA]" at bounding box center [335, 80] width 349 height 15
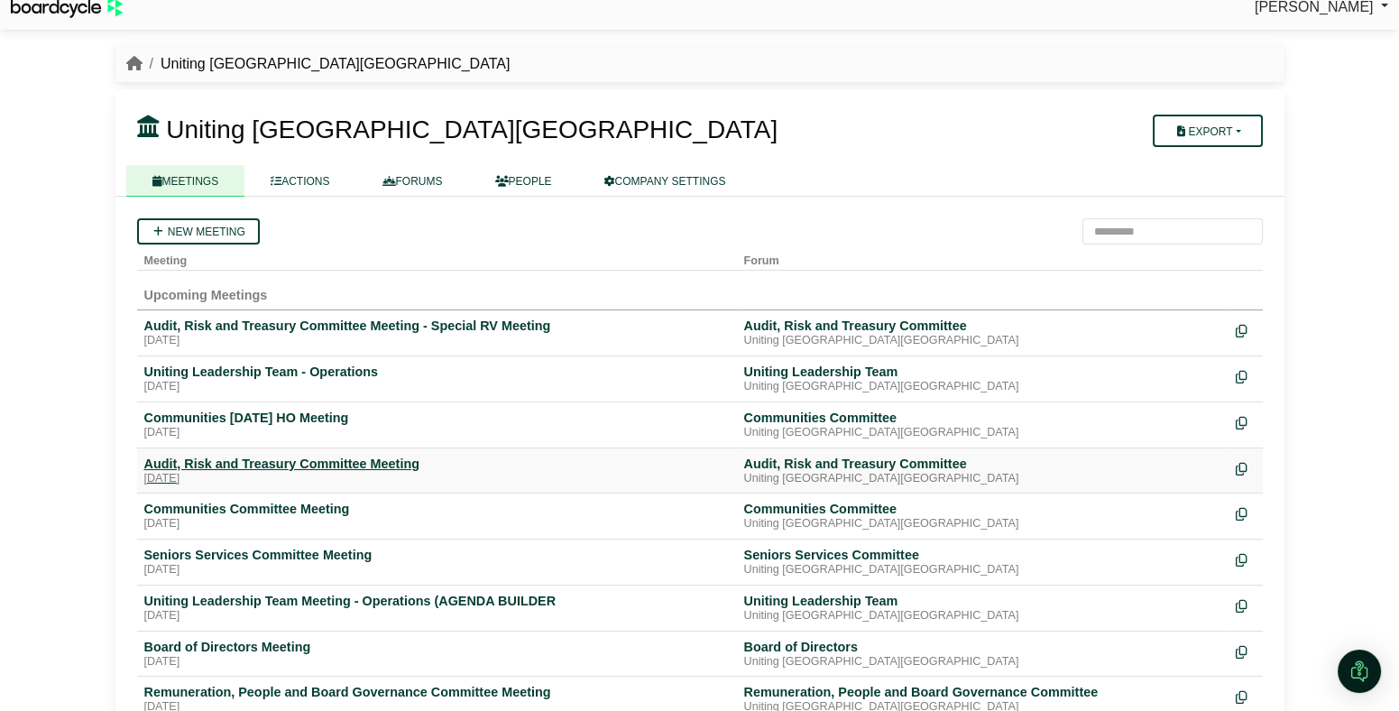
scroll to position [21, 0]
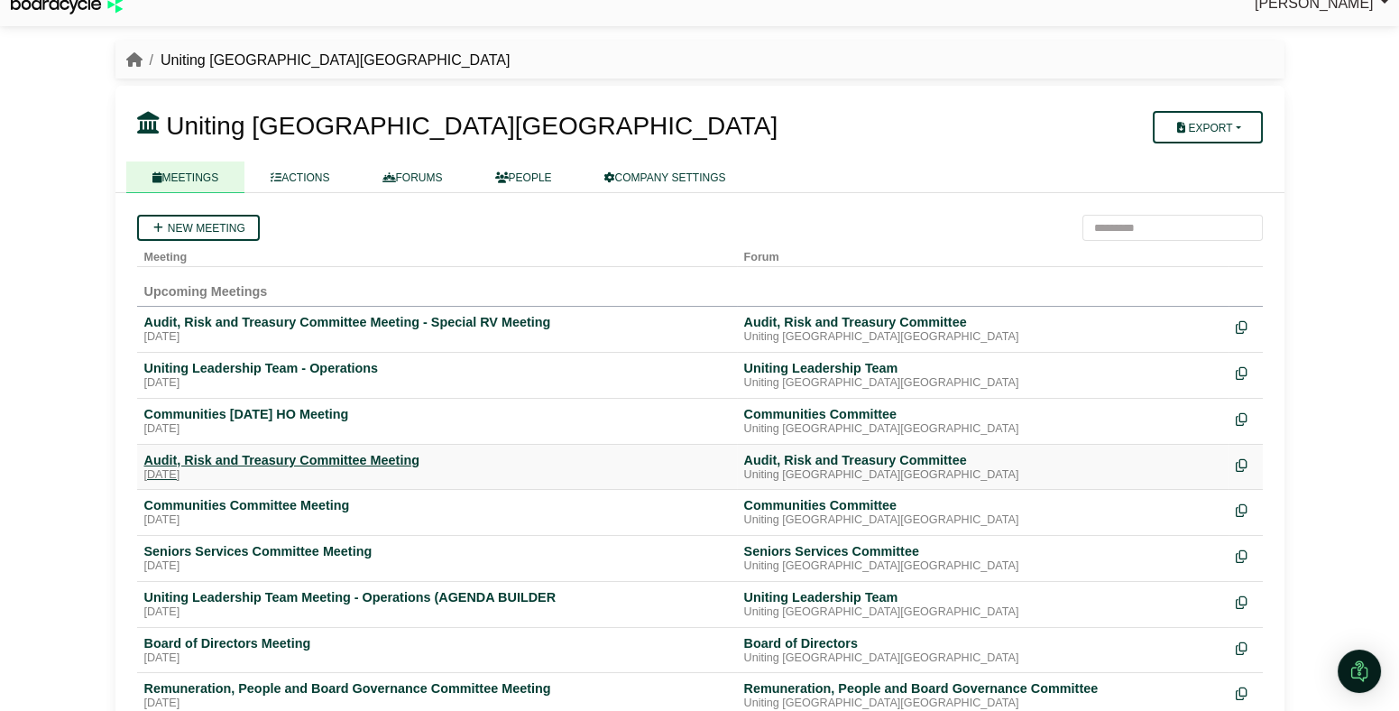
click at [217, 458] on div "Audit, Risk and Treasury Committee Meeting" at bounding box center [436, 460] width 585 height 16
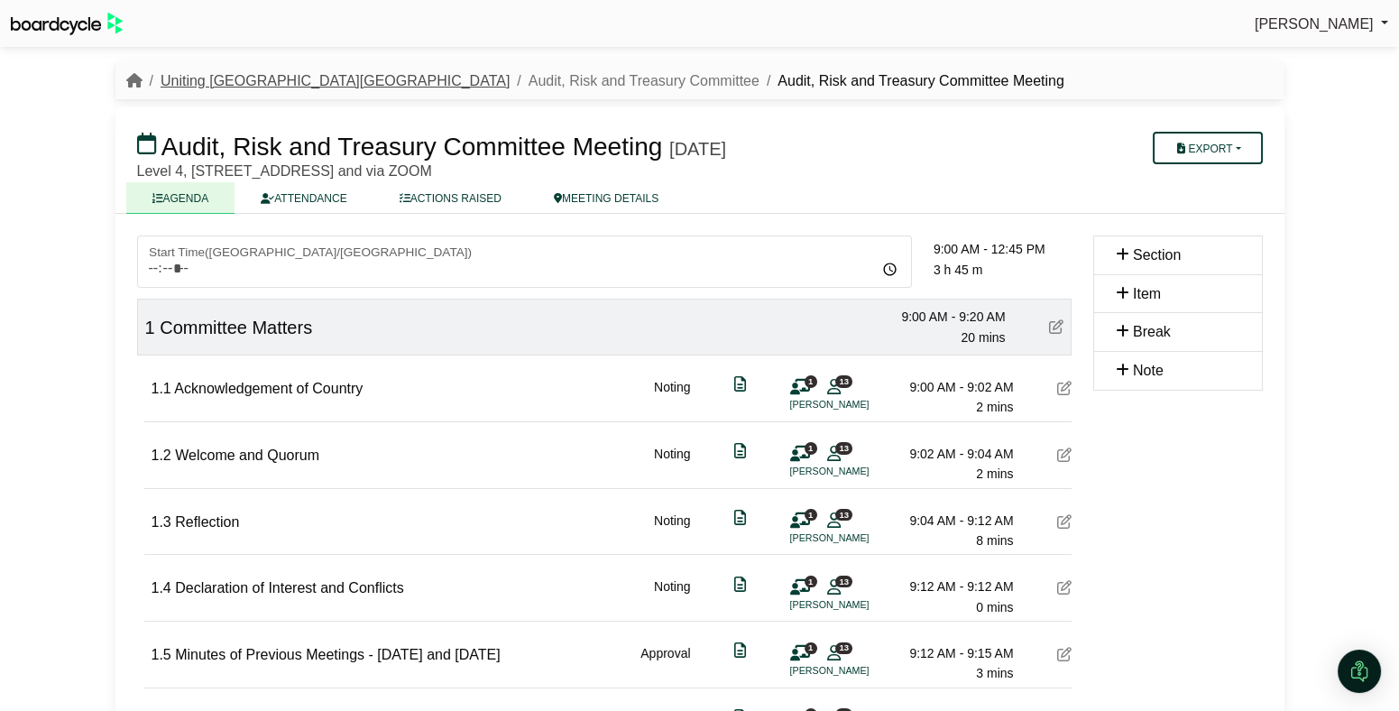
click at [254, 80] on link "Uniting [GEOGRAPHIC_DATA][GEOGRAPHIC_DATA]" at bounding box center [335, 80] width 349 height 15
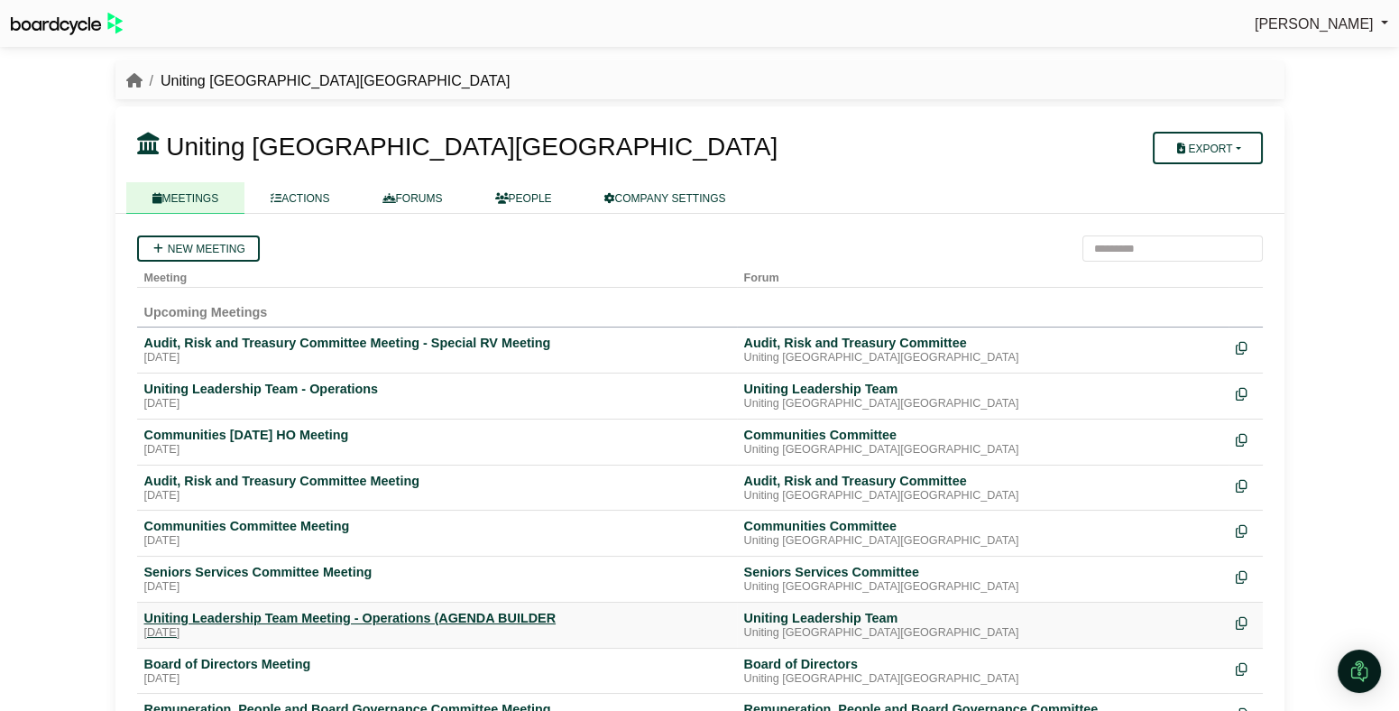
click at [255, 626] on div "Monday, 20 October 2025" at bounding box center [436, 633] width 585 height 14
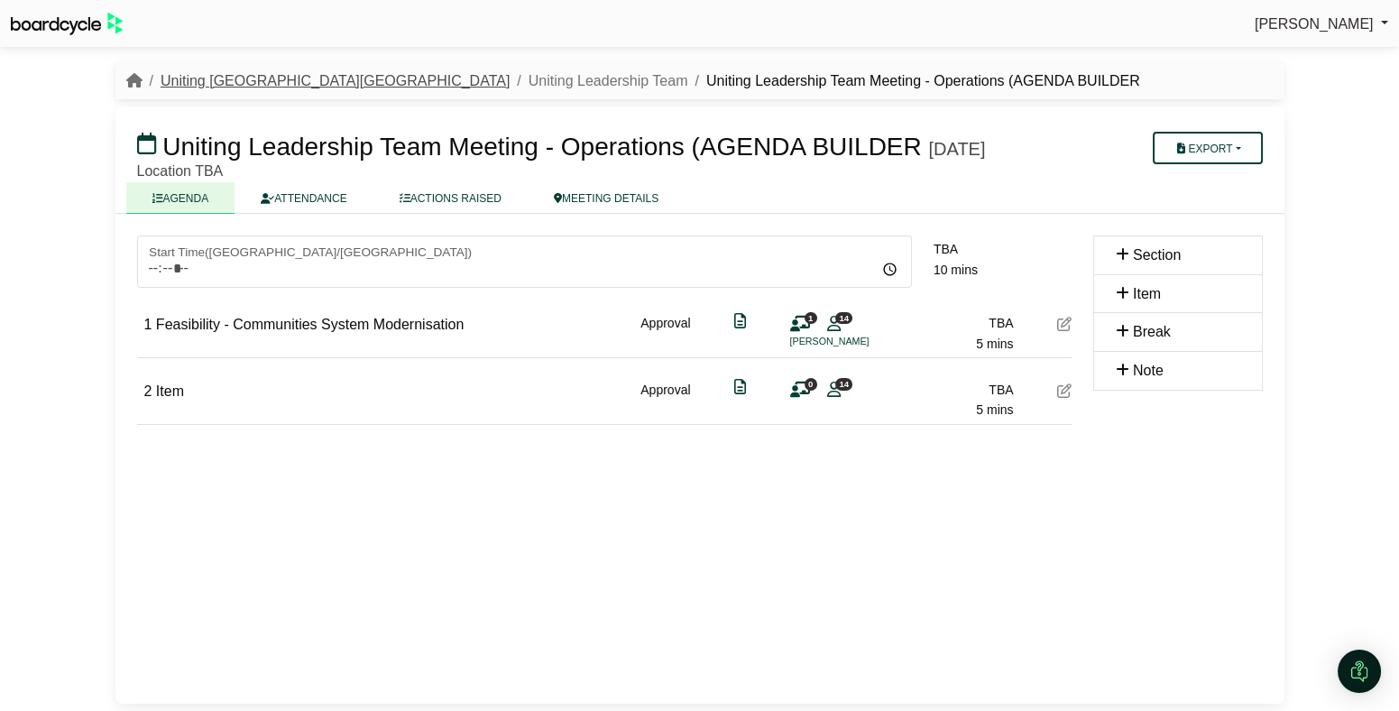
click at [247, 74] on link "Uniting [GEOGRAPHIC_DATA][GEOGRAPHIC_DATA]" at bounding box center [335, 80] width 349 height 15
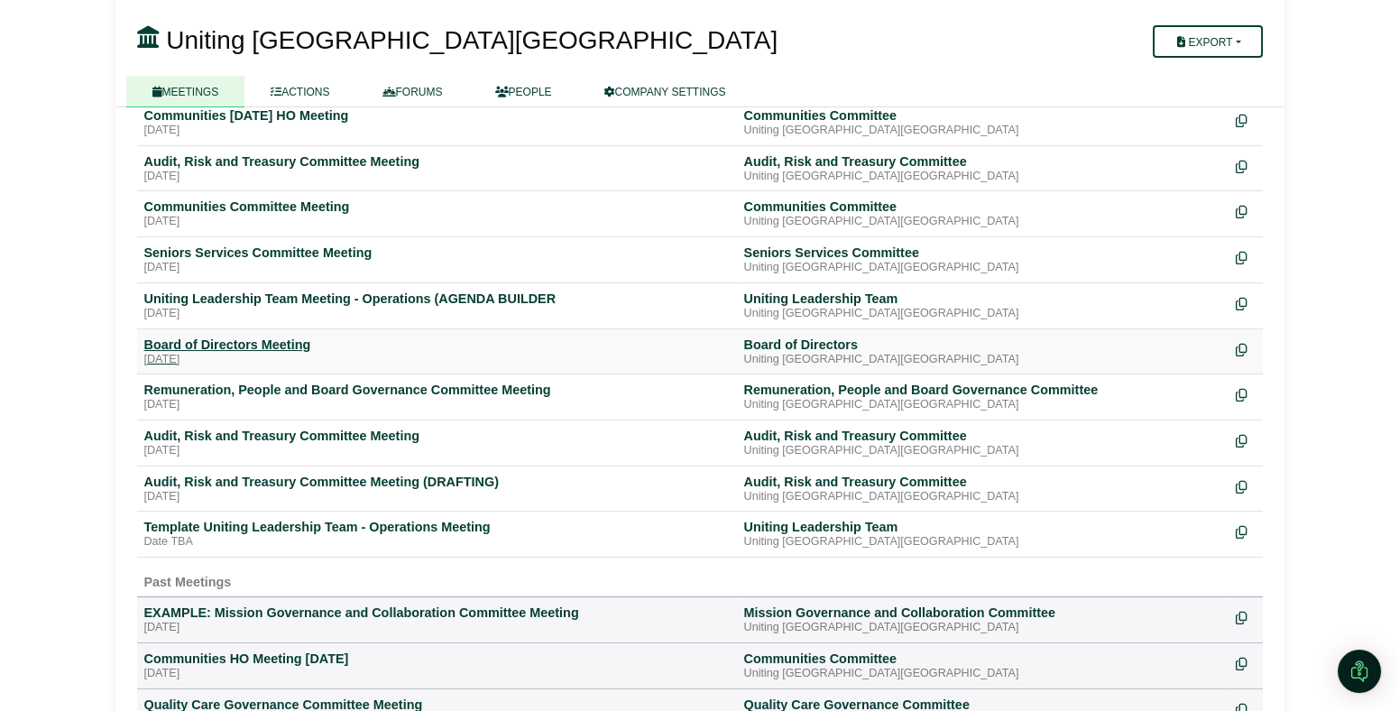
scroll to position [323, 0]
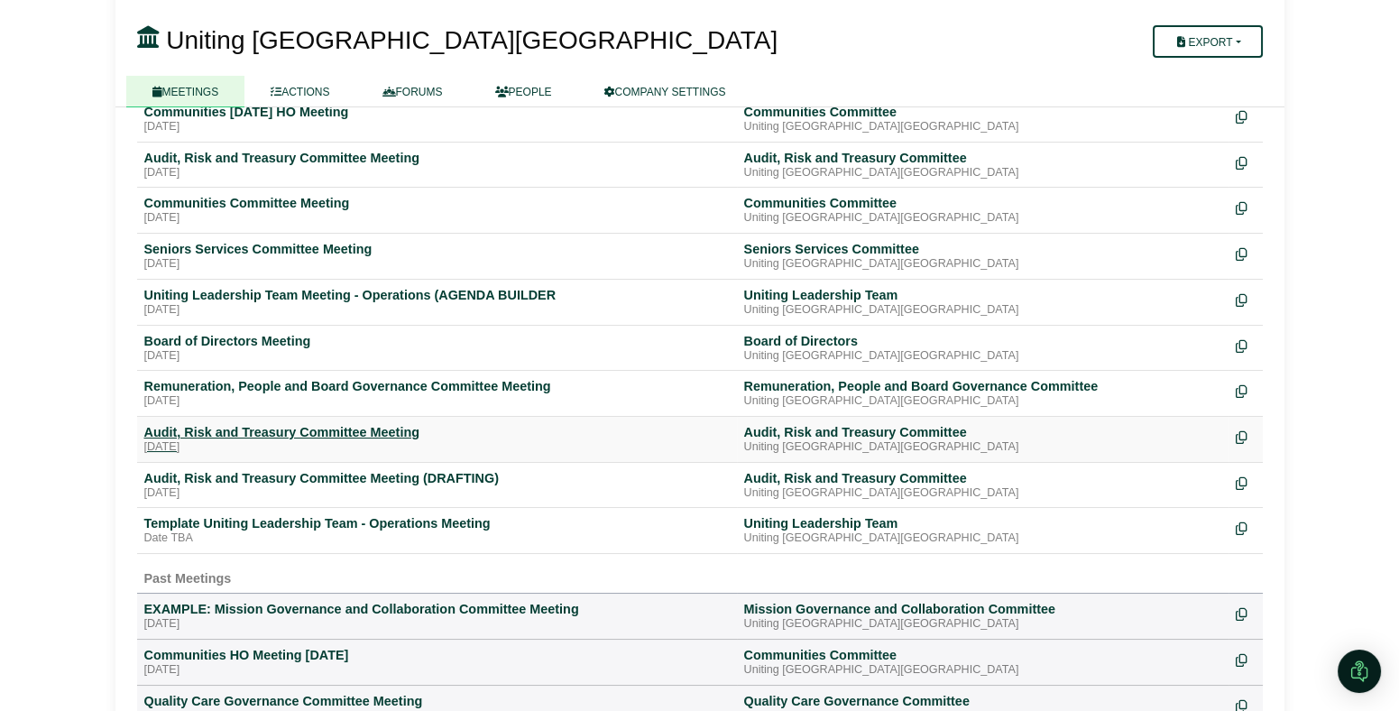
click at [252, 436] on div "Audit, Risk and Treasury Committee Meeting" at bounding box center [436, 432] width 585 height 16
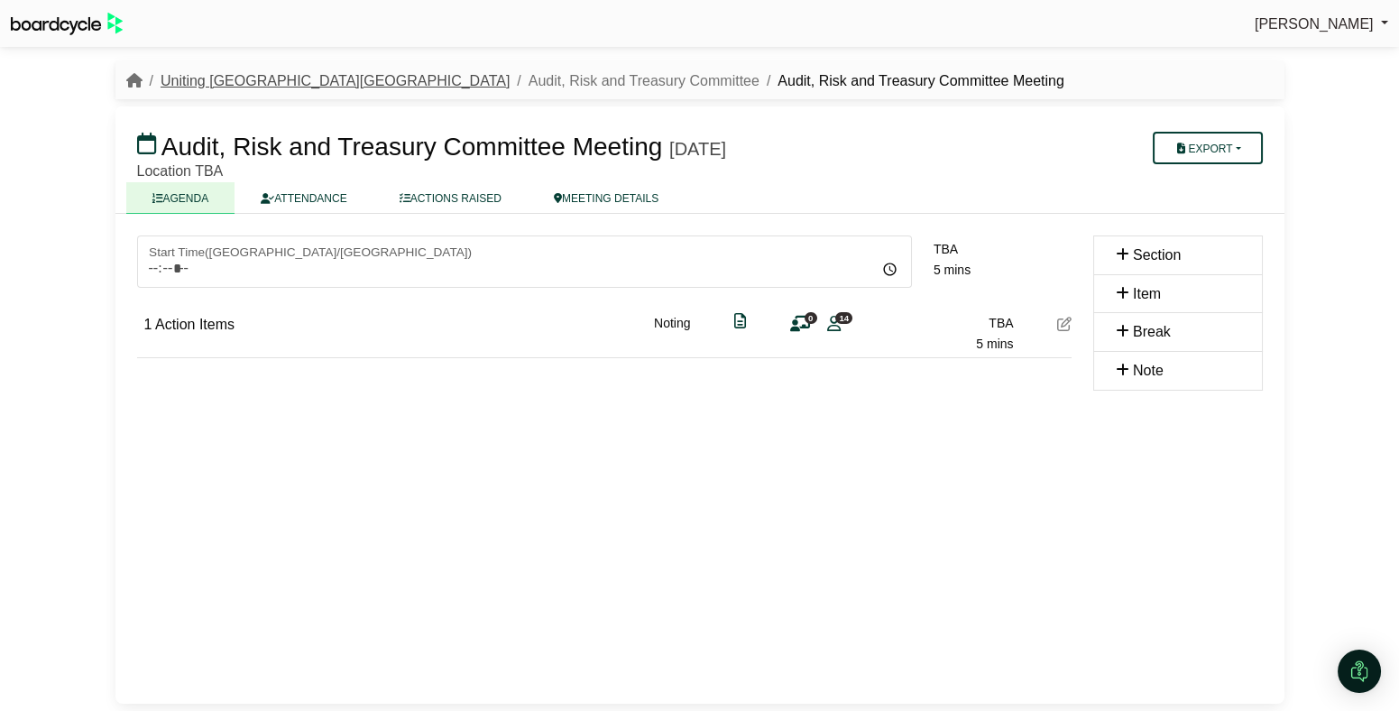
click at [231, 73] on link "Uniting [GEOGRAPHIC_DATA][GEOGRAPHIC_DATA]" at bounding box center [335, 80] width 349 height 15
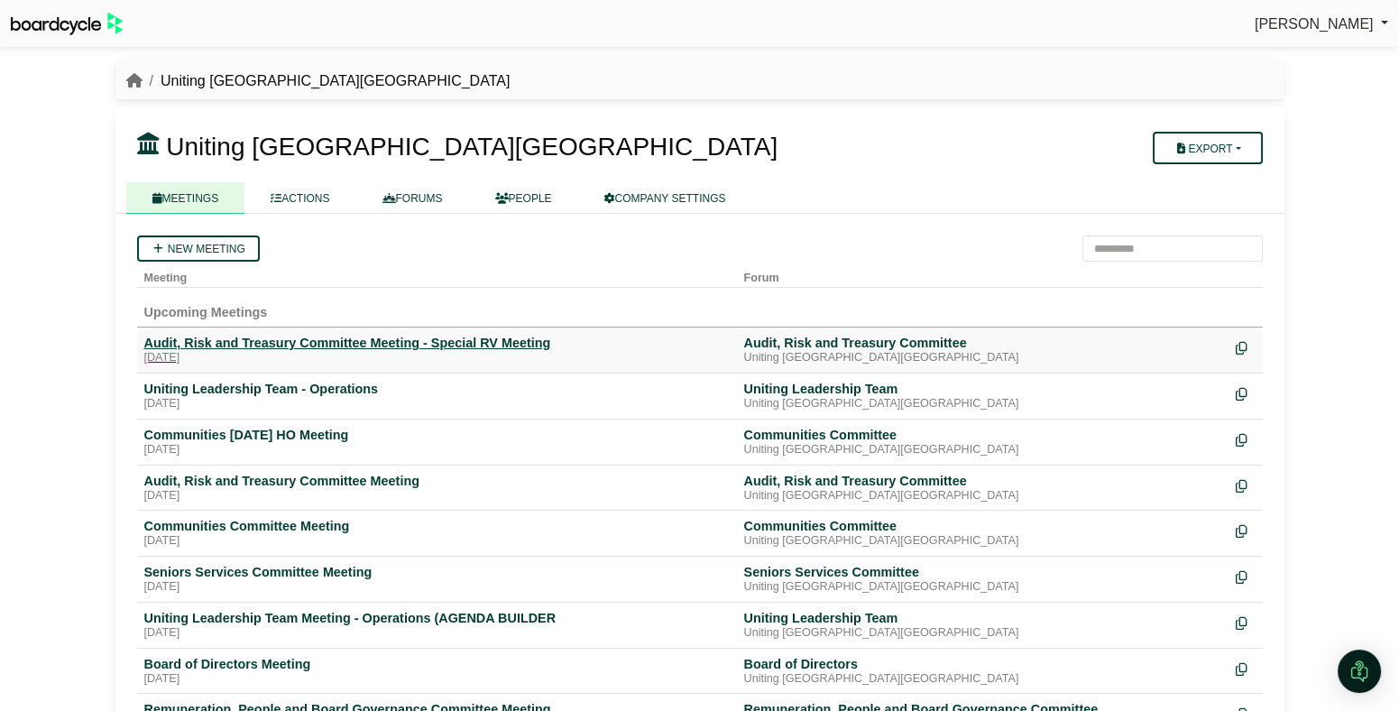
click at [240, 346] on div "Audit, Risk and Treasury Committee Meeting - Special RV Meeting" at bounding box center [436, 343] width 585 height 16
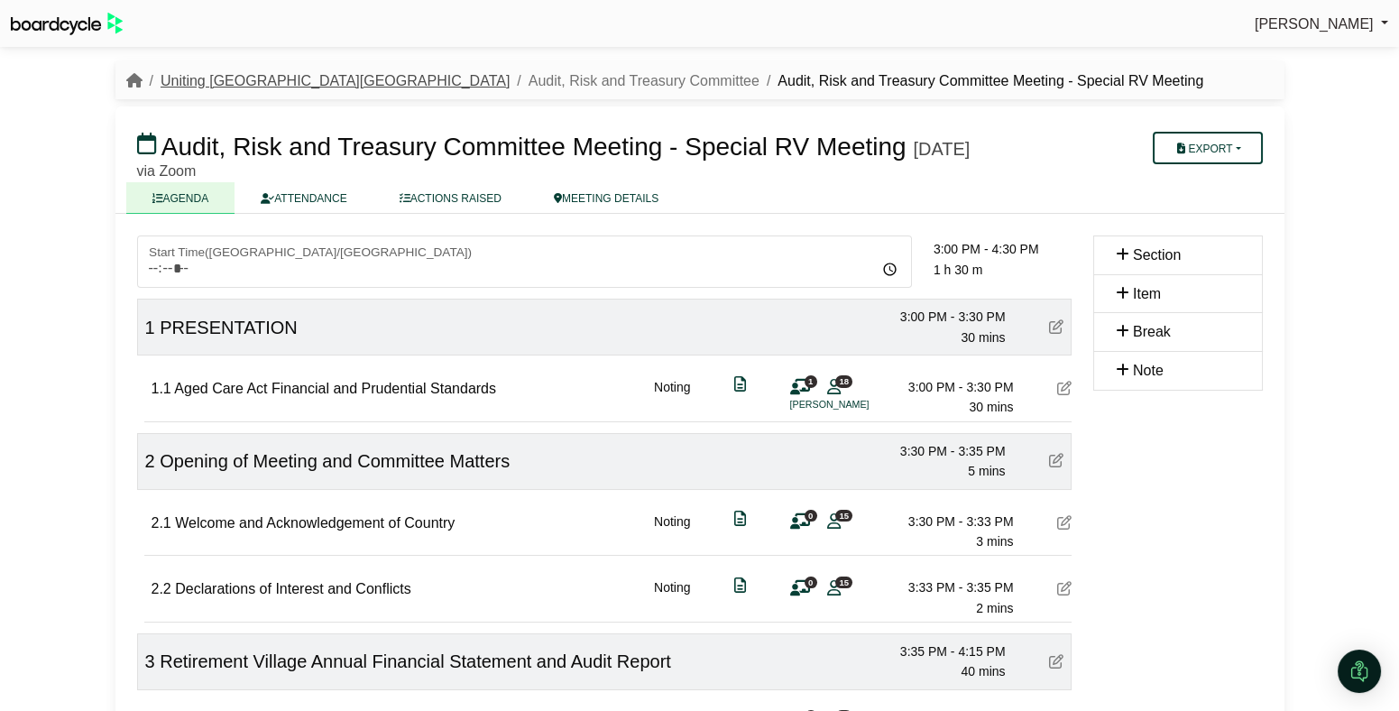
drag, startPoint x: 211, startPoint y: 78, endPoint x: 216, endPoint y: 87, distance: 11.3
click at [211, 78] on link "Uniting [GEOGRAPHIC_DATA][GEOGRAPHIC_DATA]" at bounding box center [335, 80] width 349 height 15
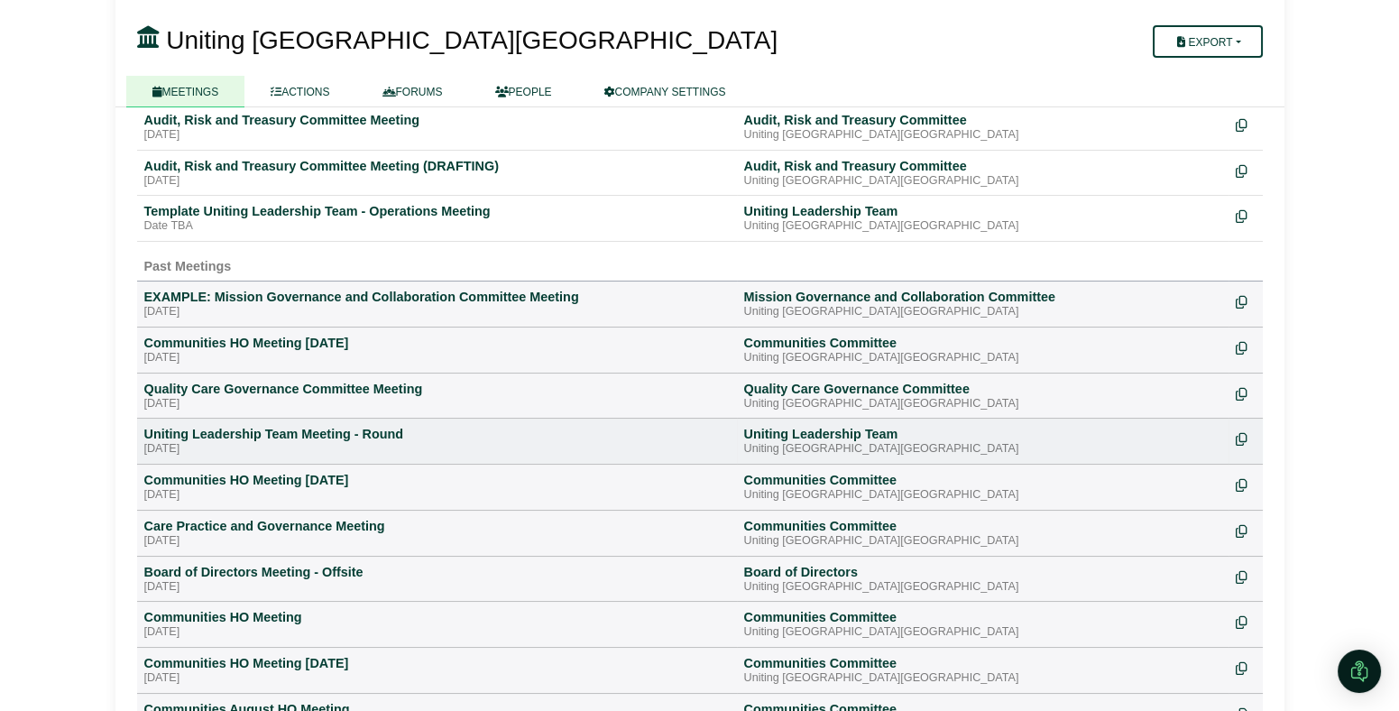
scroll to position [640, 0]
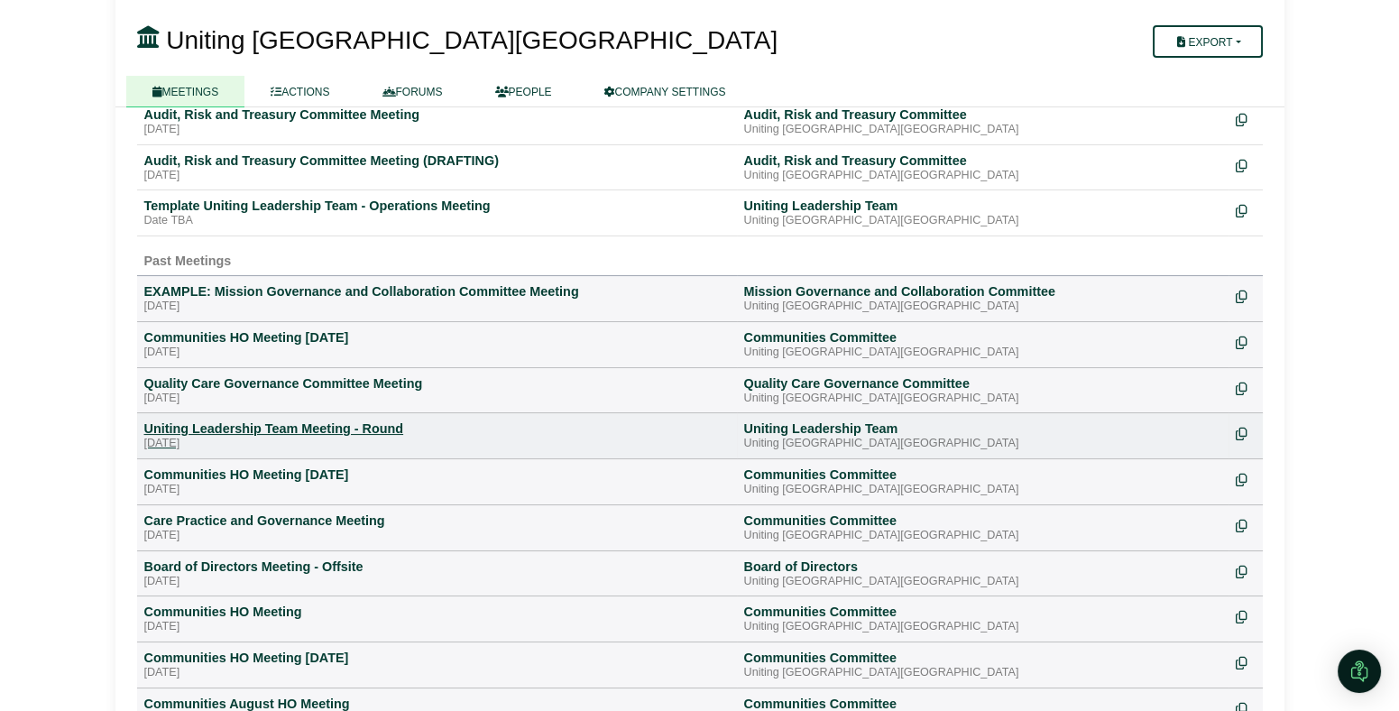
click at [277, 436] on div "[DATE]" at bounding box center [436, 443] width 585 height 14
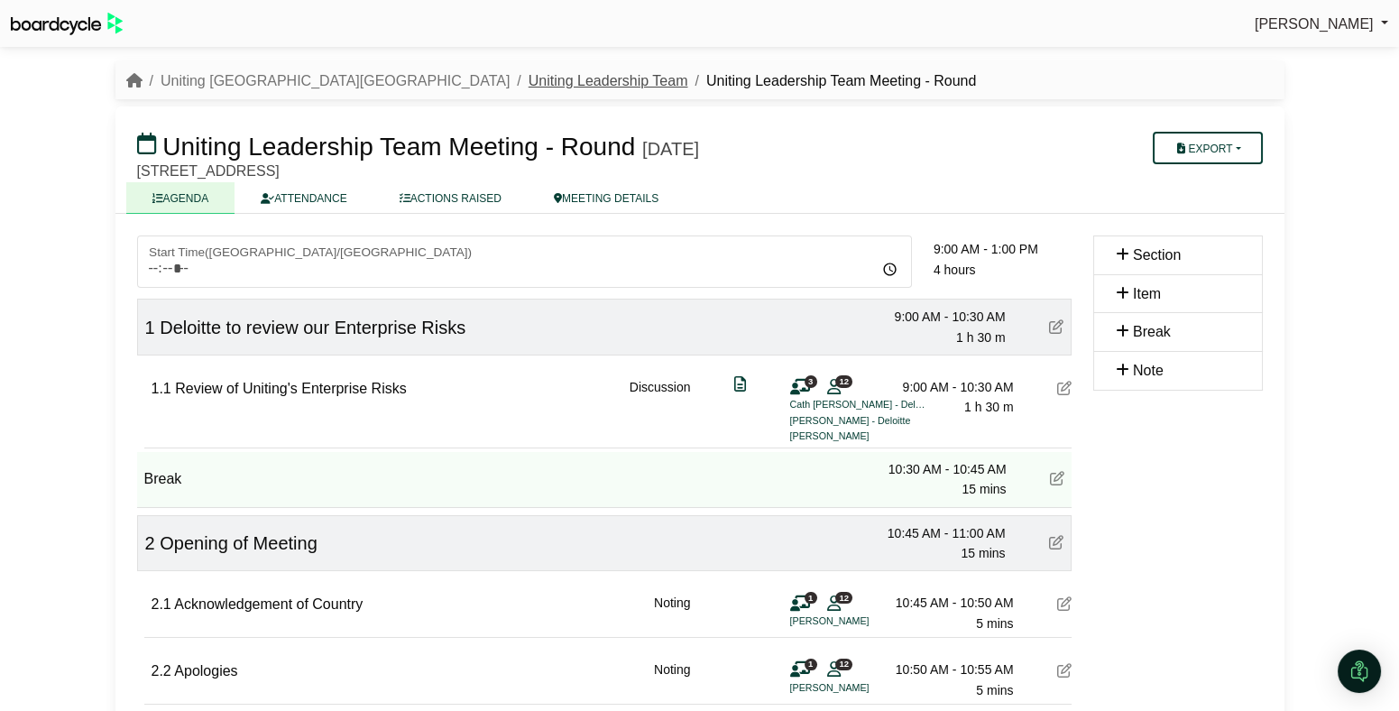
click at [528, 78] on link "Uniting Leadership Team" at bounding box center [608, 80] width 160 height 15
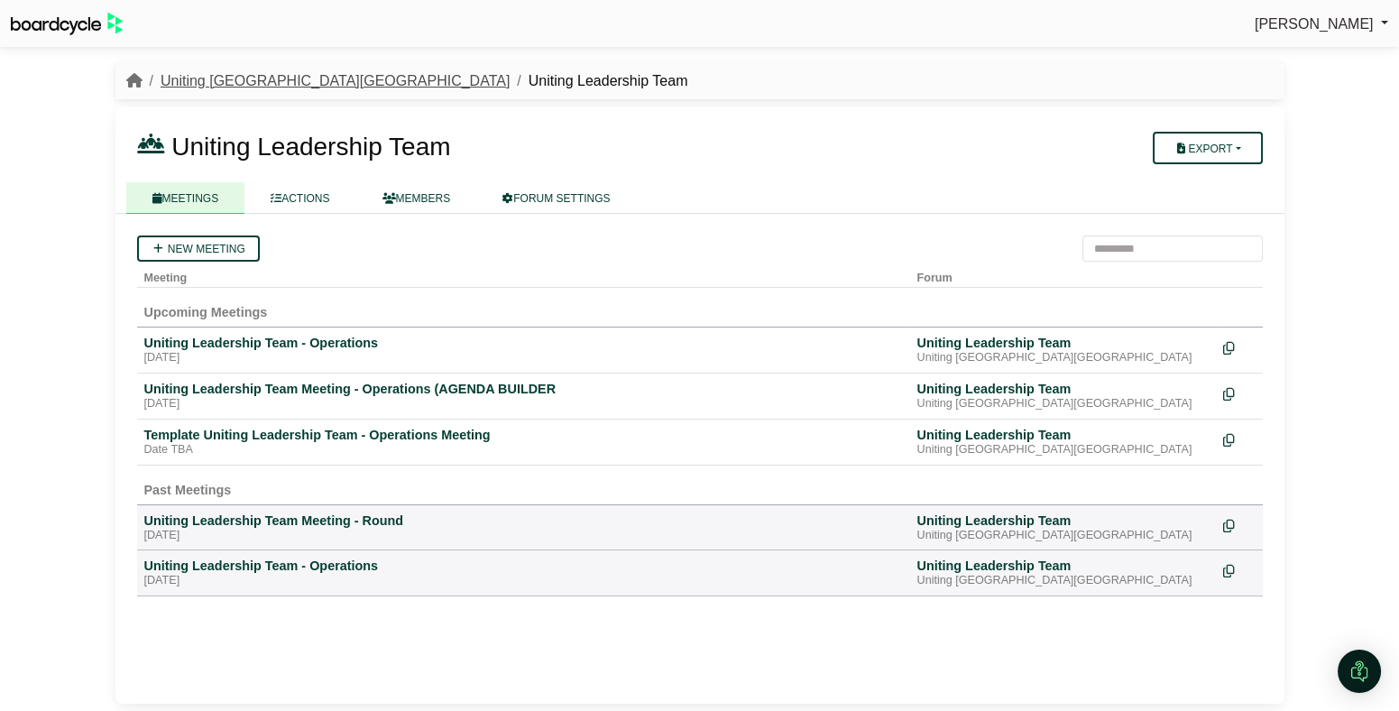
click at [237, 80] on link "Uniting [GEOGRAPHIC_DATA][GEOGRAPHIC_DATA]" at bounding box center [335, 80] width 349 height 15
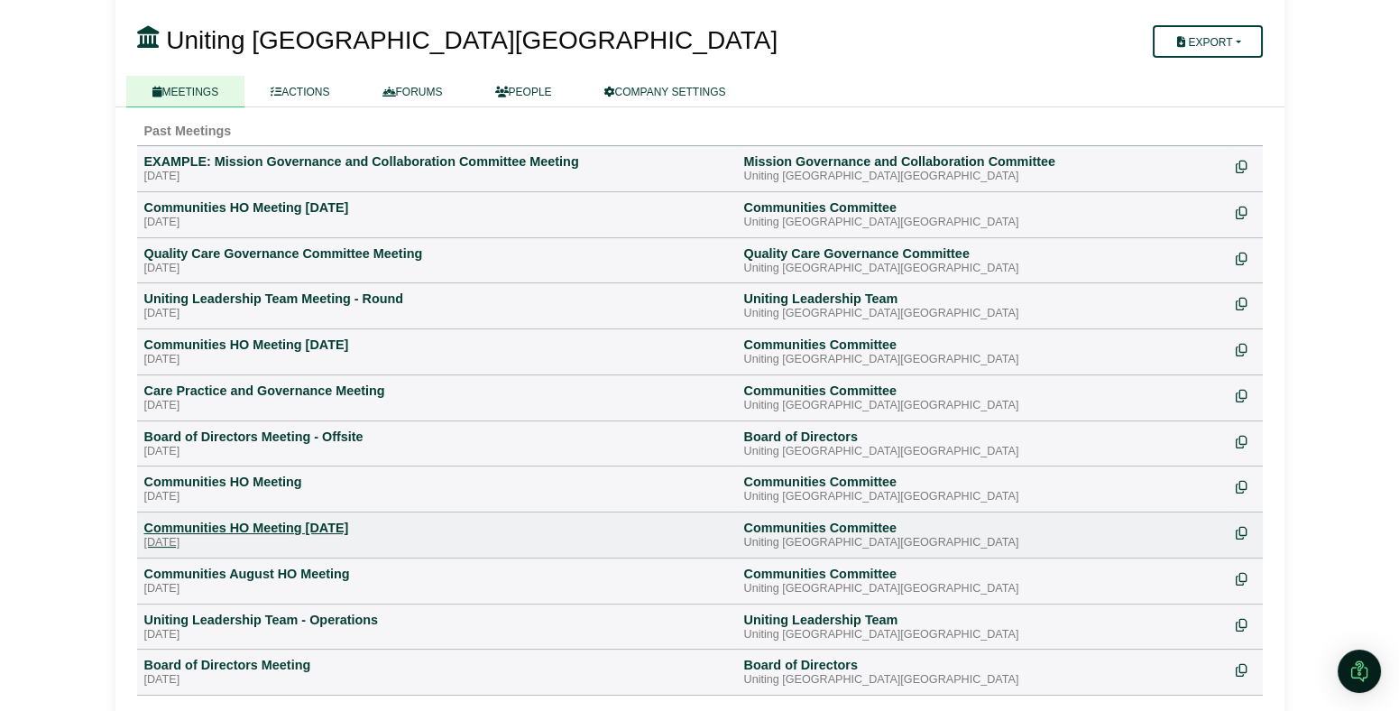
scroll to position [795, 0]
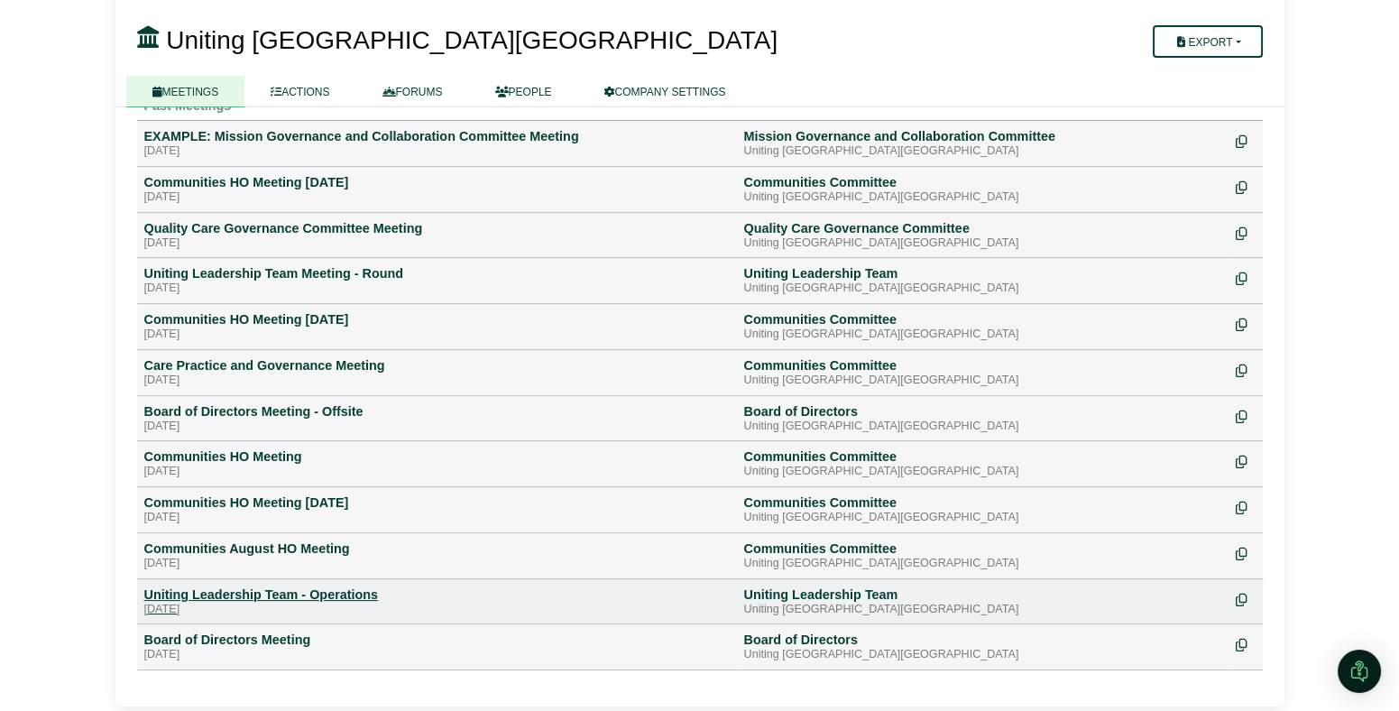
click at [253, 592] on div "Uniting Leadership Team - Operations" at bounding box center [436, 594] width 585 height 16
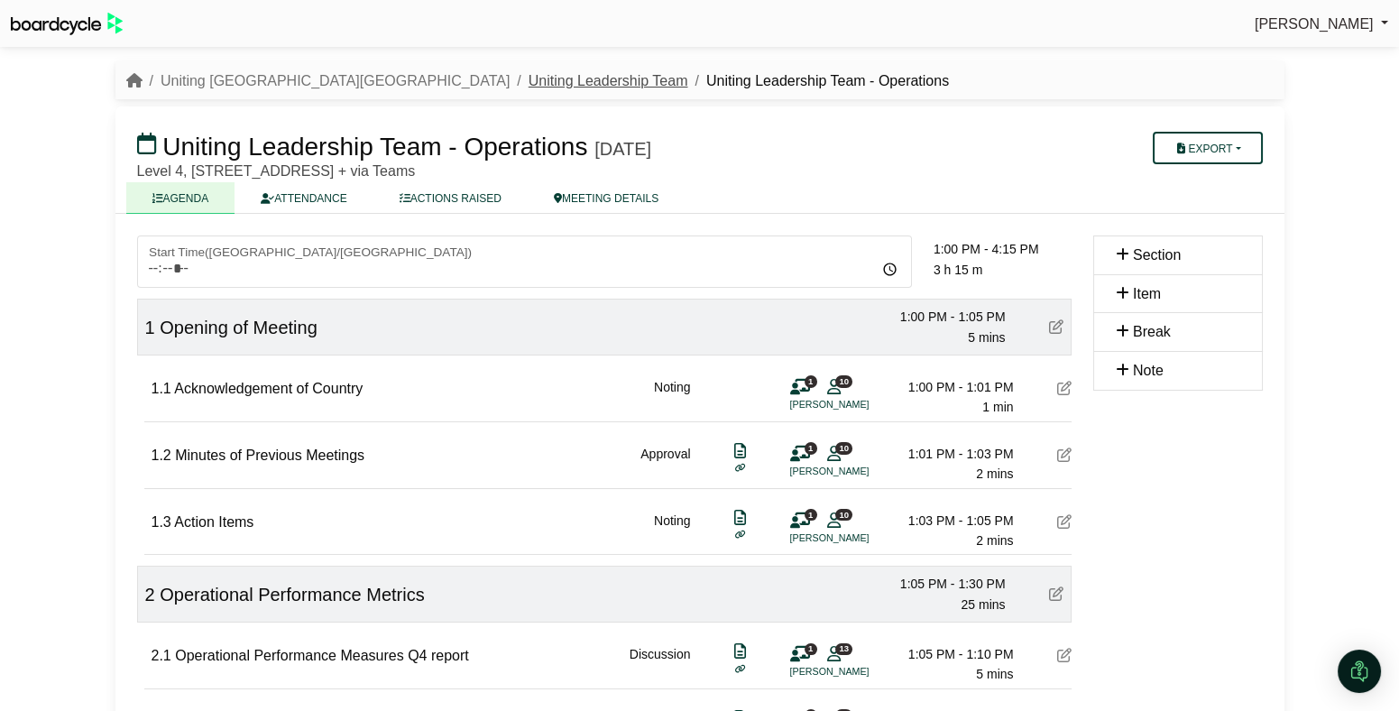
click at [528, 79] on link "Uniting Leadership Team" at bounding box center [608, 80] width 160 height 15
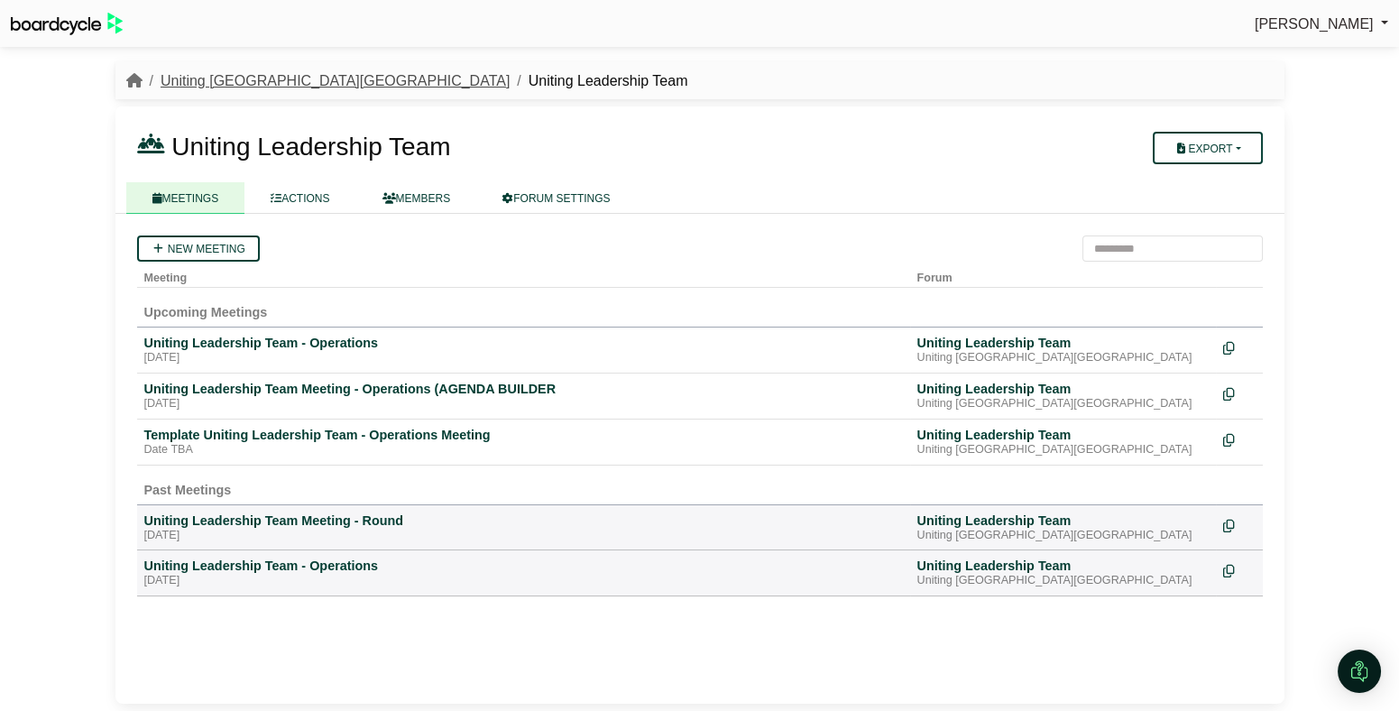
click at [230, 83] on link "Uniting [GEOGRAPHIC_DATA][GEOGRAPHIC_DATA]" at bounding box center [335, 80] width 349 height 15
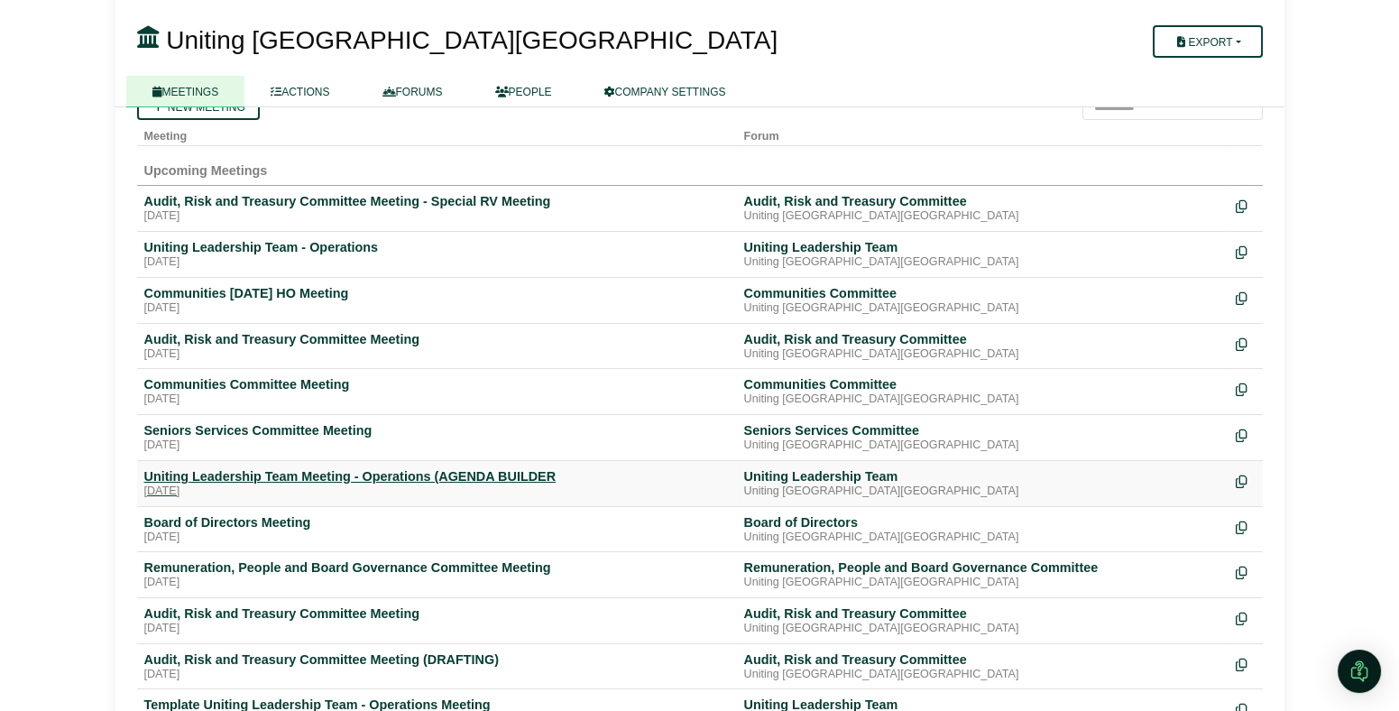
scroll to position [143, 0]
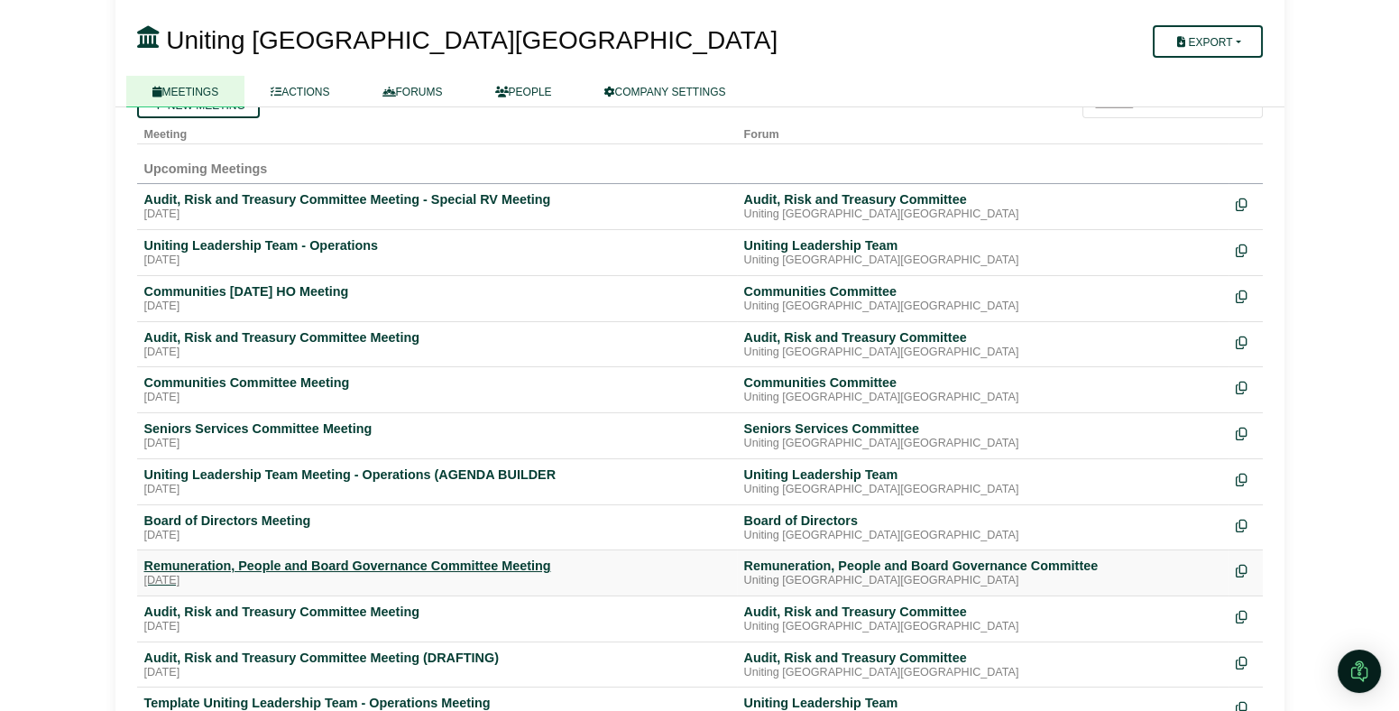
click at [239, 566] on div "Remuneration, People and Board Governance Committee Meeting" at bounding box center [436, 565] width 585 height 16
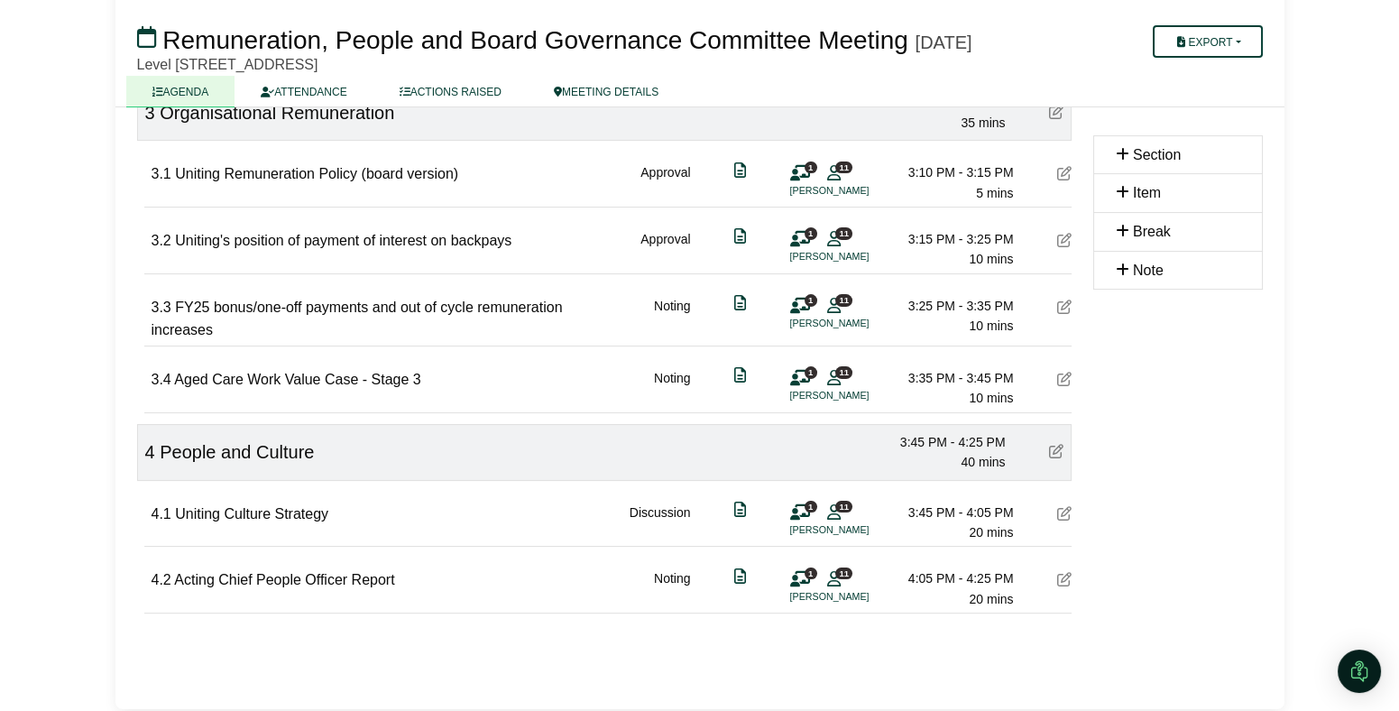
scroll to position [929, 0]
